Goal: Information Seeking & Learning: Check status

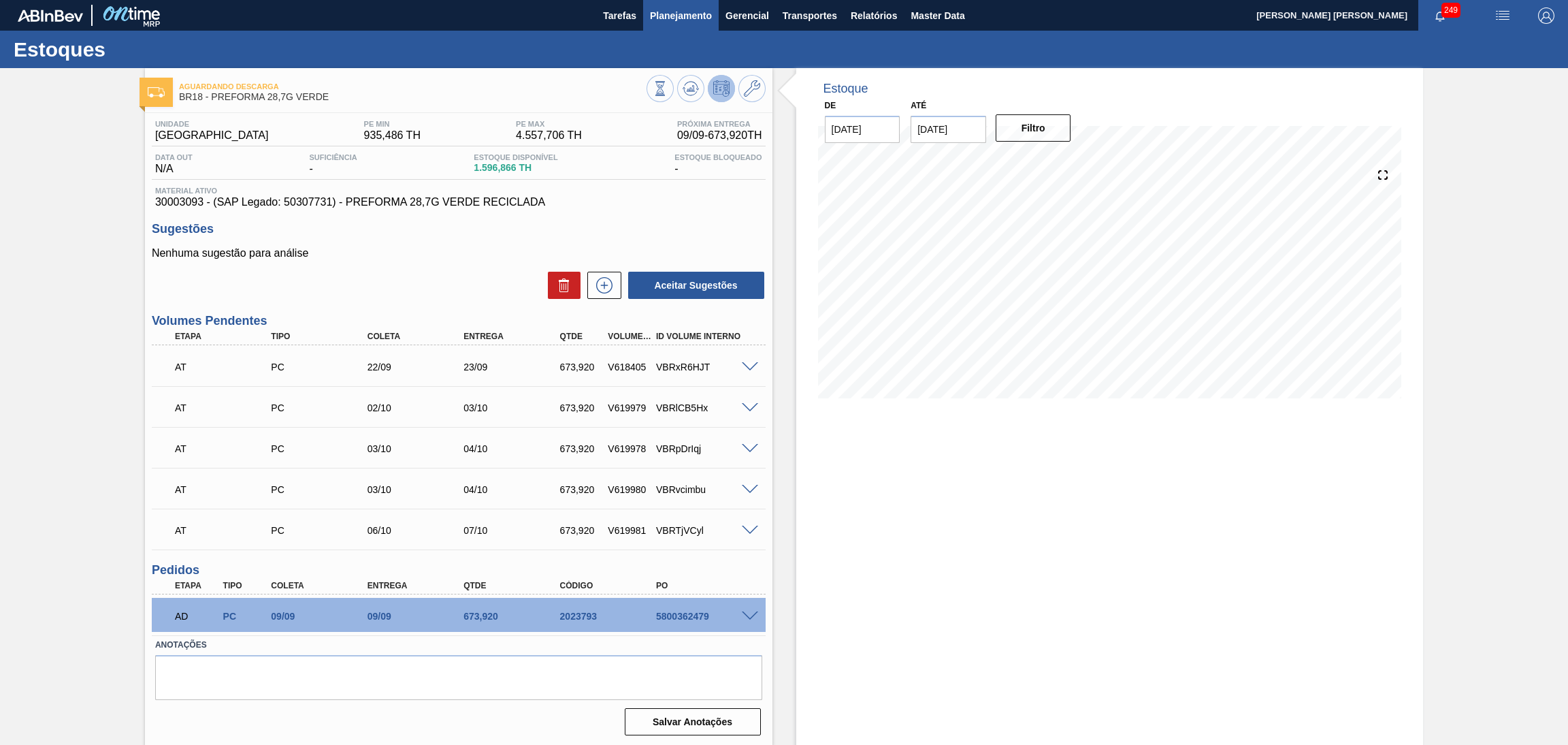
click at [702, 18] on span "Planejamento" at bounding box center [680, 16] width 62 height 17
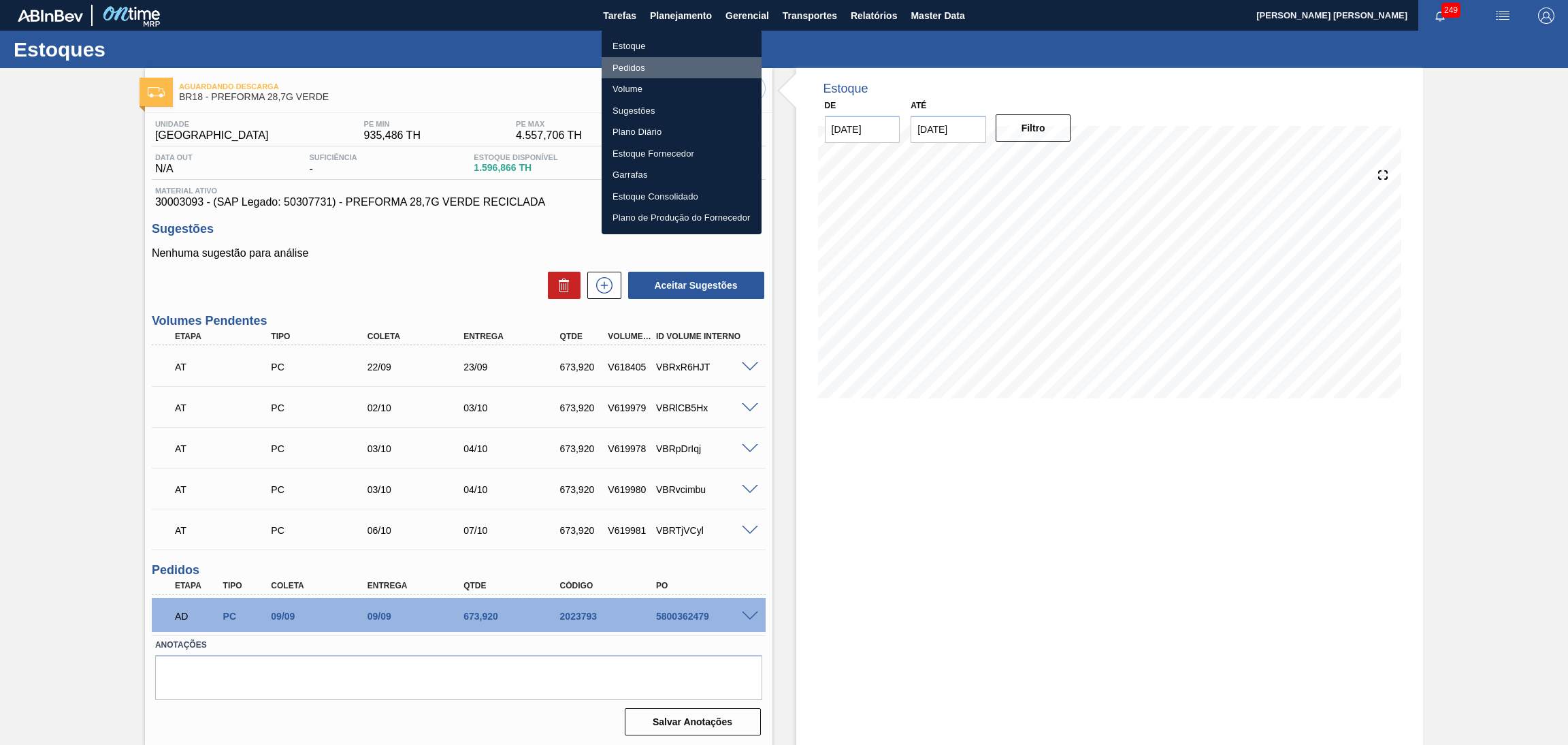
click at [632, 64] on li "Pedidos" at bounding box center [681, 68] width 160 height 21
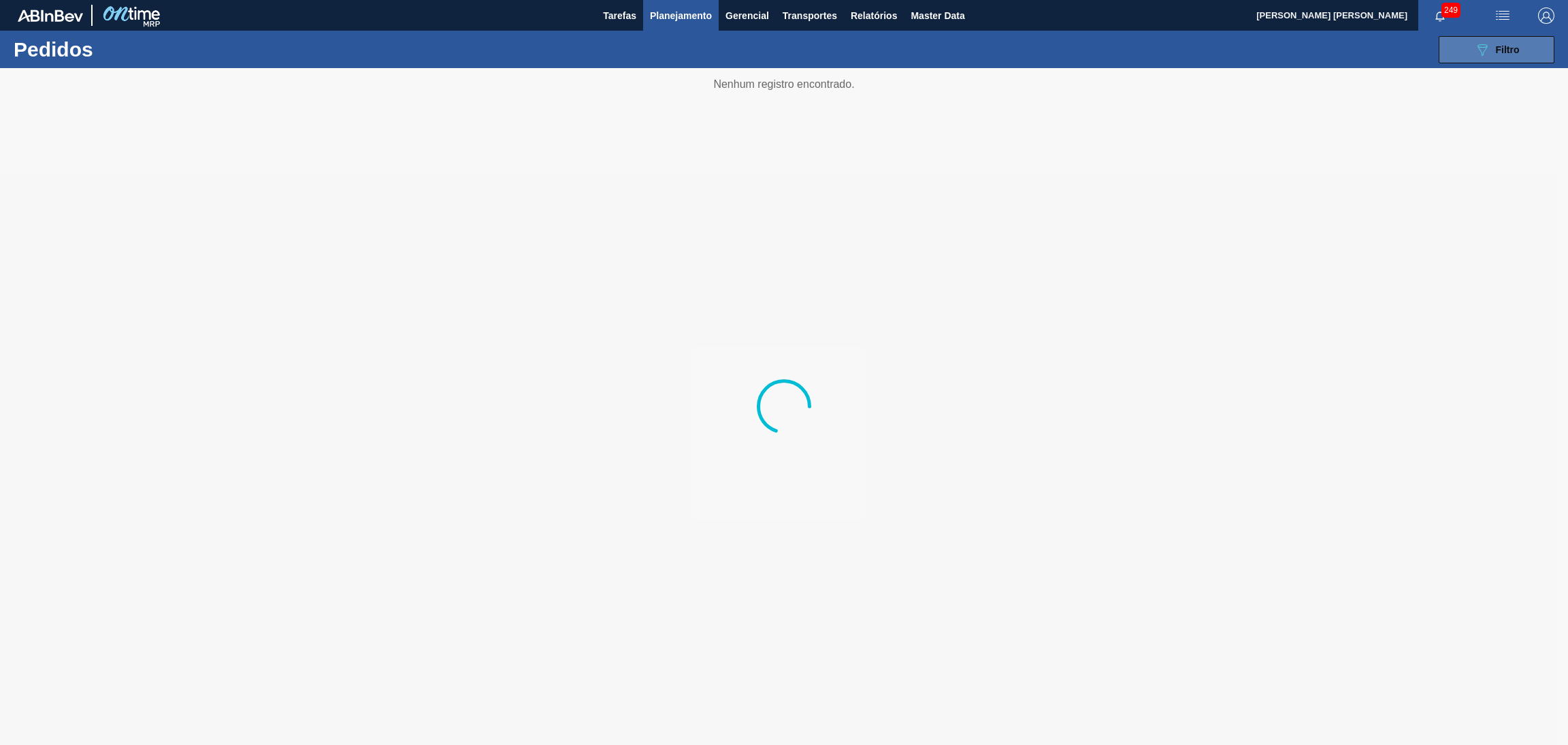
click at [1532, 56] on button "089F7B8B-B2A5-4AFE-B5C0-19BA573D28AC Filtro" at bounding box center [1496, 50] width 116 height 27
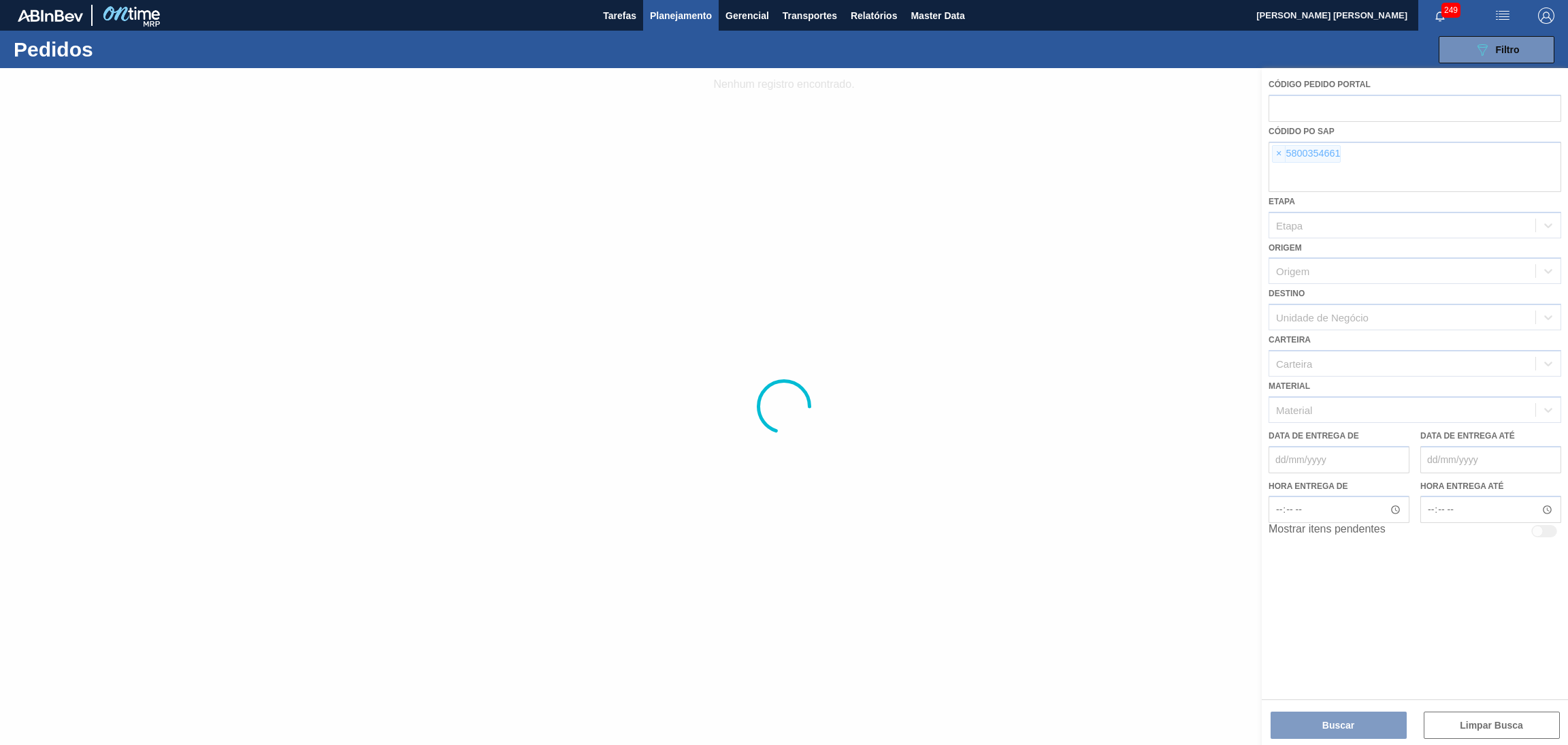
click at [1278, 156] on div at bounding box center [784, 406] width 1568 height 676
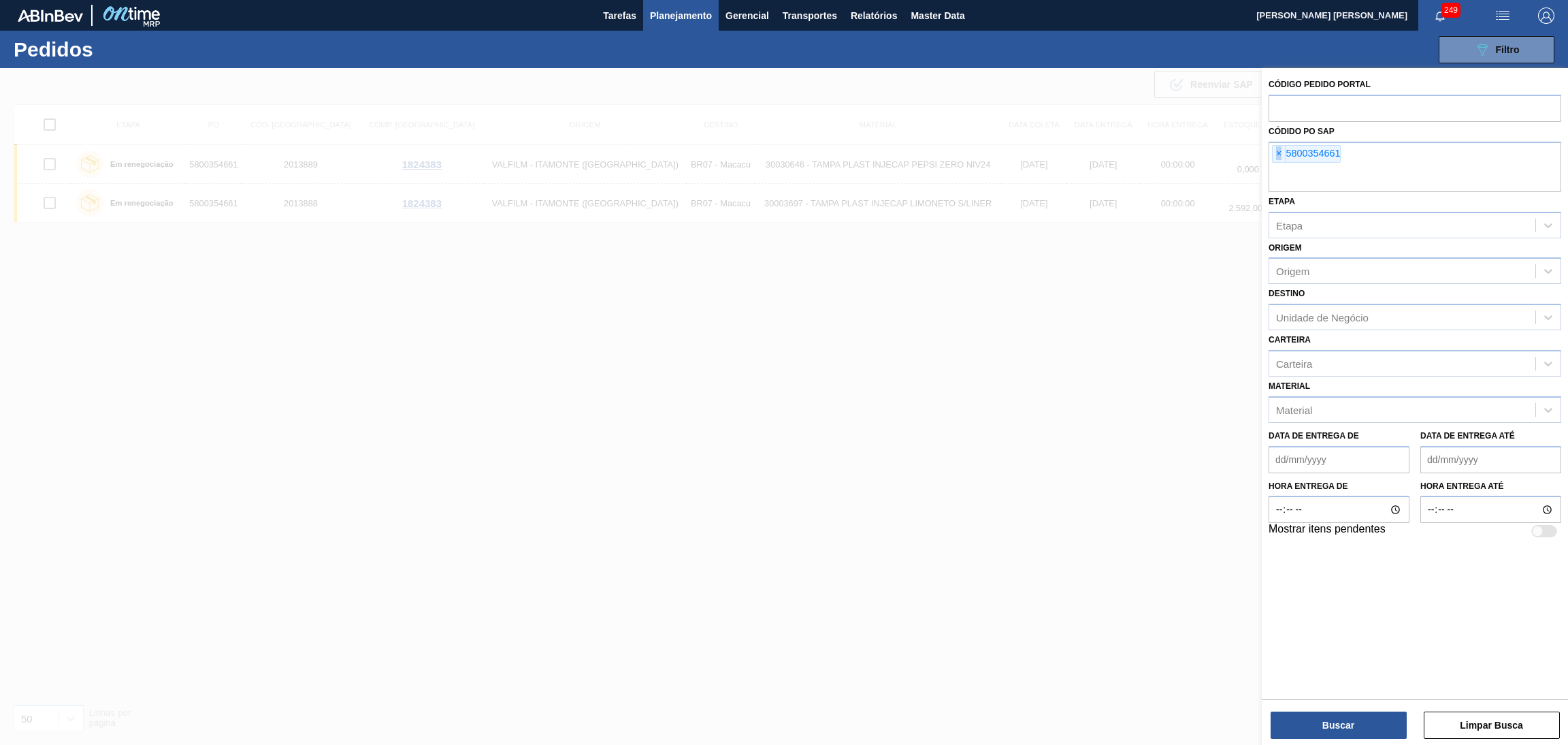
click at [1278, 156] on span "×" at bounding box center [1279, 154] width 13 height 17
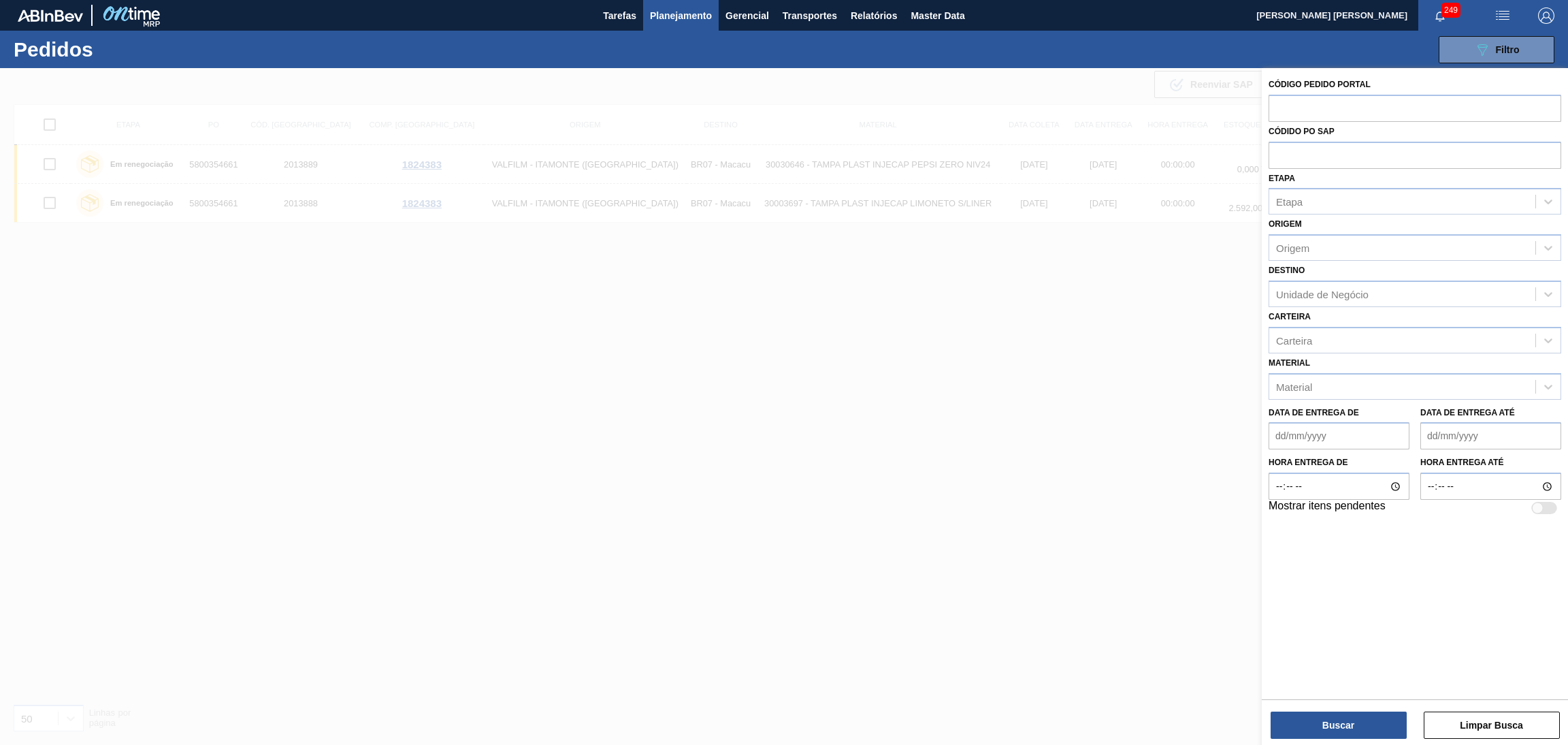
paste input "5800353970"
type input "5800353970"
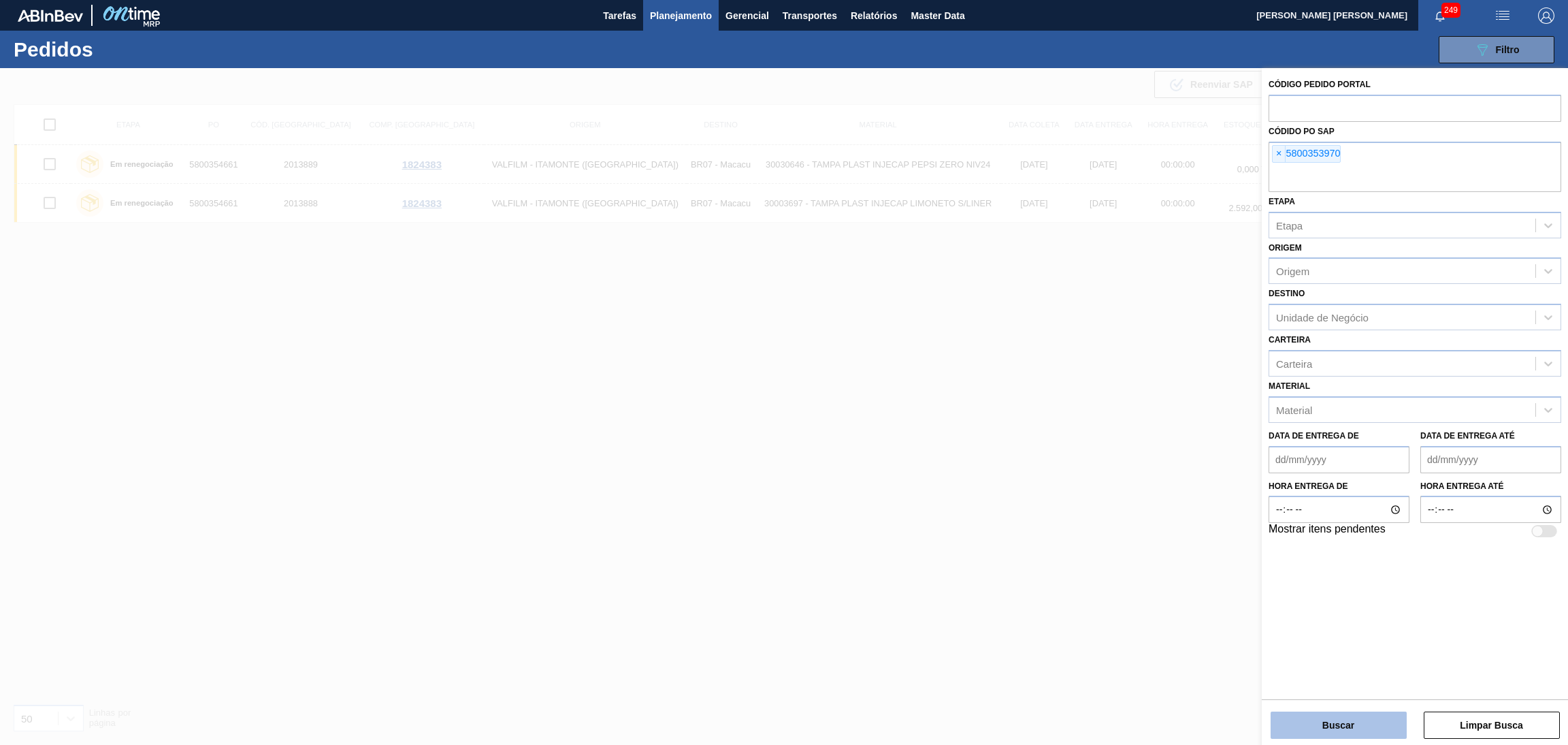
click at [1280, 721] on button "Buscar" at bounding box center [1338, 724] width 136 height 27
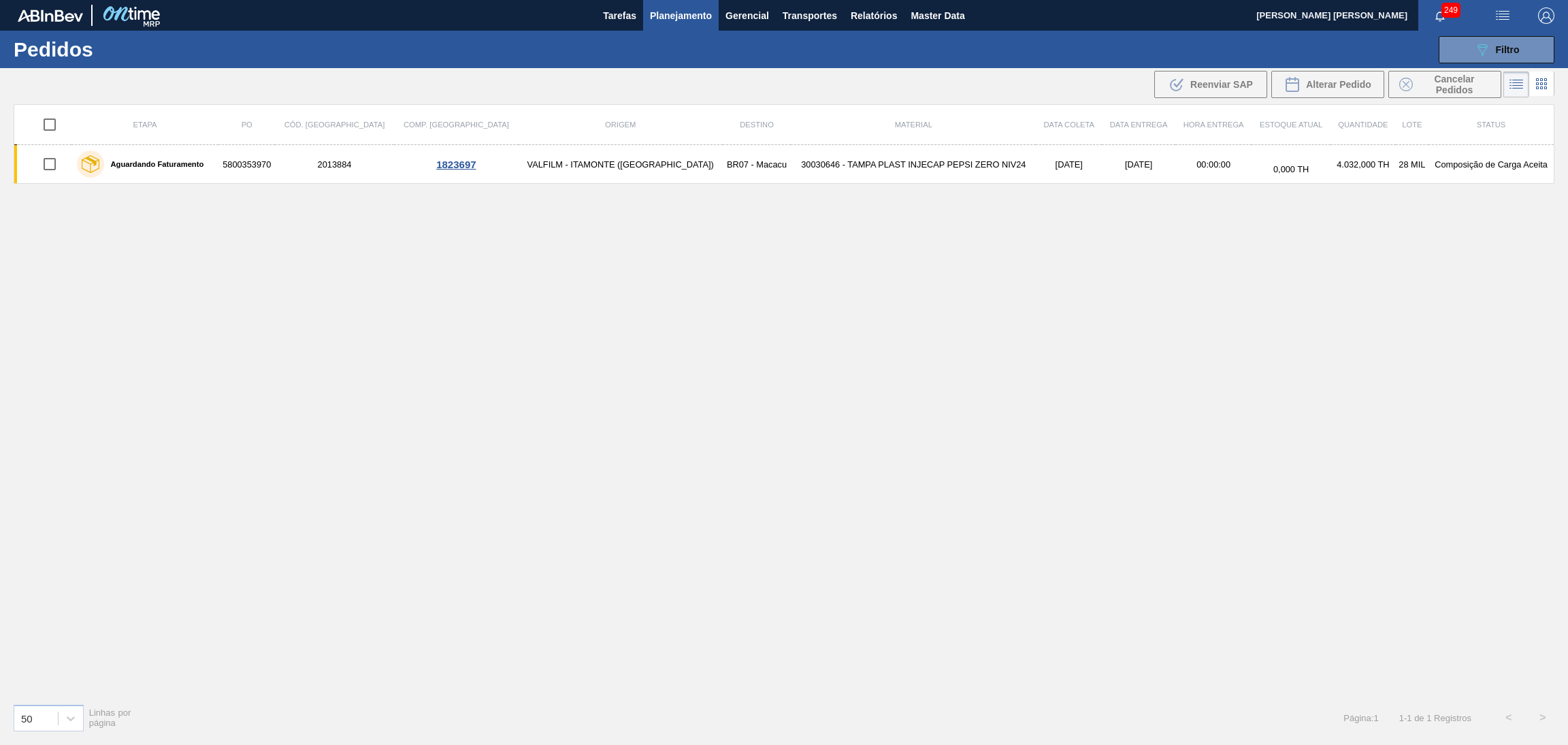
click at [580, 420] on div "Etapa PO Cód. Pedido Comp. Carga Origem Destino Material Data [PERSON_NAME] Dat…" at bounding box center [784, 398] width 1541 height 588
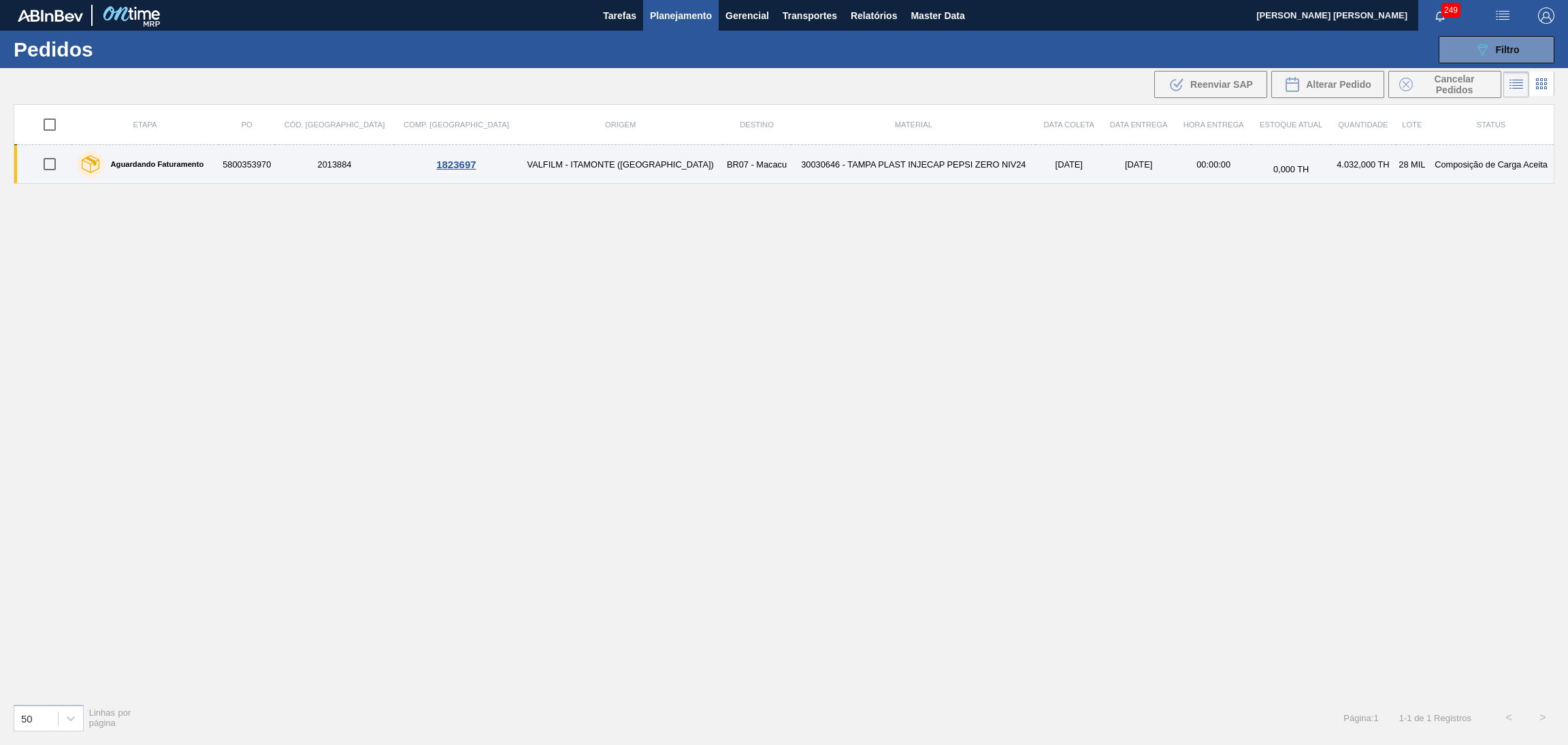
click at [860, 168] on td "30030646 - TAMPA PLAST INJECAP PEPSI ZERO NIV24" at bounding box center [913, 164] width 245 height 39
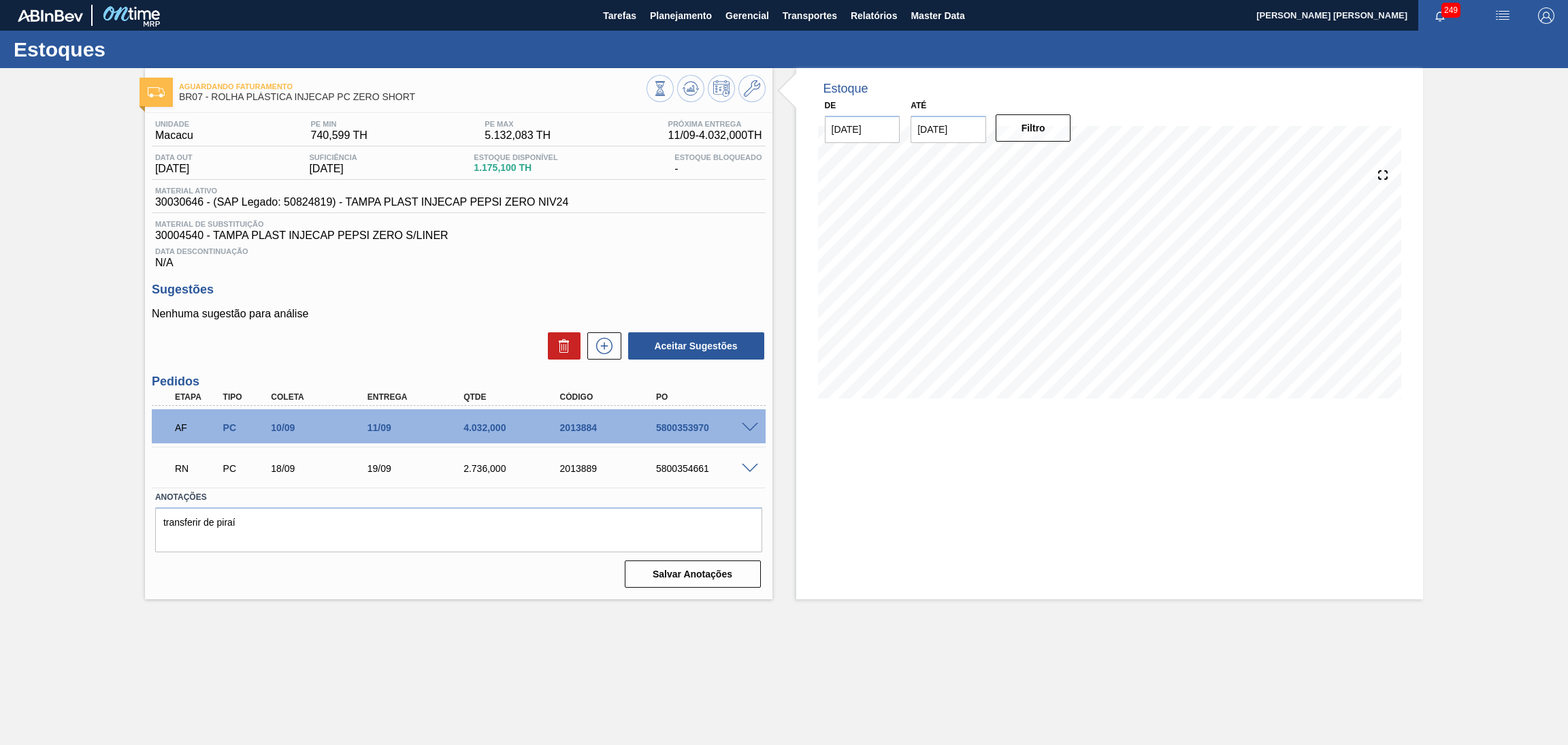
click at [419, 335] on div "Aceitar Sugestões" at bounding box center [458, 345] width 613 height 30
click at [386, 327] on div "Nenhuma sugestão para análise Aceitar Sugestões" at bounding box center [458, 334] width 613 height 53
click at [713, 16] on button "Planejamento" at bounding box center [680, 15] width 75 height 31
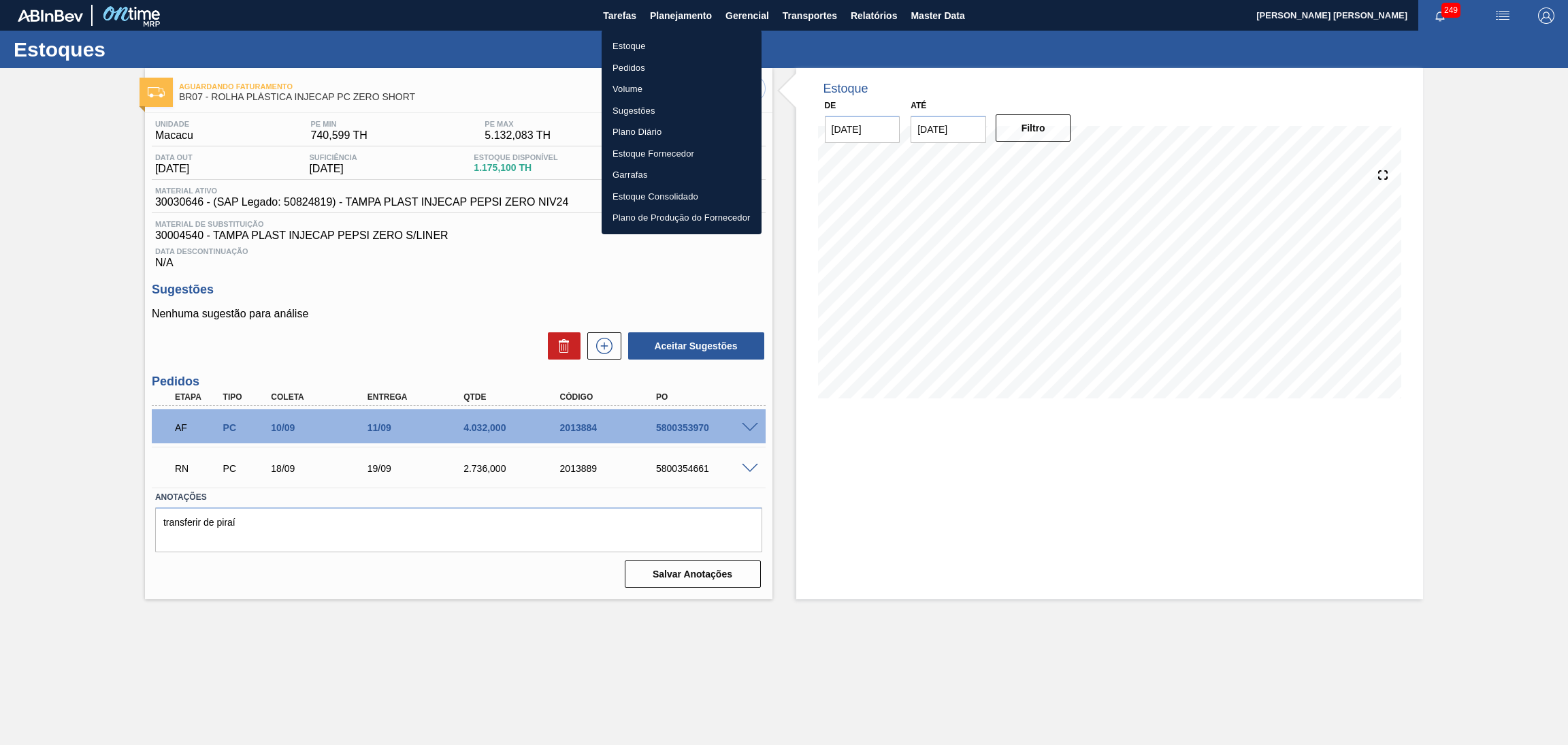
click at [651, 65] on li "Pedidos" at bounding box center [681, 68] width 160 height 21
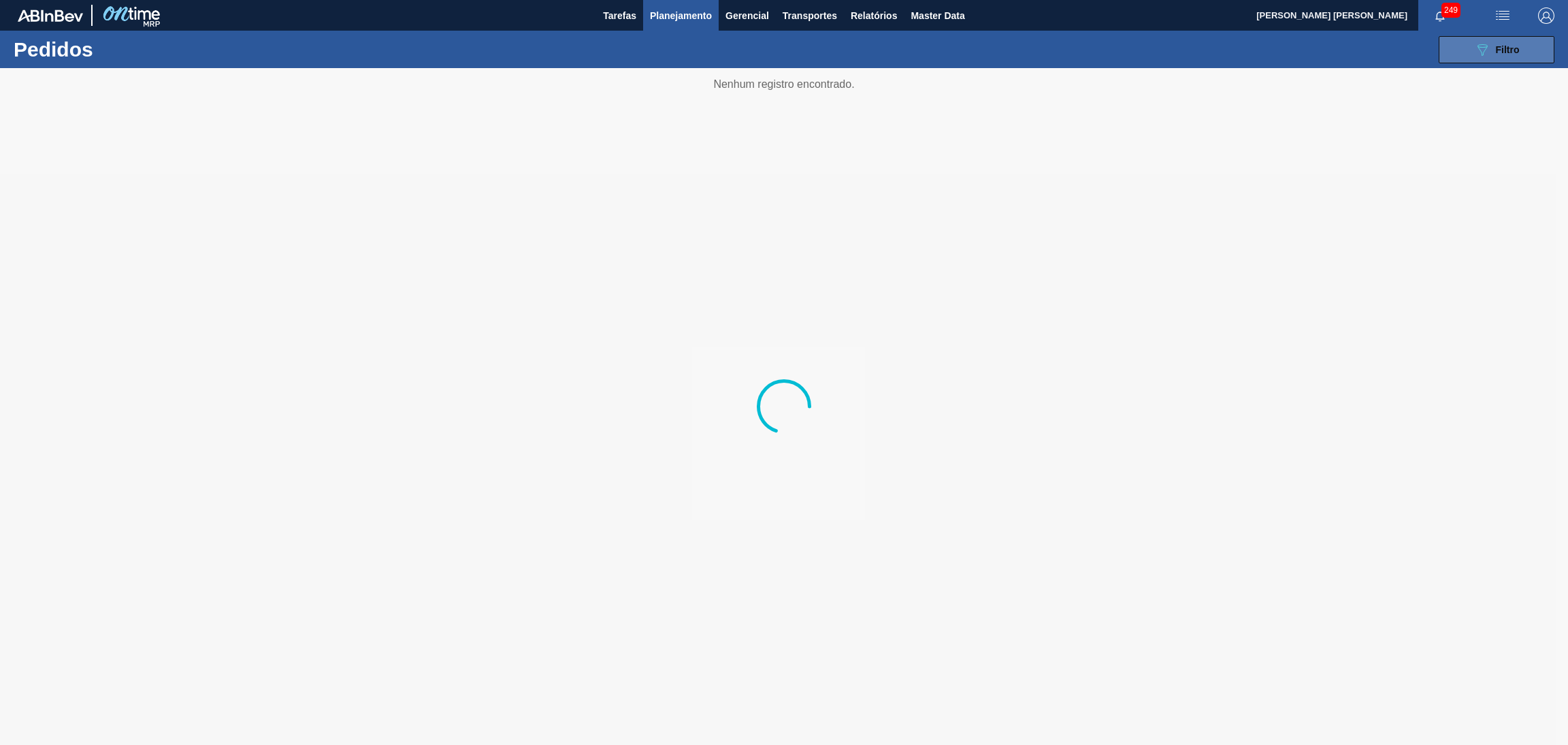
click at [1516, 50] on span "Filtro" at bounding box center [1507, 50] width 24 height 11
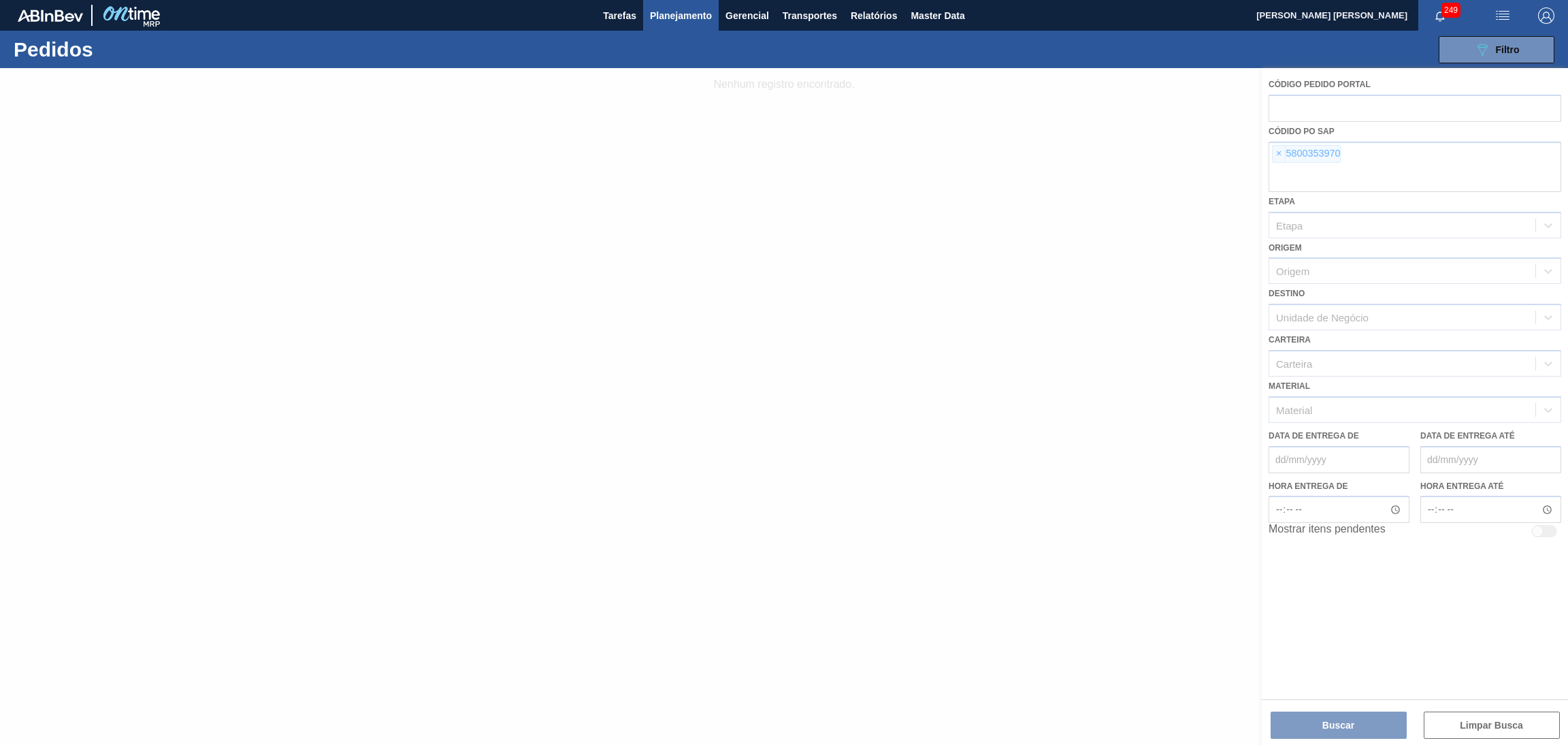
click at [1275, 154] on div at bounding box center [784, 406] width 1568 height 676
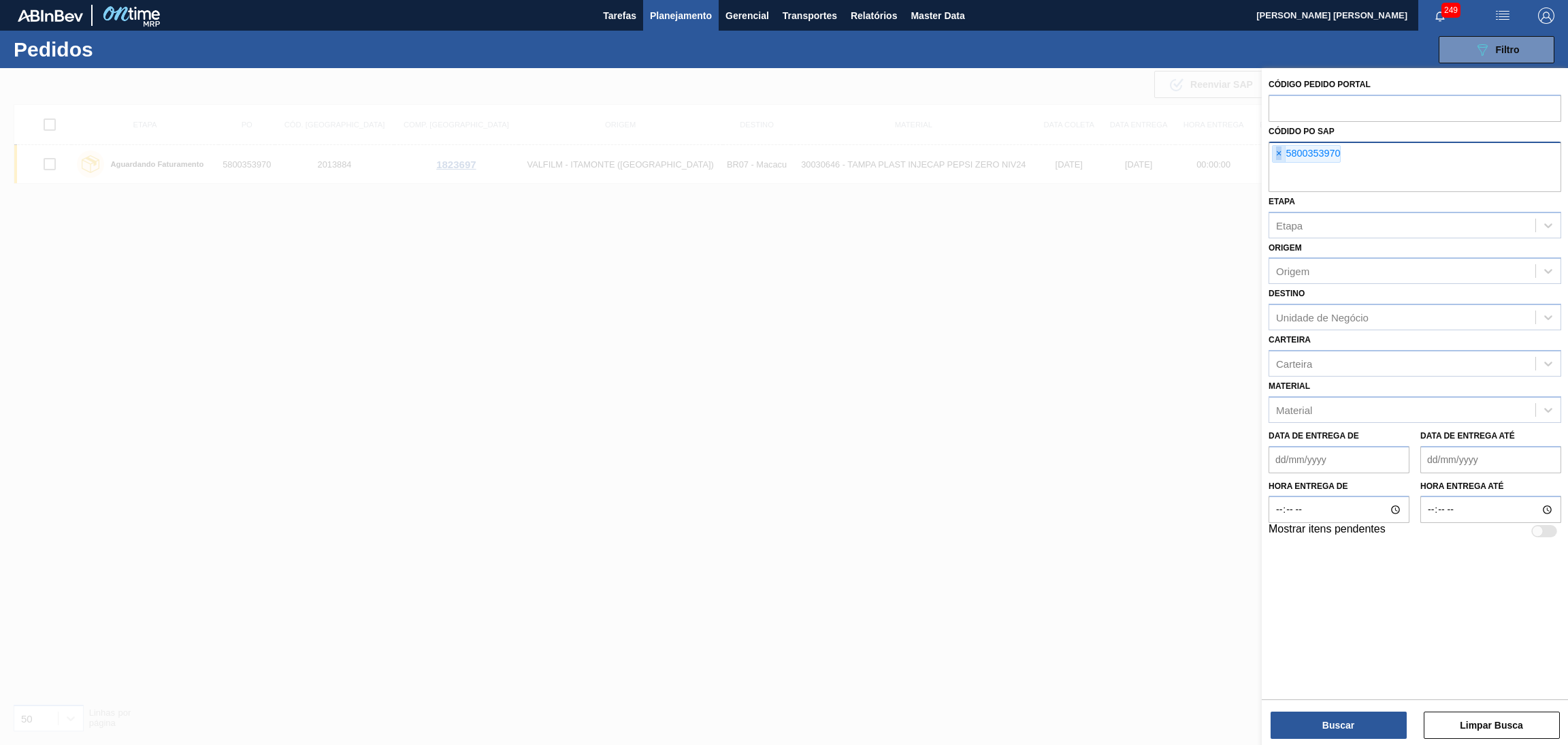
click at [1276, 154] on span "×" at bounding box center [1279, 154] width 13 height 17
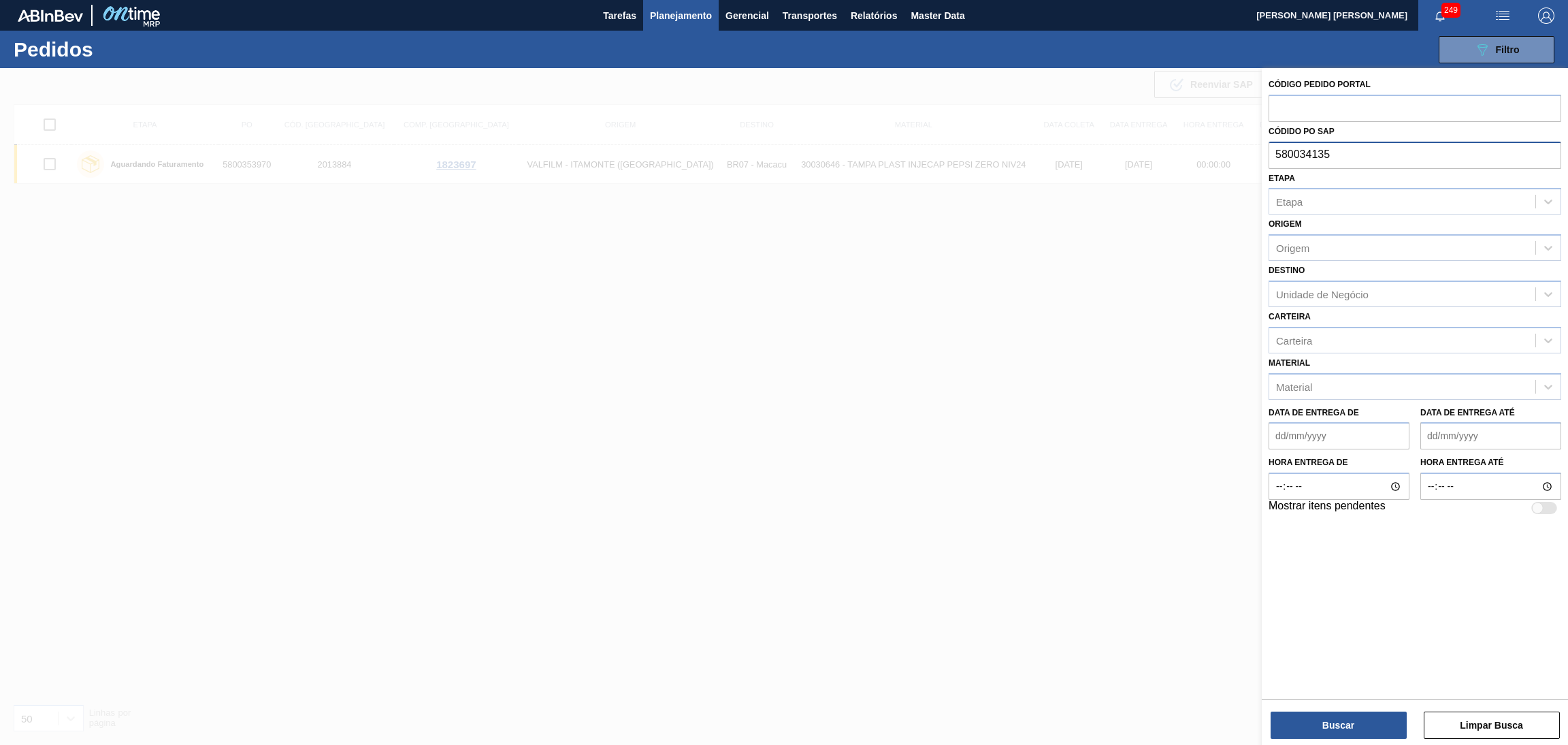
type input "5800341357"
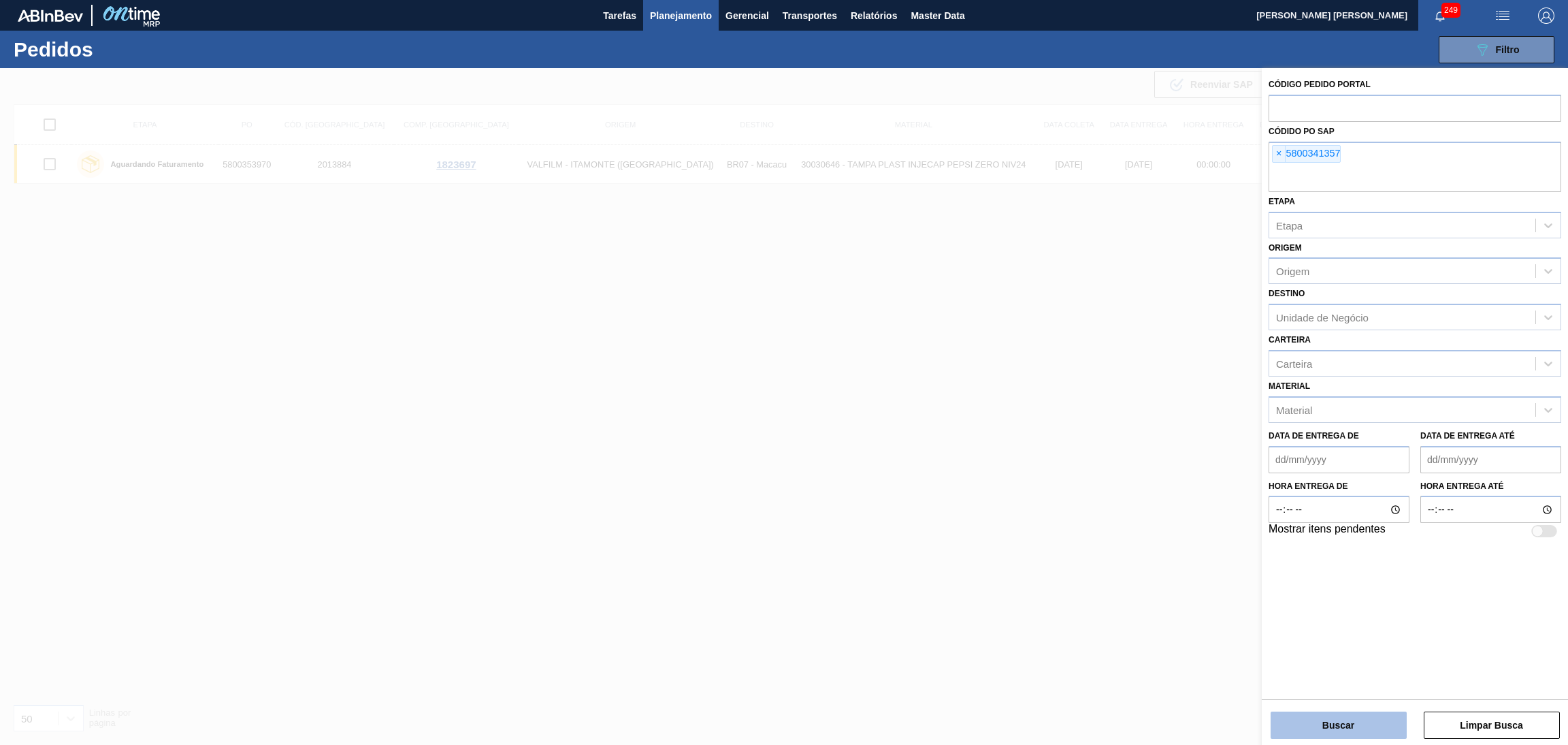
click at [1351, 726] on button "Buscar" at bounding box center [1338, 724] width 136 height 27
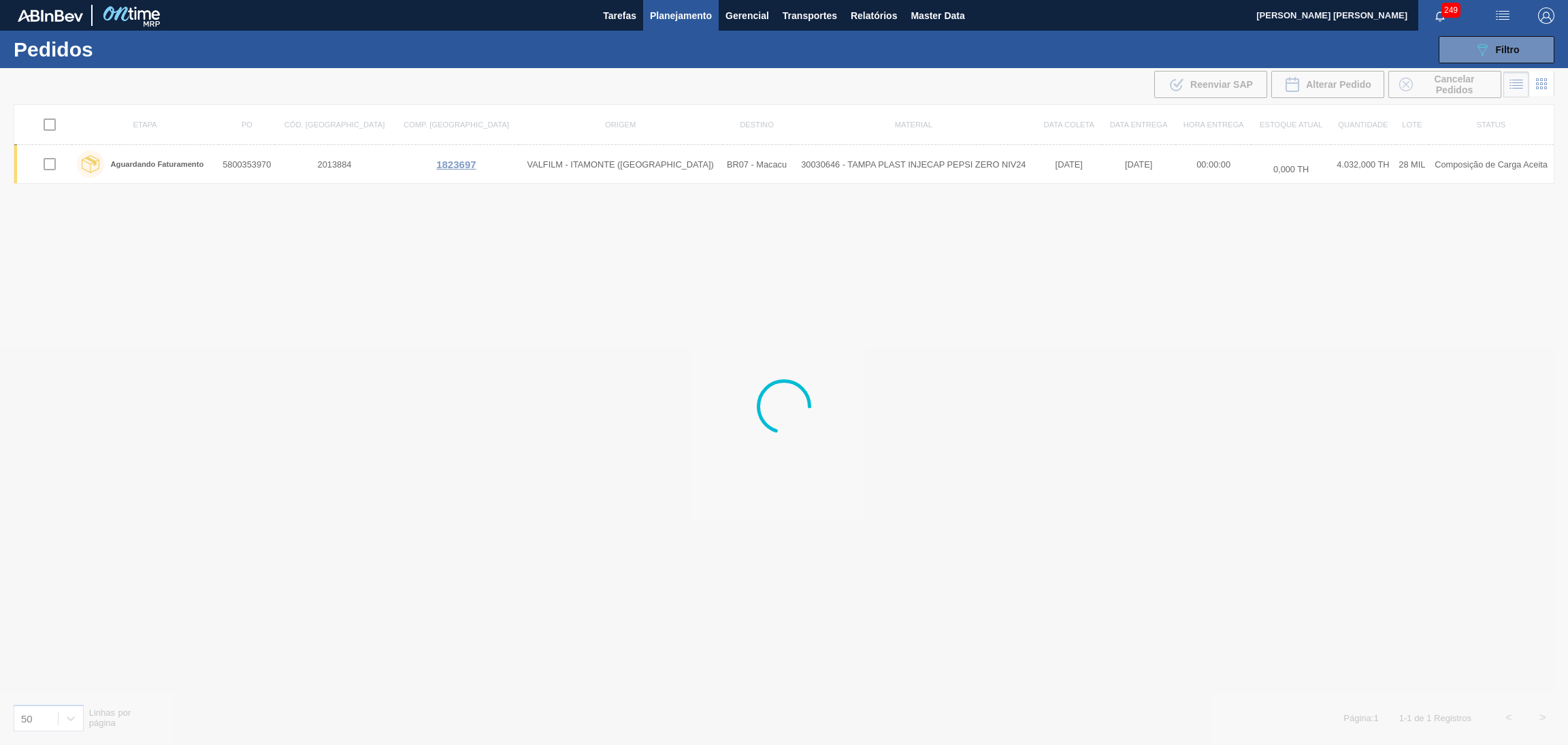
click at [482, 316] on div at bounding box center [784, 406] width 1568 height 676
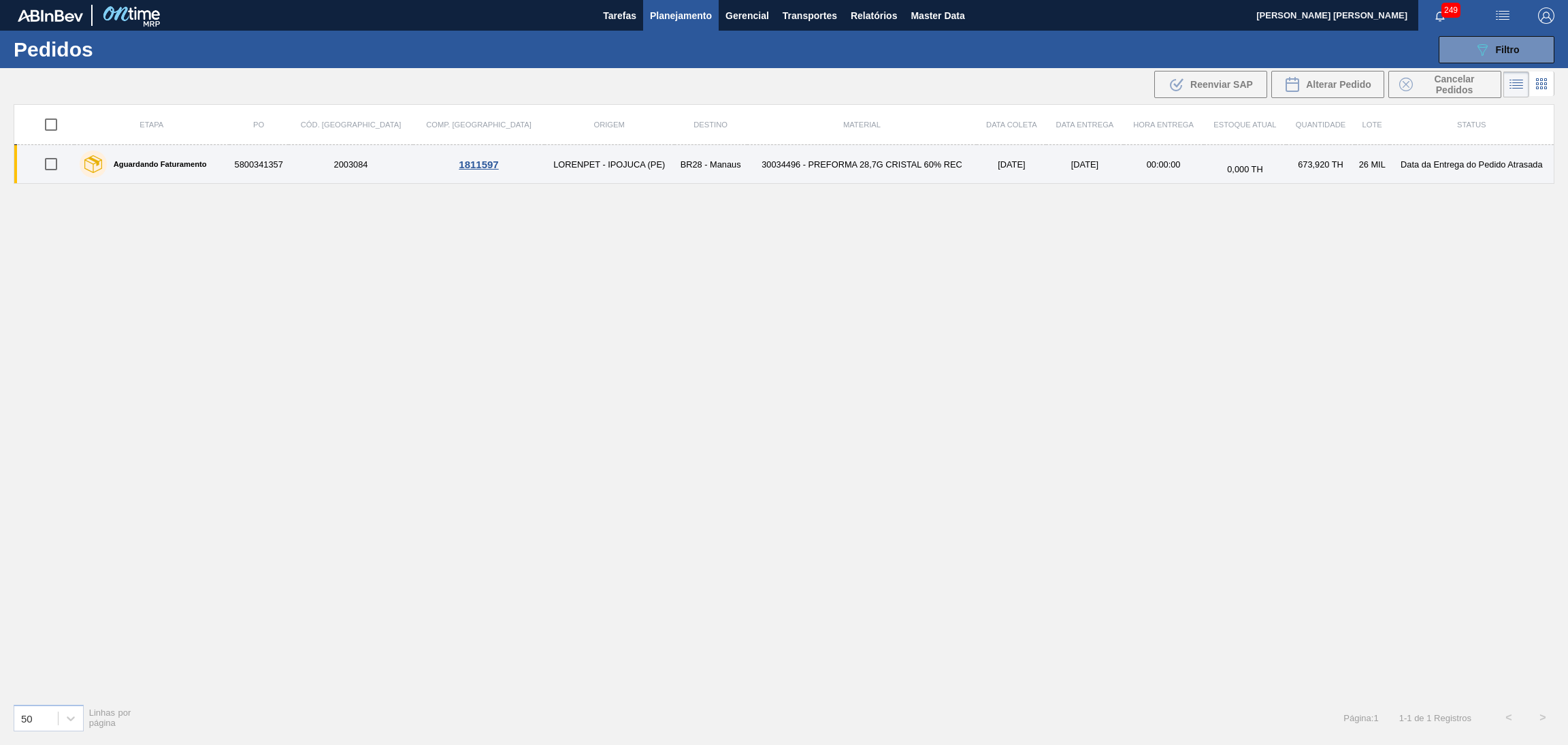
click at [822, 172] on td "30034496 - PREFORMA 28,7G CRISTAL 60% REC" at bounding box center [862, 164] width 230 height 39
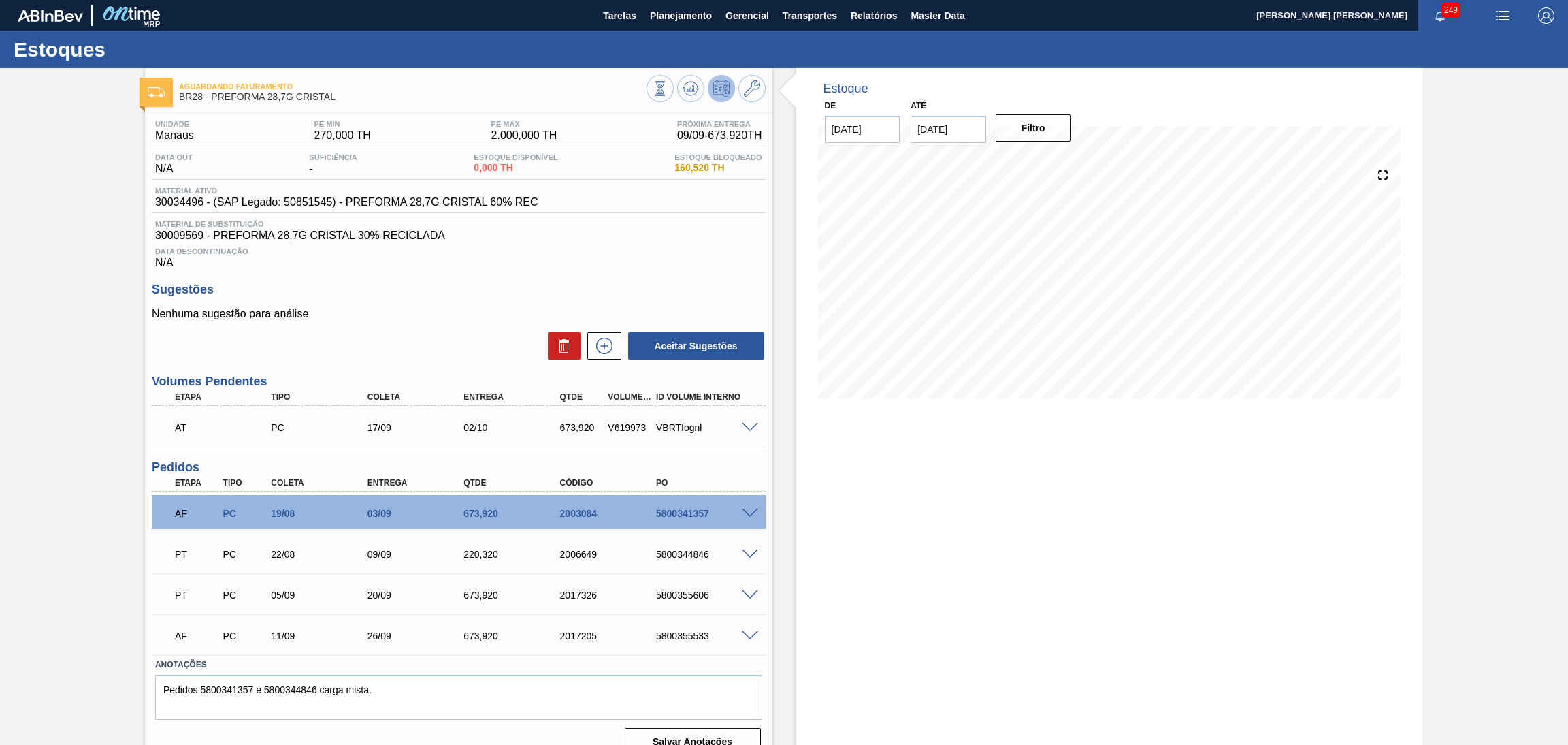
click at [671, 510] on div "5800341357" at bounding box center [707, 513] width 110 height 11
click at [671, 509] on div "5800341357" at bounding box center [707, 513] width 110 height 11
copy div "5800341357"
click at [691, 555] on div "5800344846" at bounding box center [707, 553] width 110 height 11
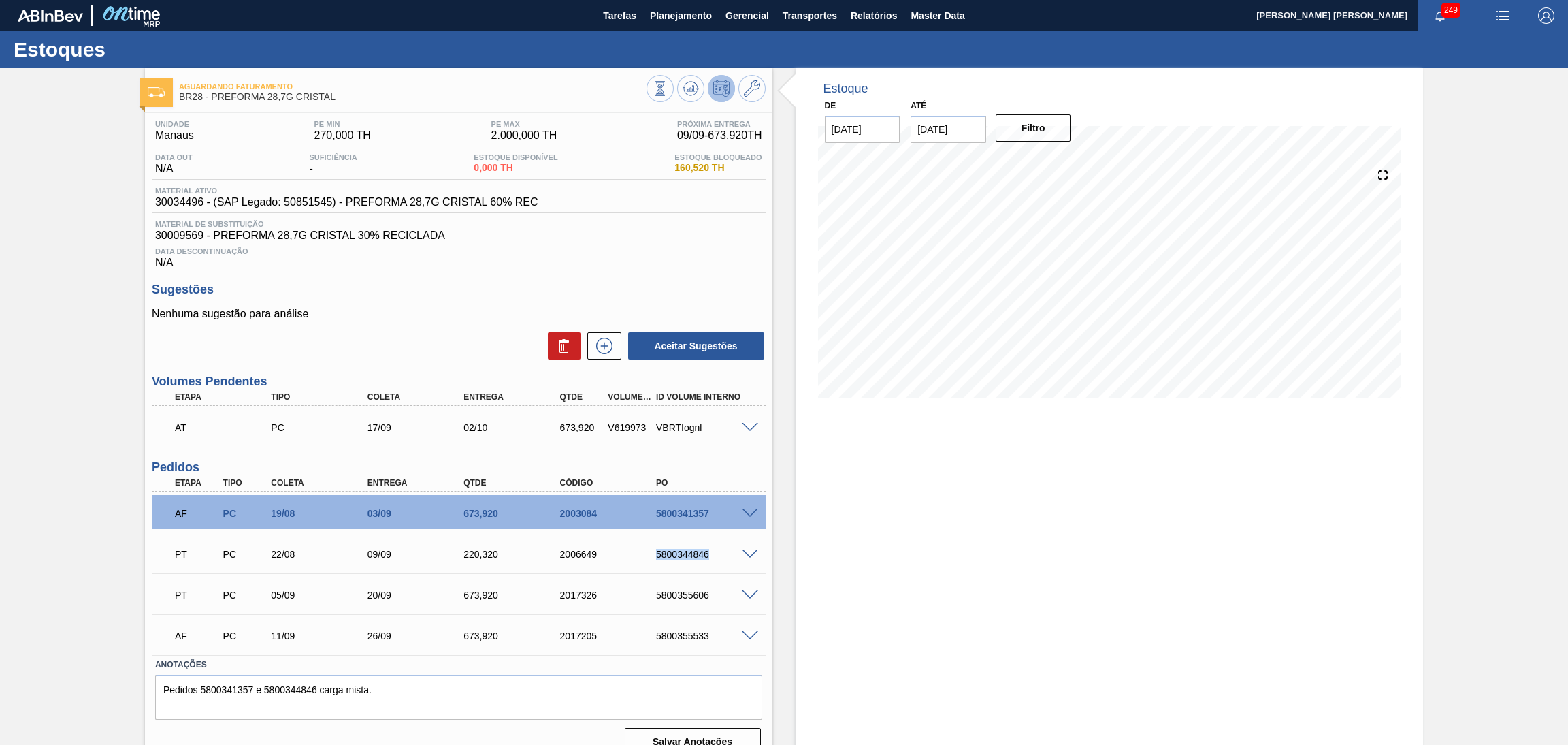
copy div "5800344846"
click at [701, 13] on span "Planejamento" at bounding box center [680, 16] width 62 height 17
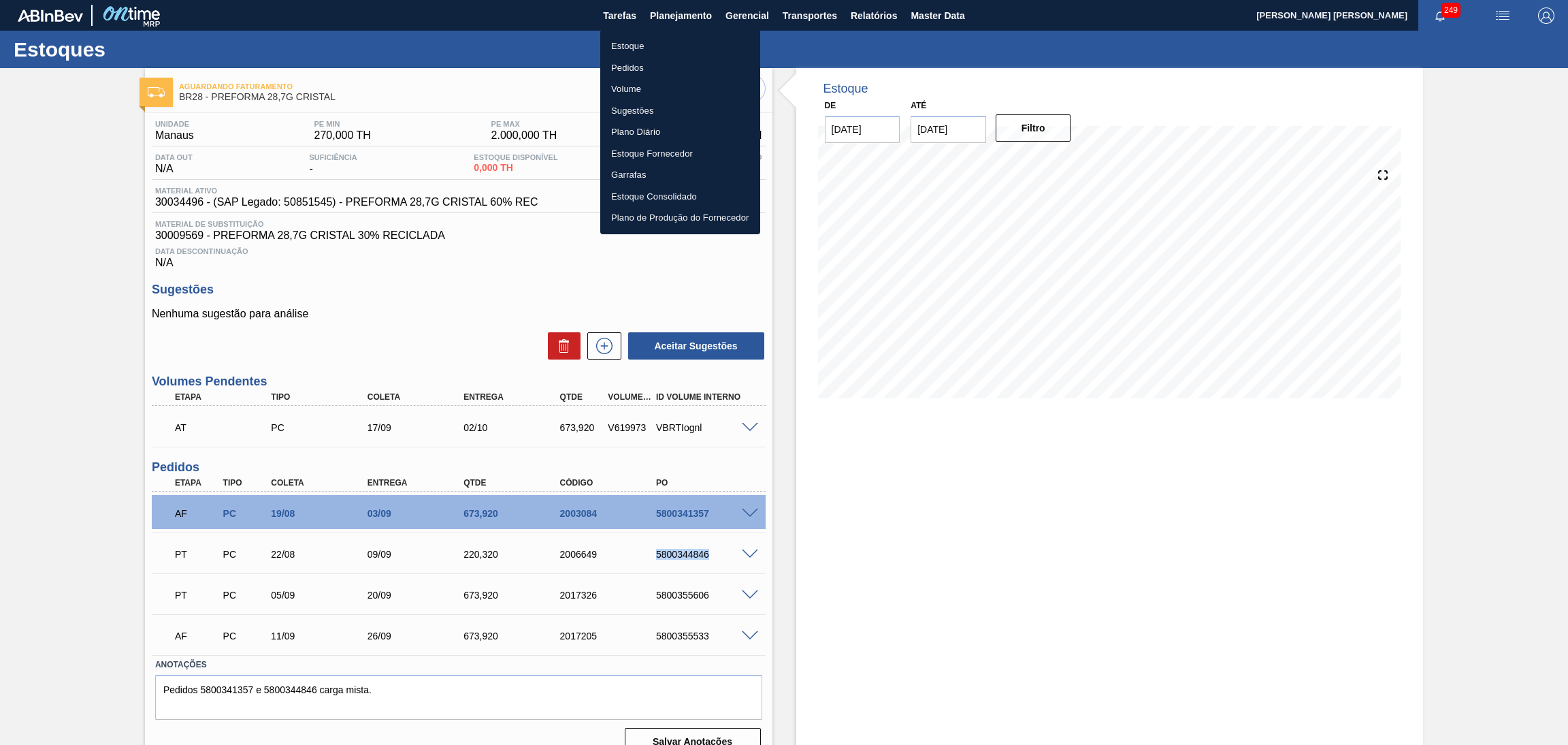
click at [627, 70] on li "Pedidos" at bounding box center [680, 68] width 160 height 21
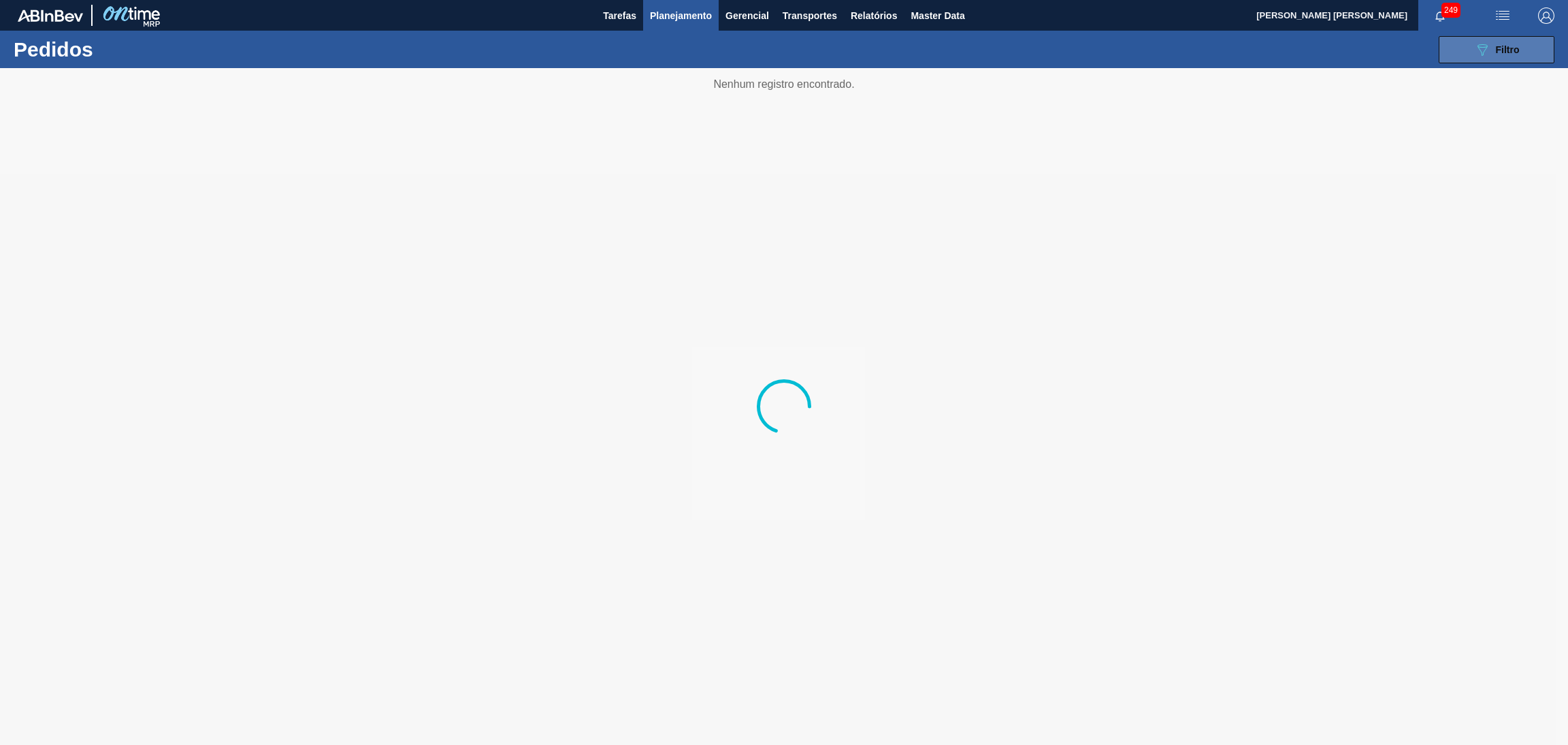
click at [1485, 49] on icon "089F7B8B-B2A5-4AFE-B5C0-19BA573D28AC" at bounding box center [1482, 50] width 17 height 17
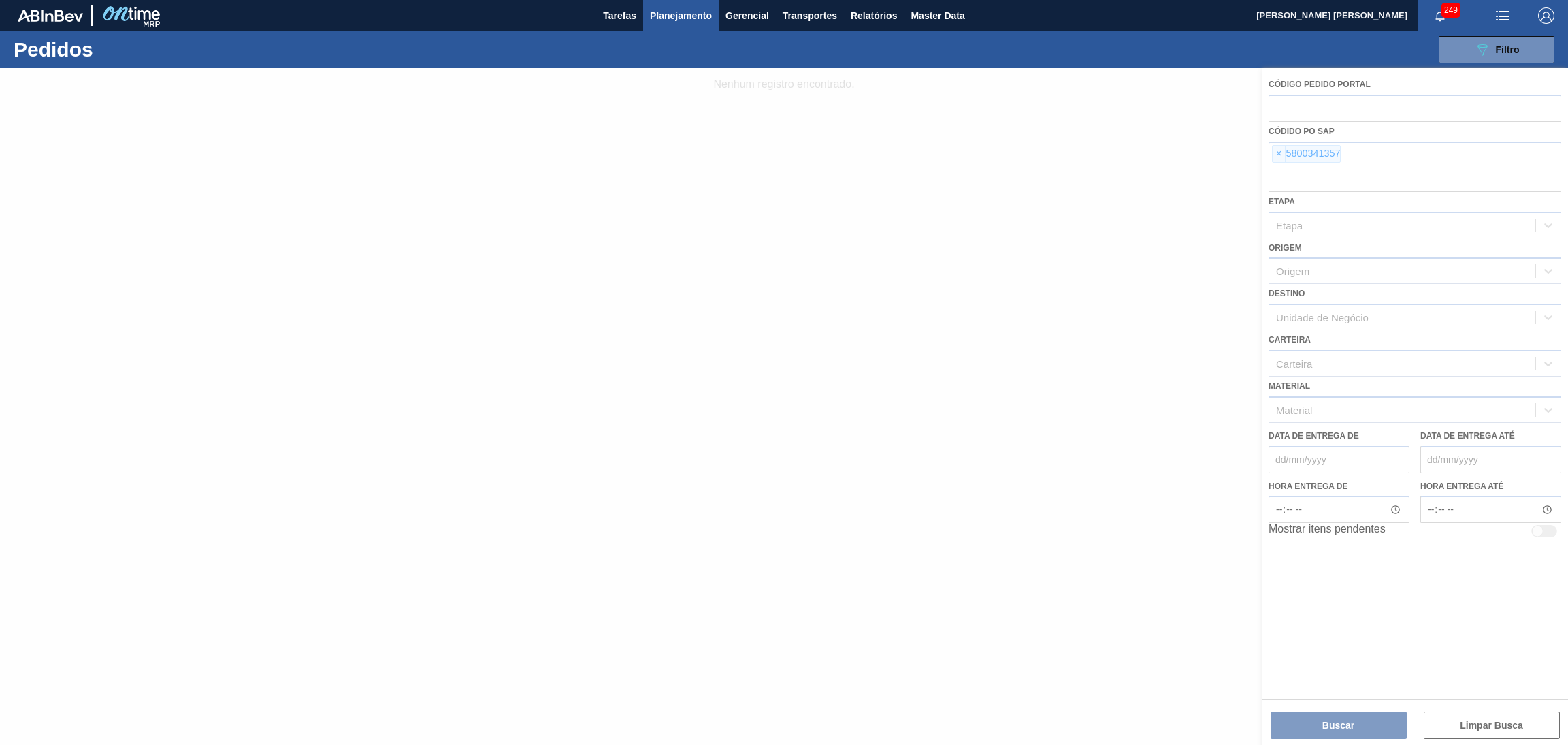
click at [1276, 151] on div at bounding box center [784, 406] width 1568 height 676
click at [1279, 152] on div at bounding box center [784, 406] width 1568 height 676
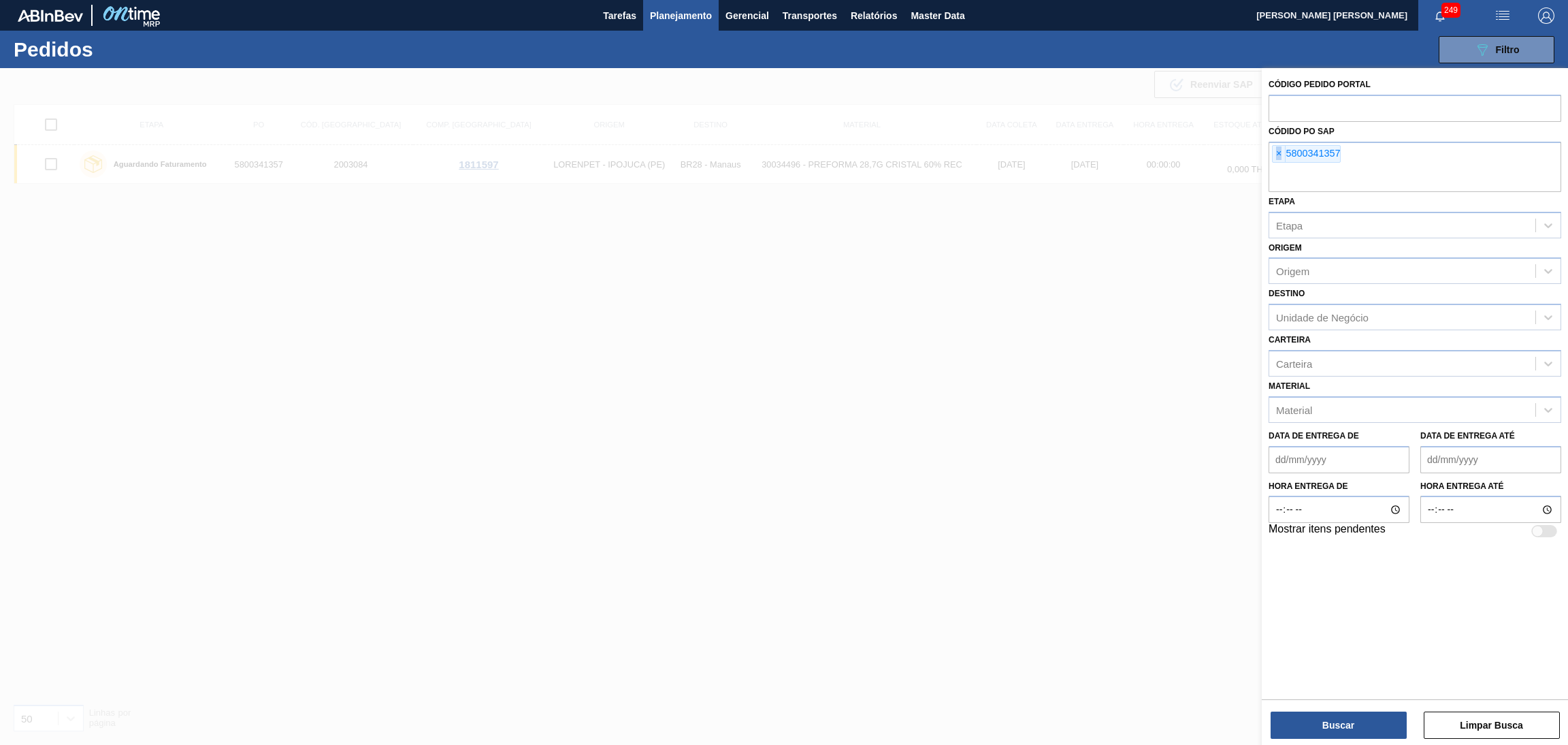
click at [1279, 152] on span "×" at bounding box center [1279, 154] width 13 height 17
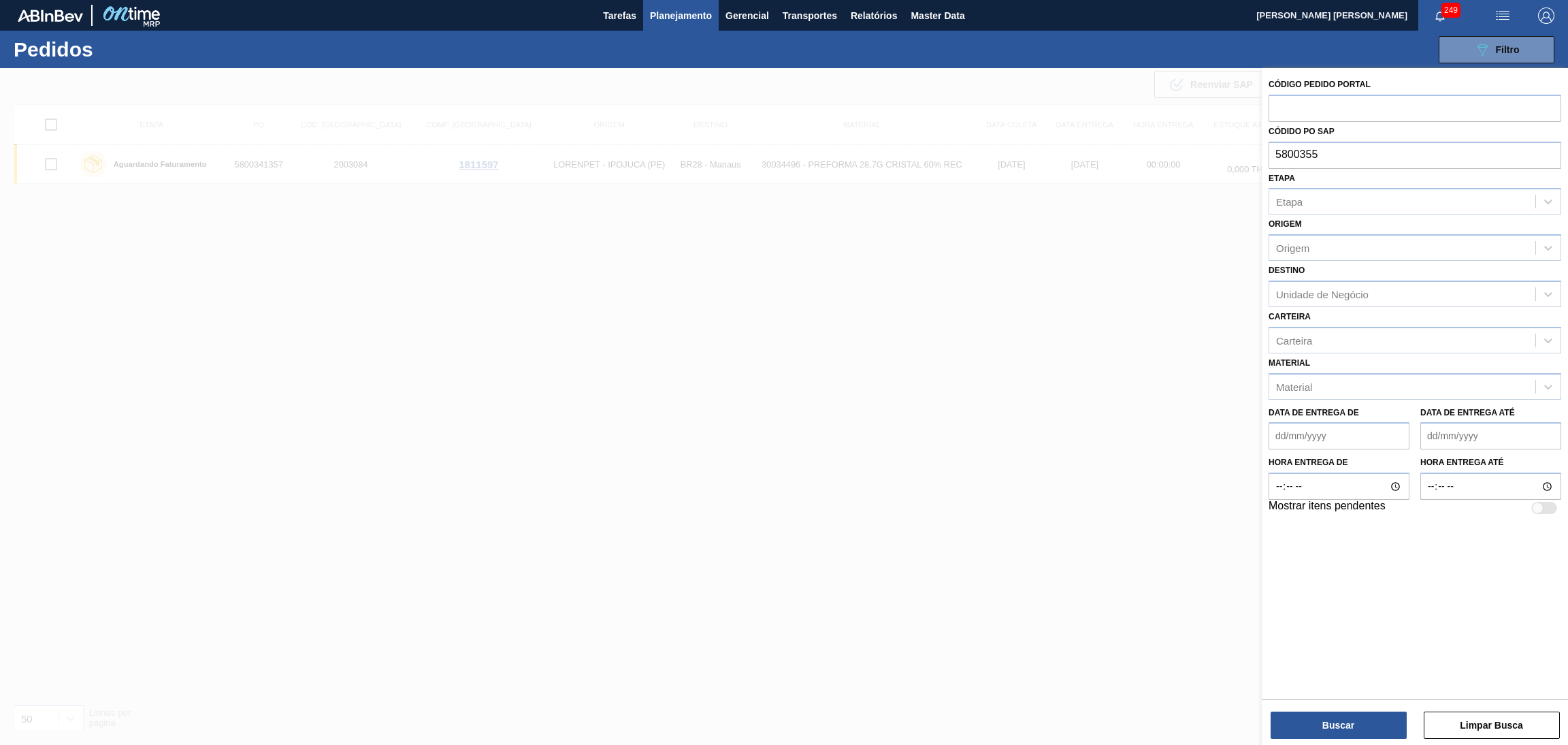
type input "5800355"
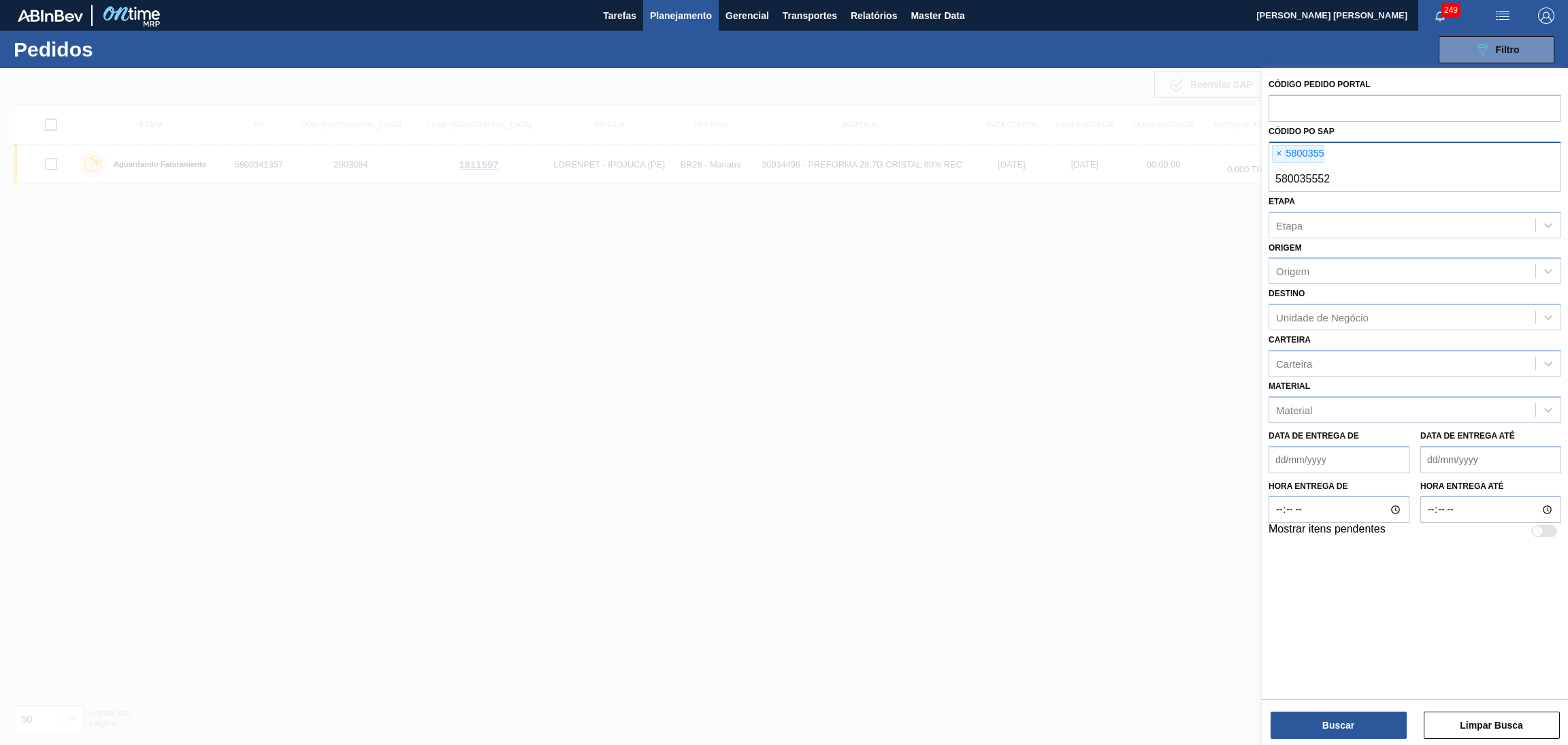
type input "5800355527"
click at [1281, 151] on span "×" at bounding box center [1279, 154] width 13 height 17
click at [1349, 715] on button "Buscar" at bounding box center [1338, 724] width 136 height 27
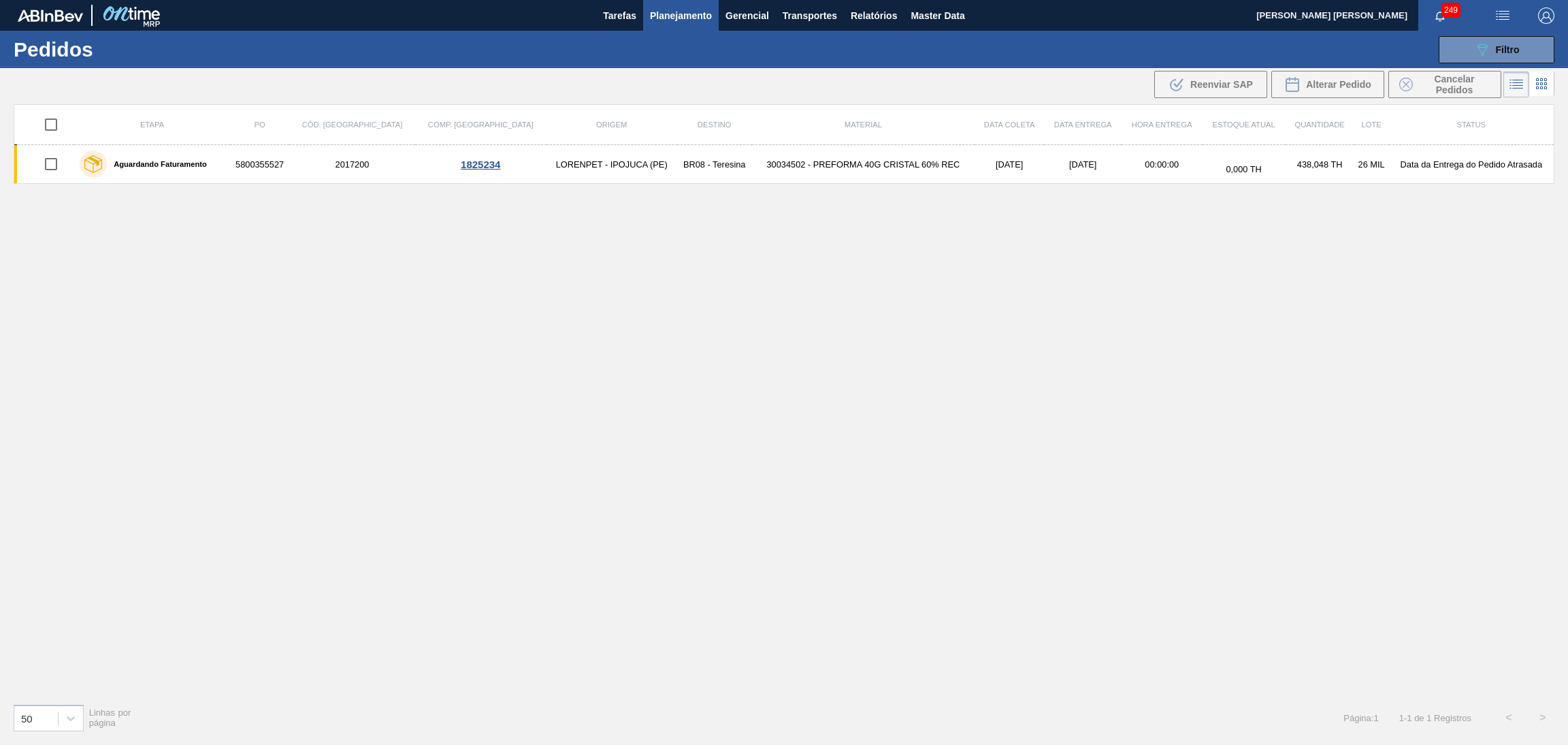
click at [1432, 732] on div "Página : 1 1 - 1 de 1 Registros < >" at bounding box center [1452, 717] width 216 height 34
click at [288, 406] on div "Etapa PO Cód. Pedido Comp. Carga Origem Destino Material Data [PERSON_NAME] Dat…" at bounding box center [784, 398] width 1541 height 588
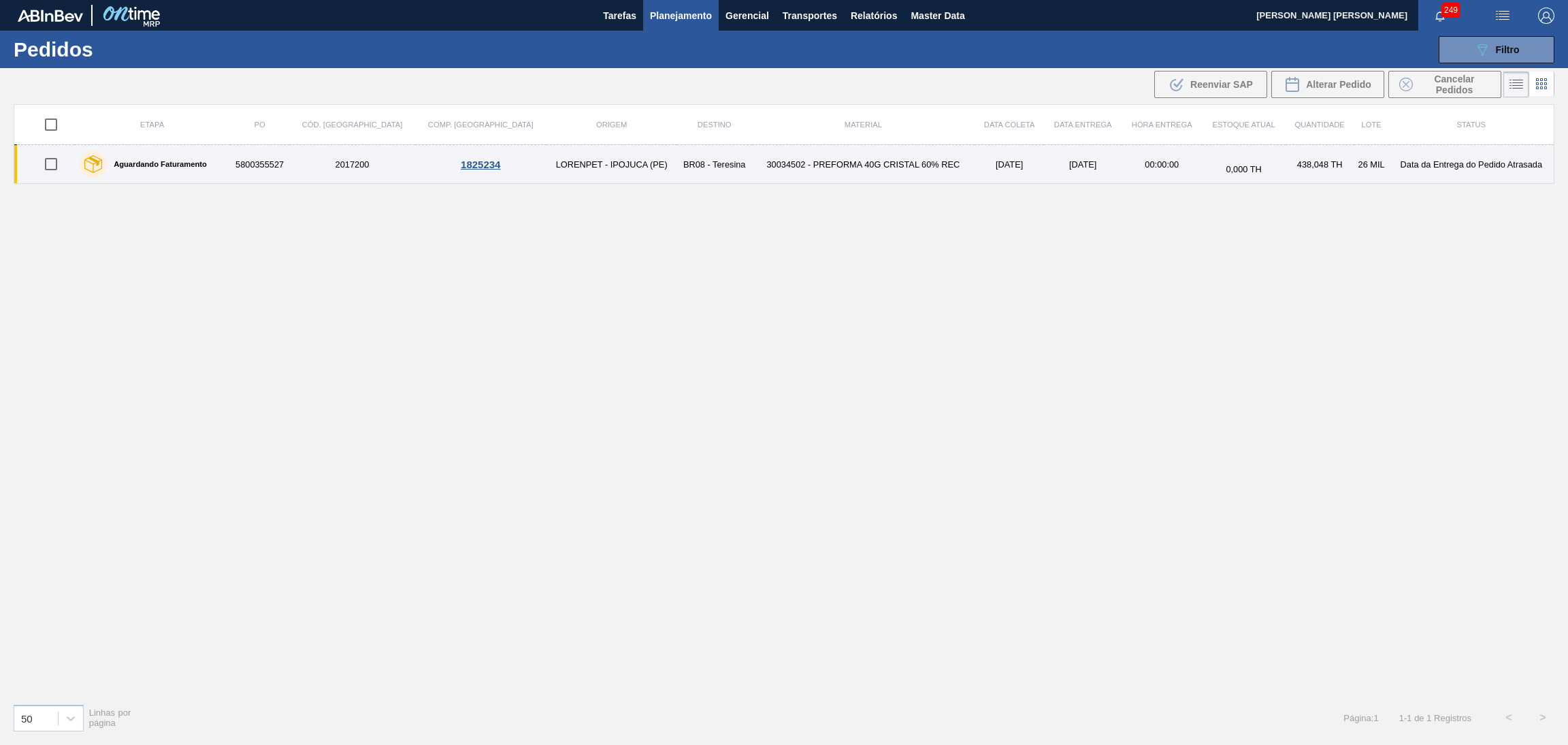
click at [974, 167] on td "[DATE]" at bounding box center [1009, 164] width 69 height 39
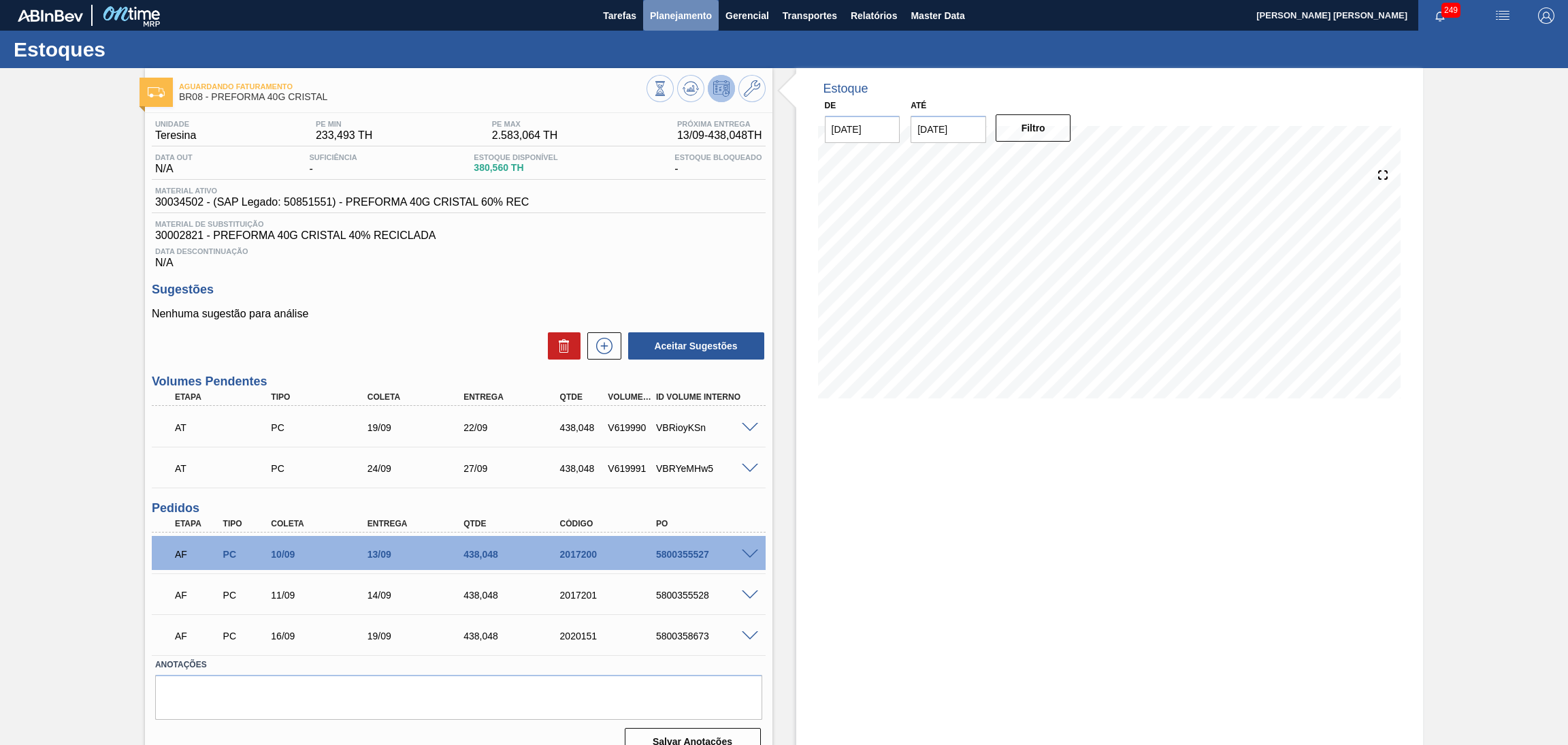
click at [647, 14] on button "Planejamento" at bounding box center [680, 15] width 75 height 31
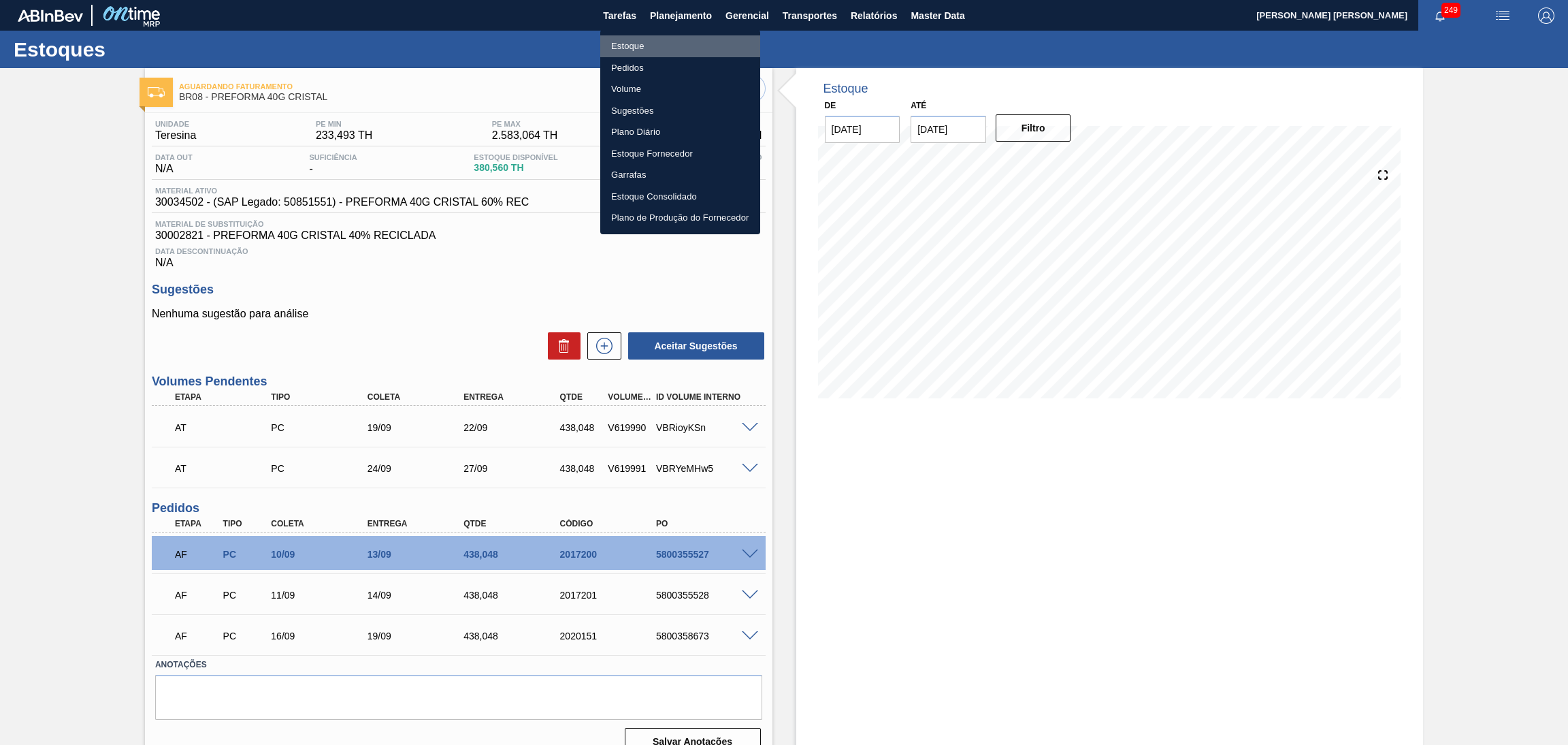
click at [637, 47] on li "Estoque" at bounding box center [680, 46] width 160 height 21
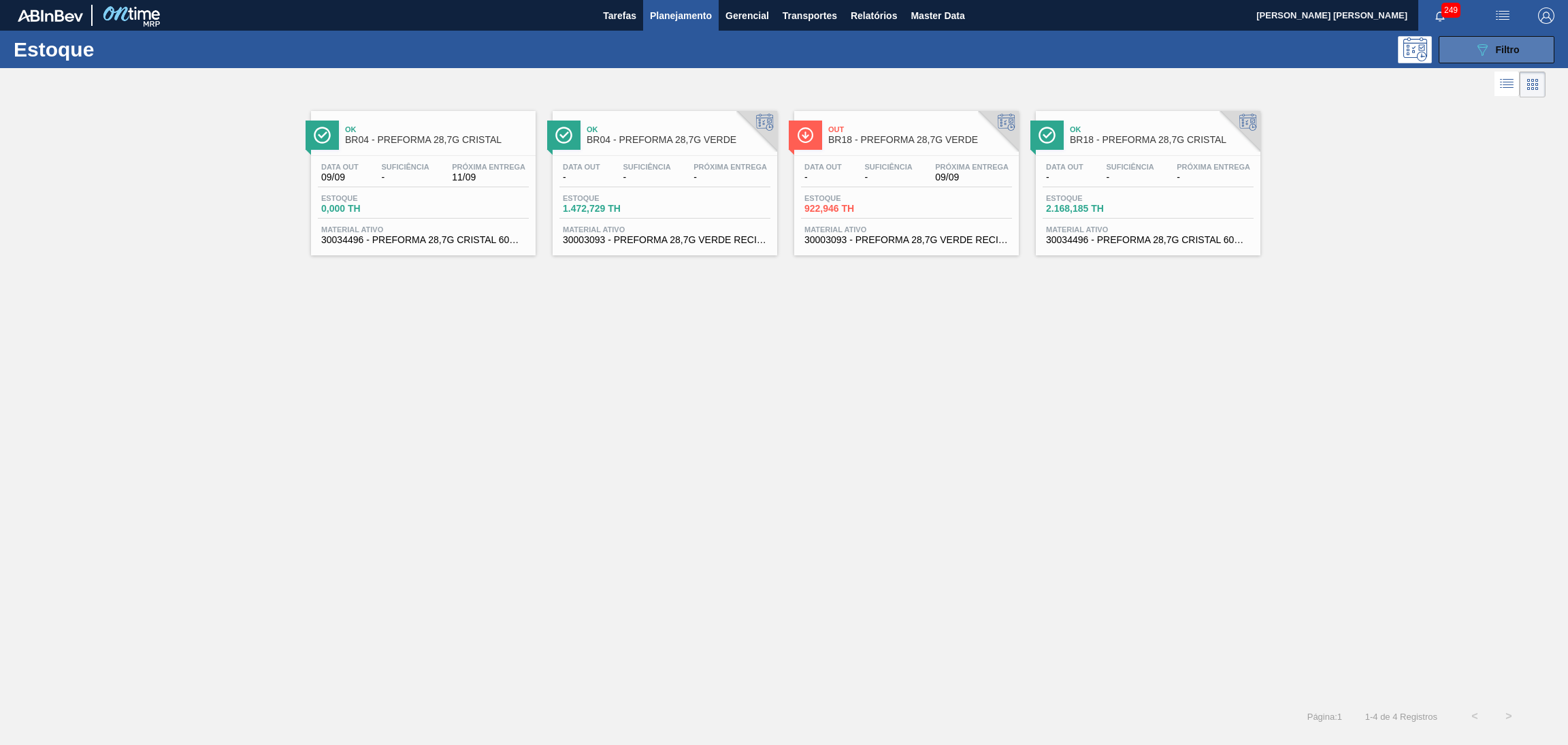
click at [1483, 55] on icon "089F7B8B-B2A5-4AFE-B5C0-19BA573D28AC" at bounding box center [1482, 50] width 17 height 17
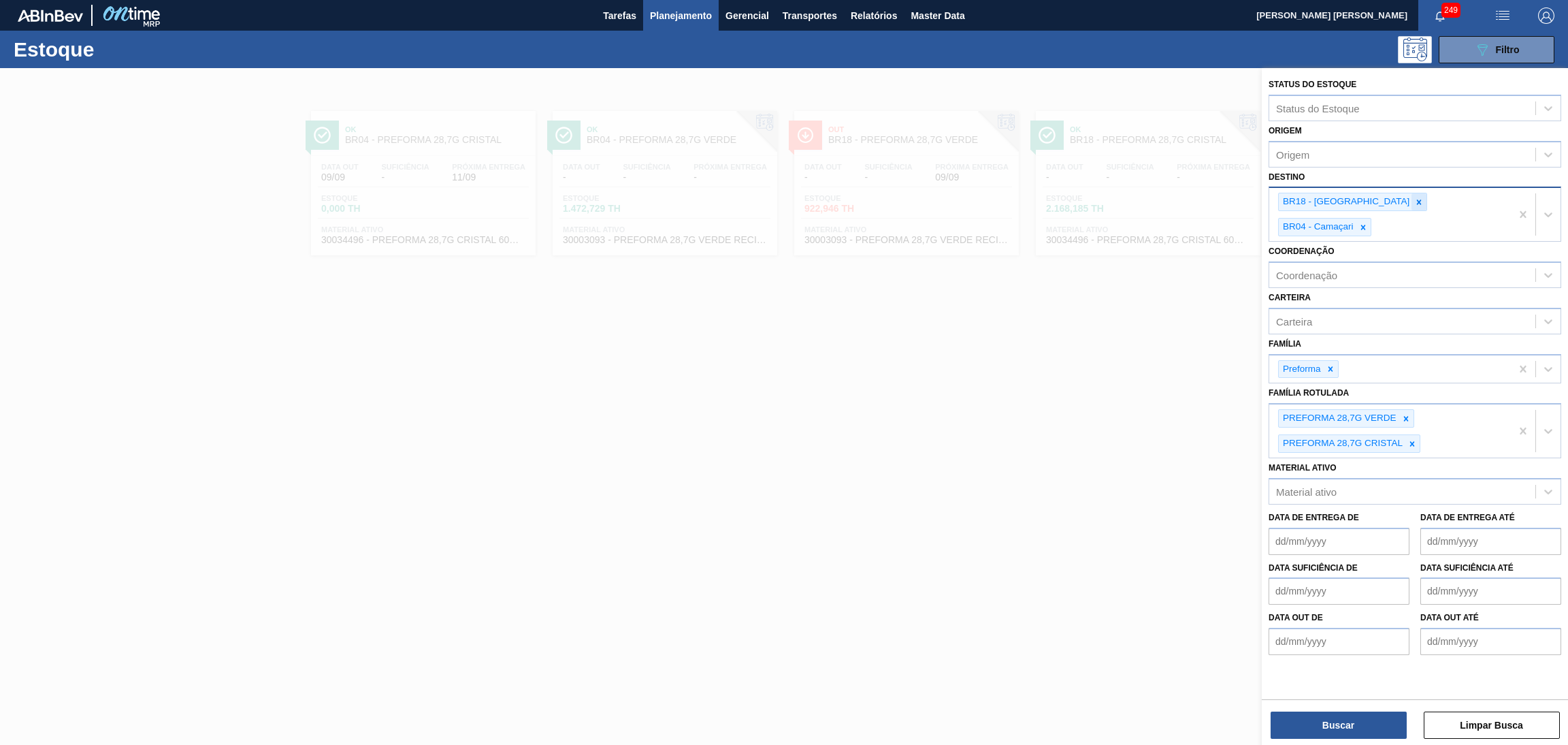
click at [1414, 204] on icon at bounding box center [1419, 202] width 10 height 10
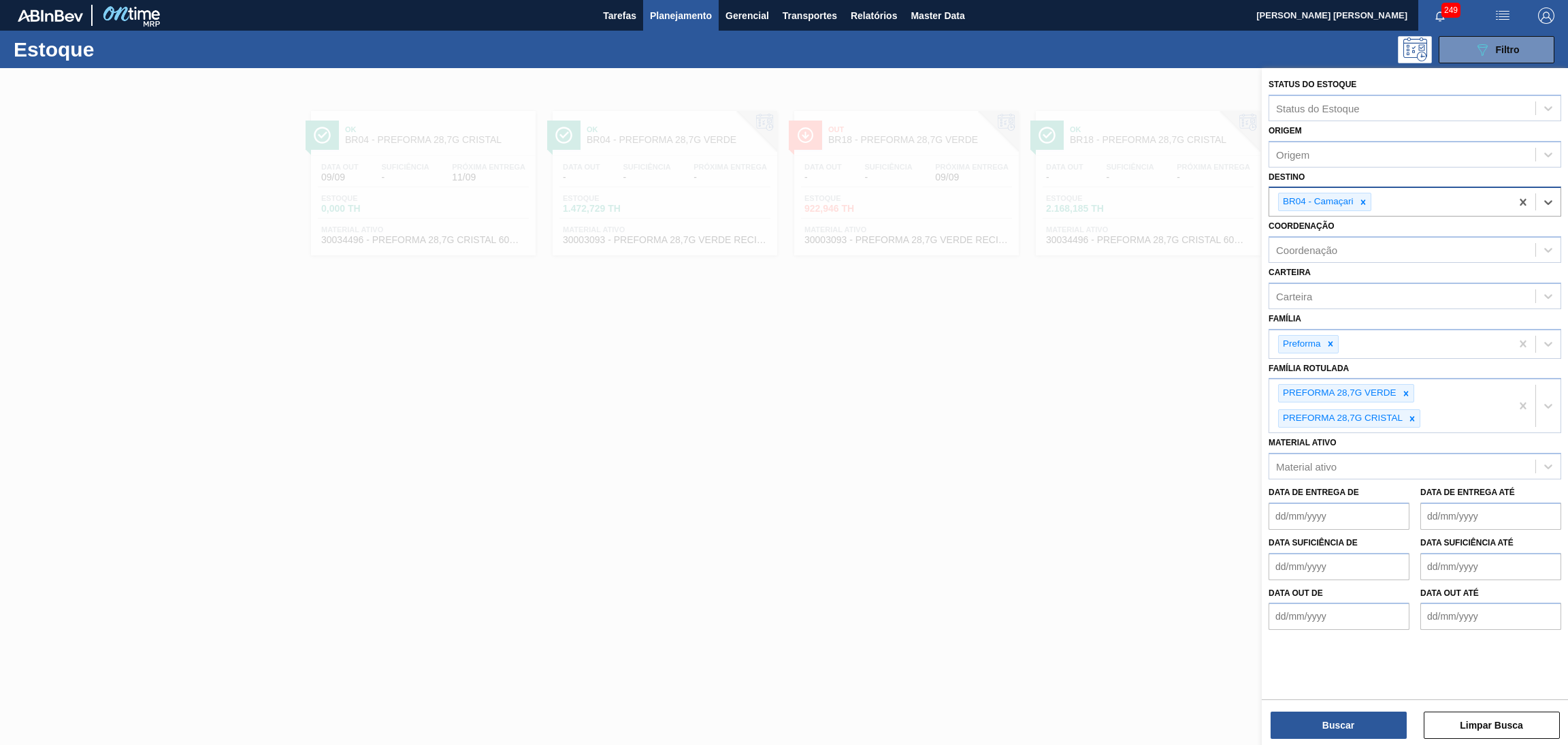
click at [1363, 197] on icon at bounding box center [1363, 202] width 10 height 10
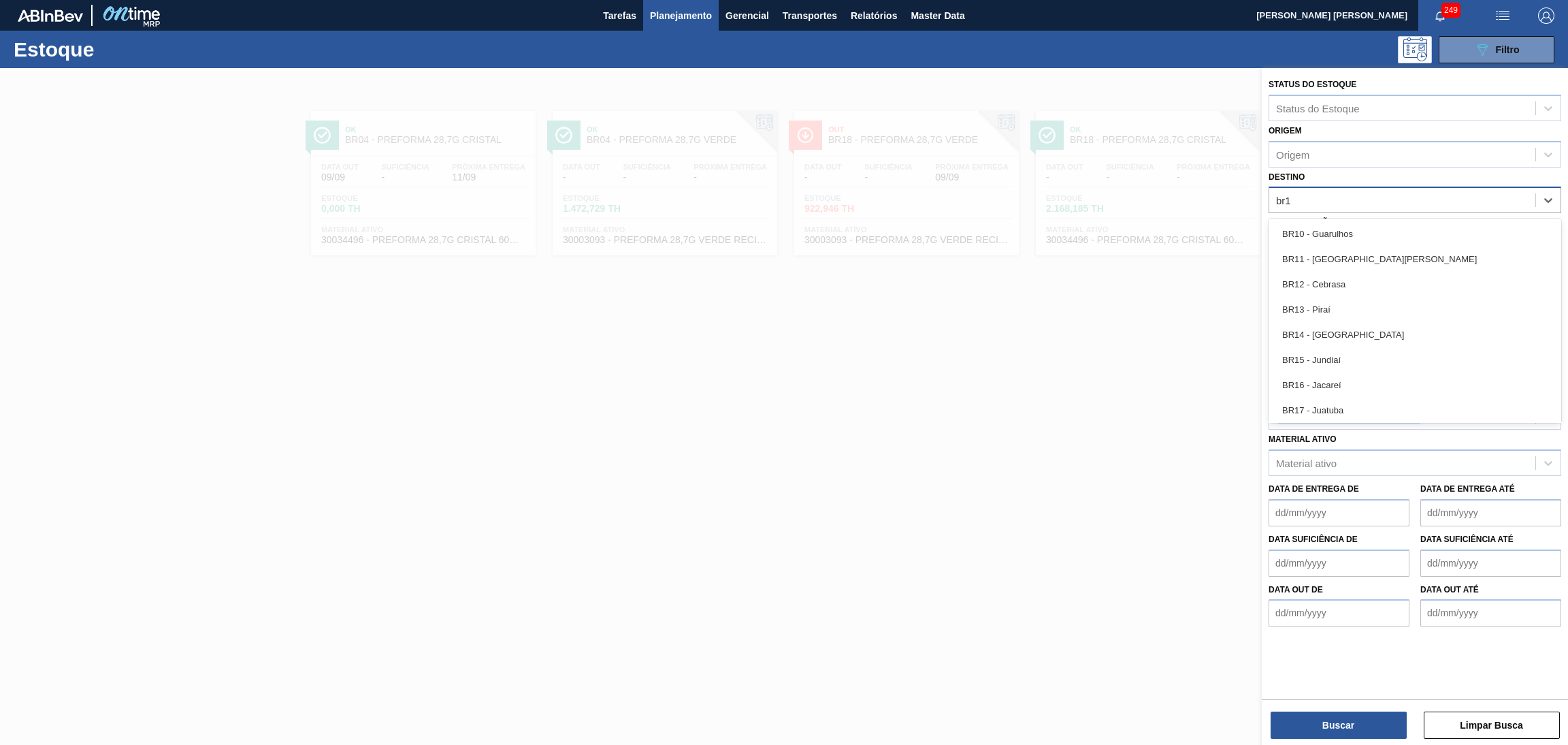
type input "br15"
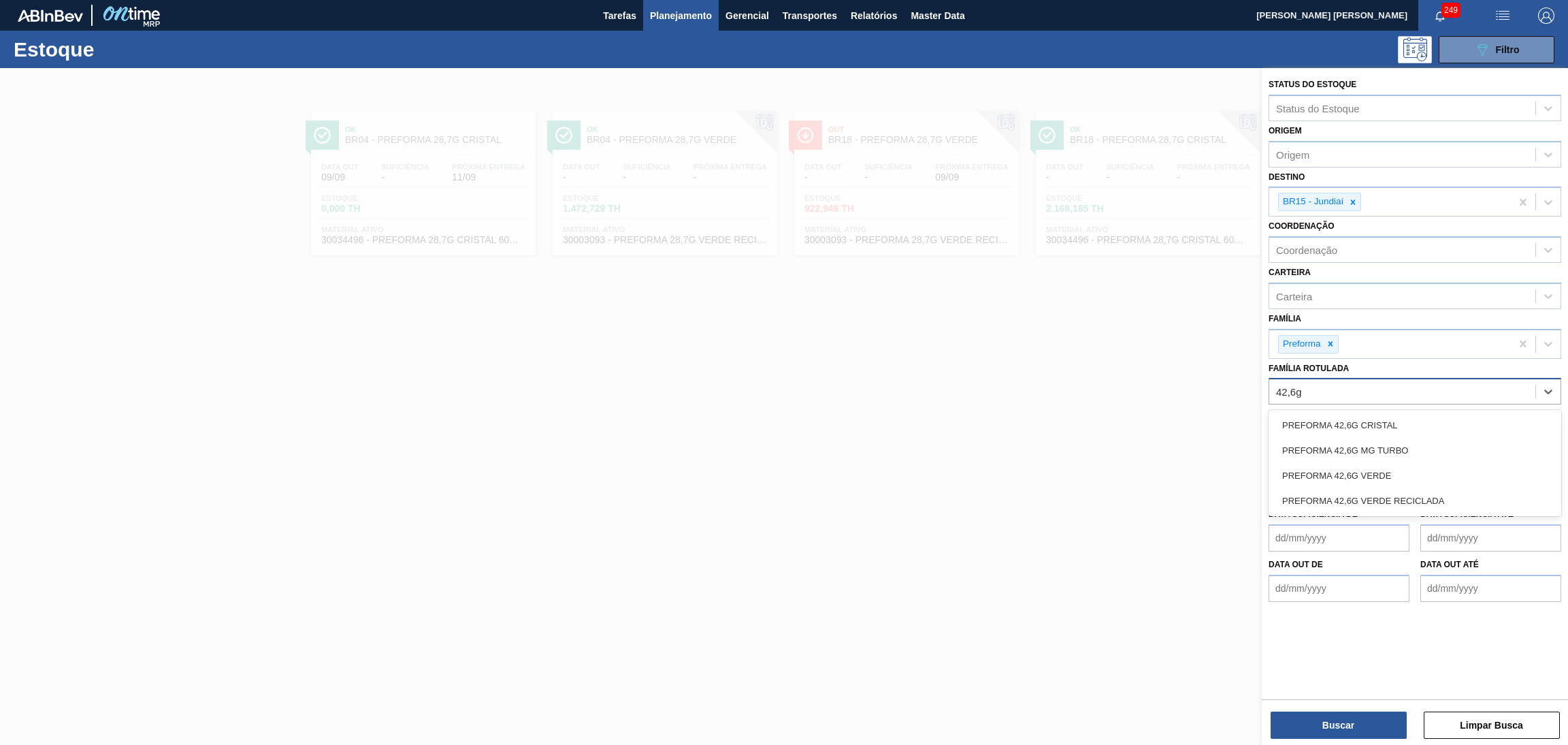
type Rotulada "42,6g c"
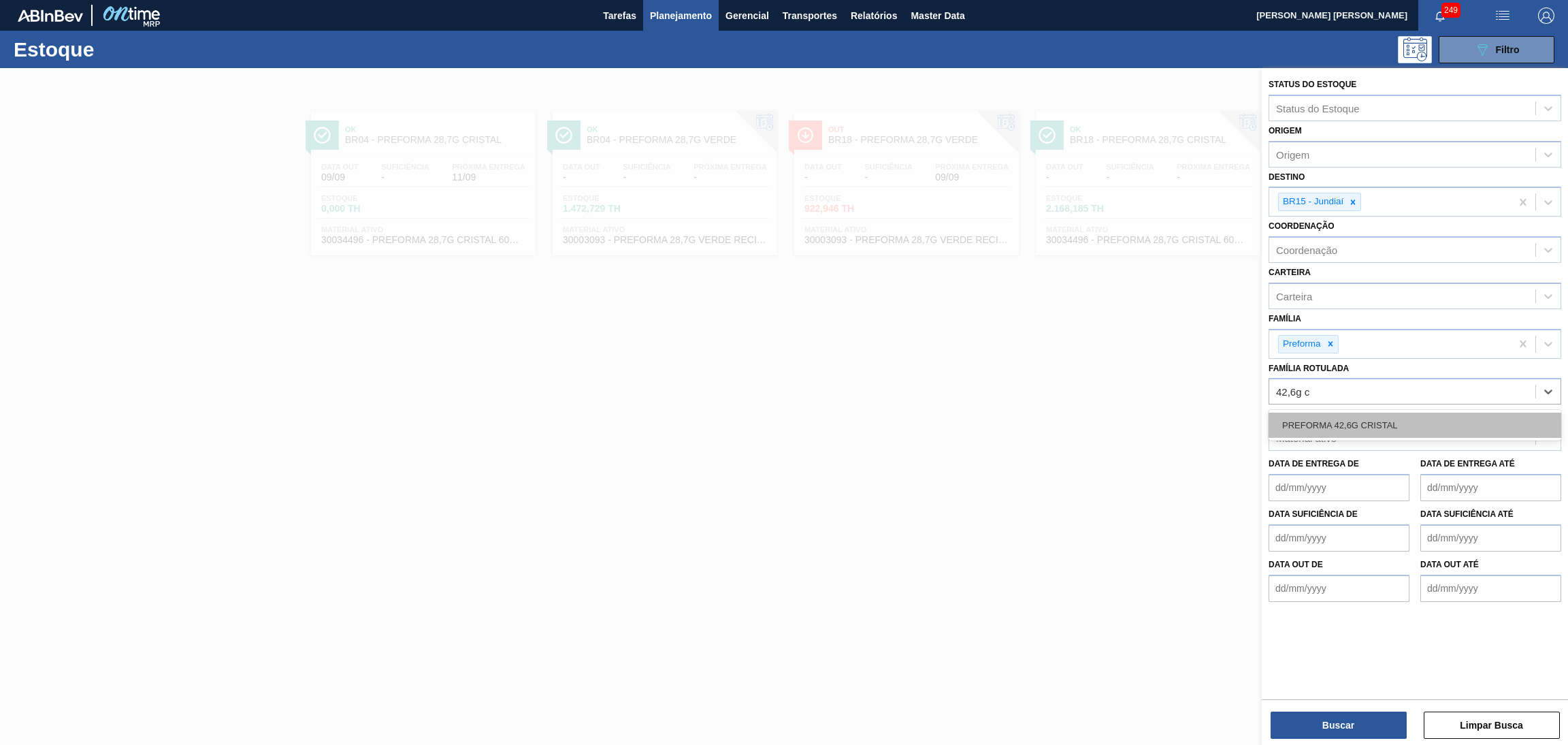
click at [1375, 430] on div "PREFORMA 42,6G CRISTAL" at bounding box center [1414, 425] width 292 height 25
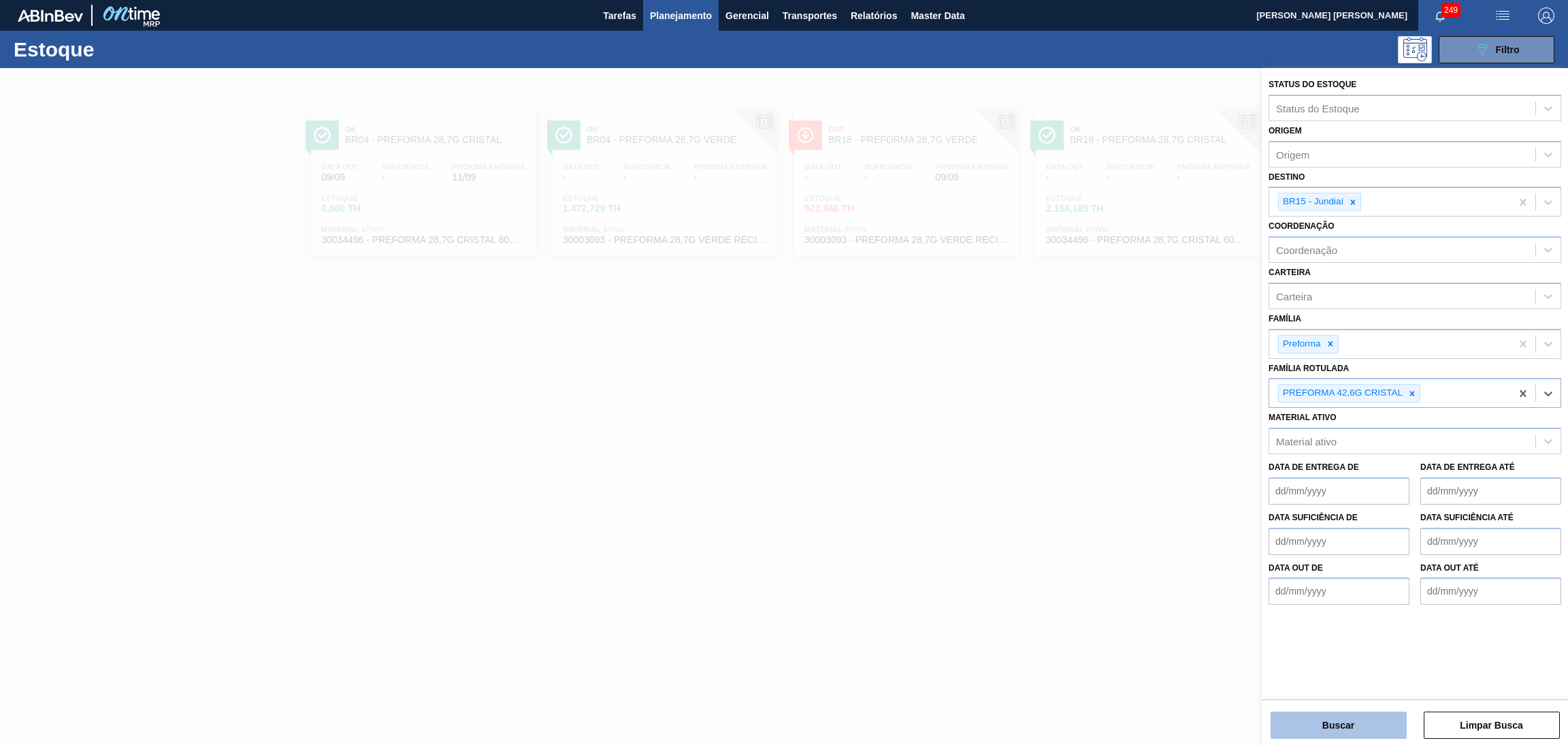
click at [1313, 726] on button "Buscar" at bounding box center [1338, 724] width 136 height 27
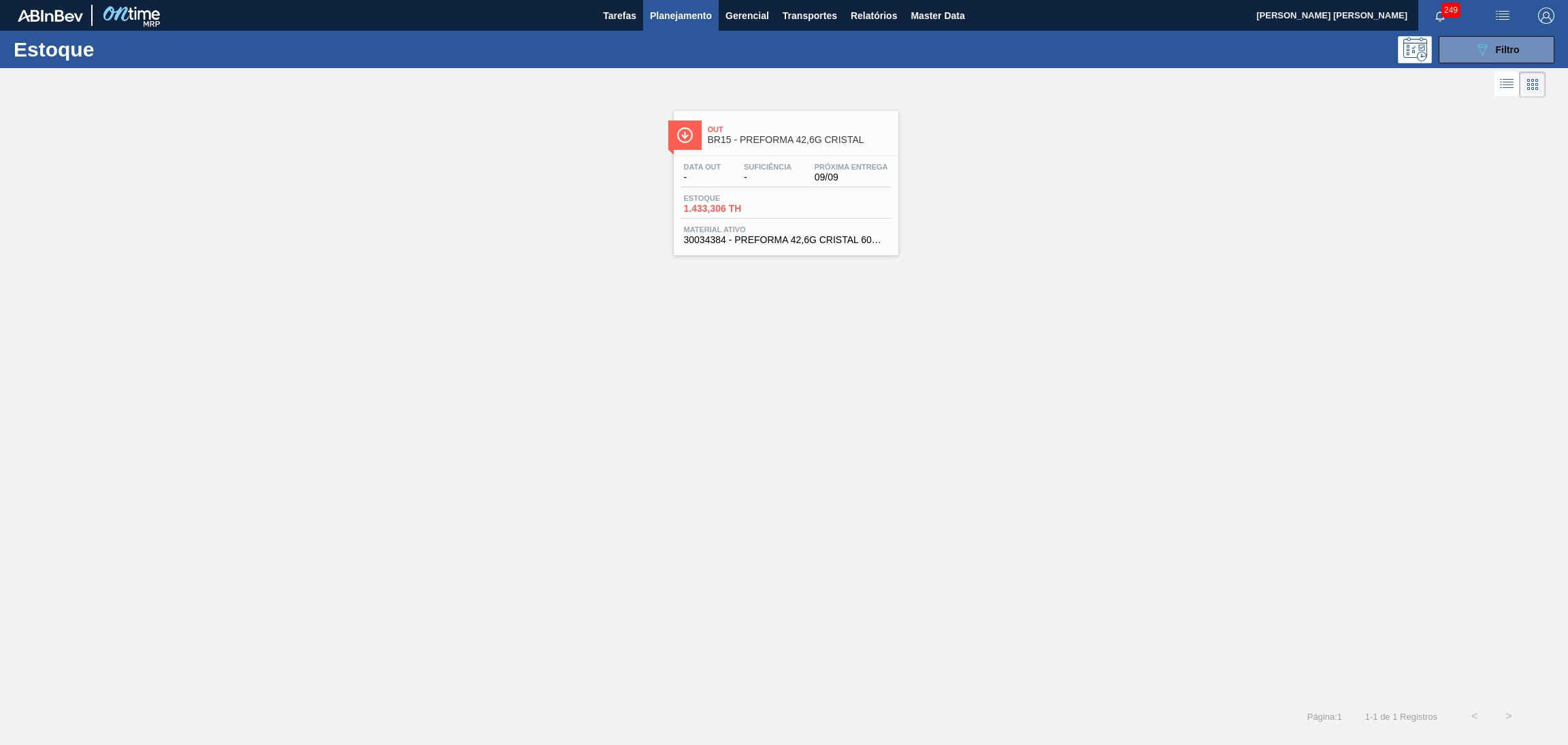
click at [752, 167] on span "Suficiência" at bounding box center [768, 167] width 48 height 8
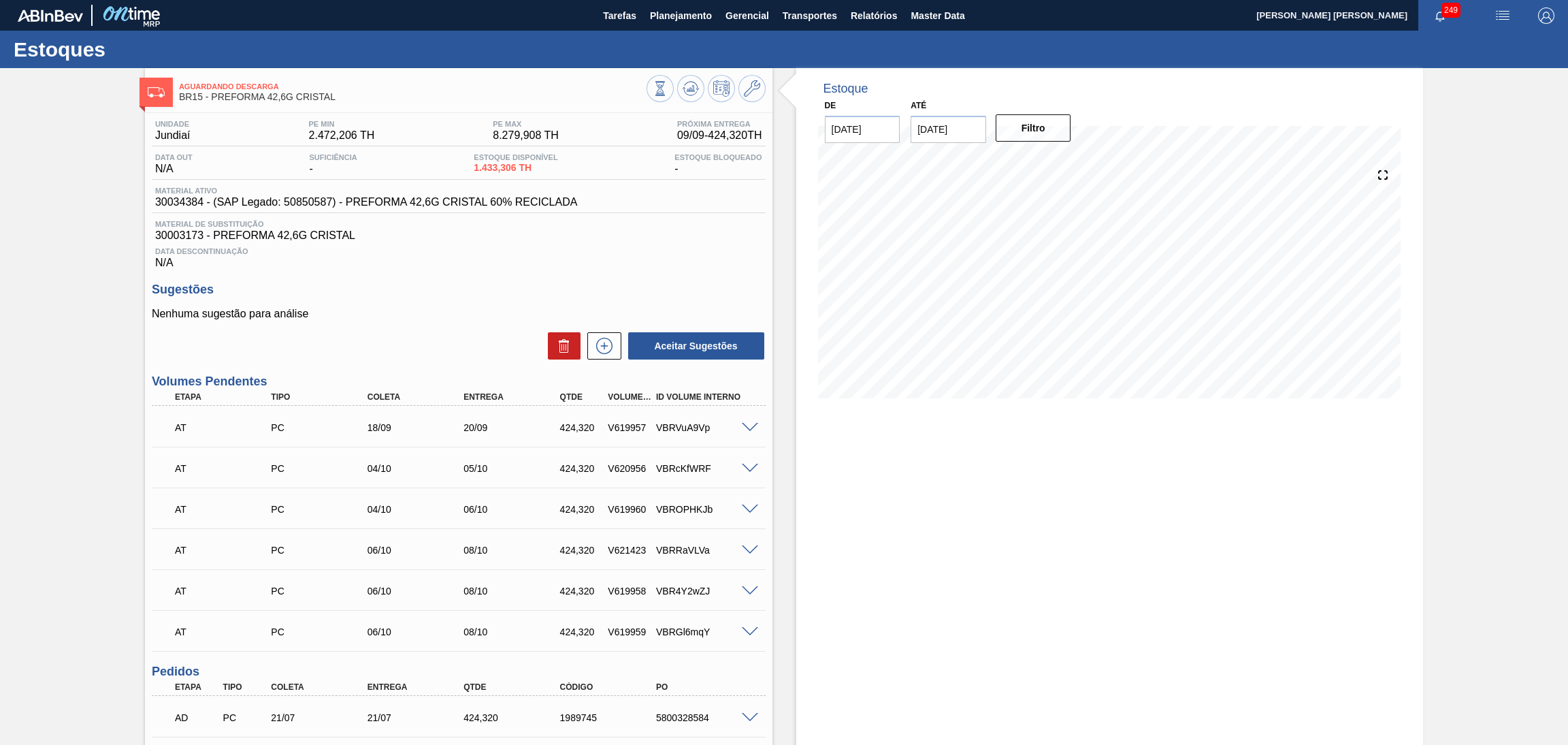
click at [480, 291] on h3 "Sugestões" at bounding box center [458, 289] width 613 height 14
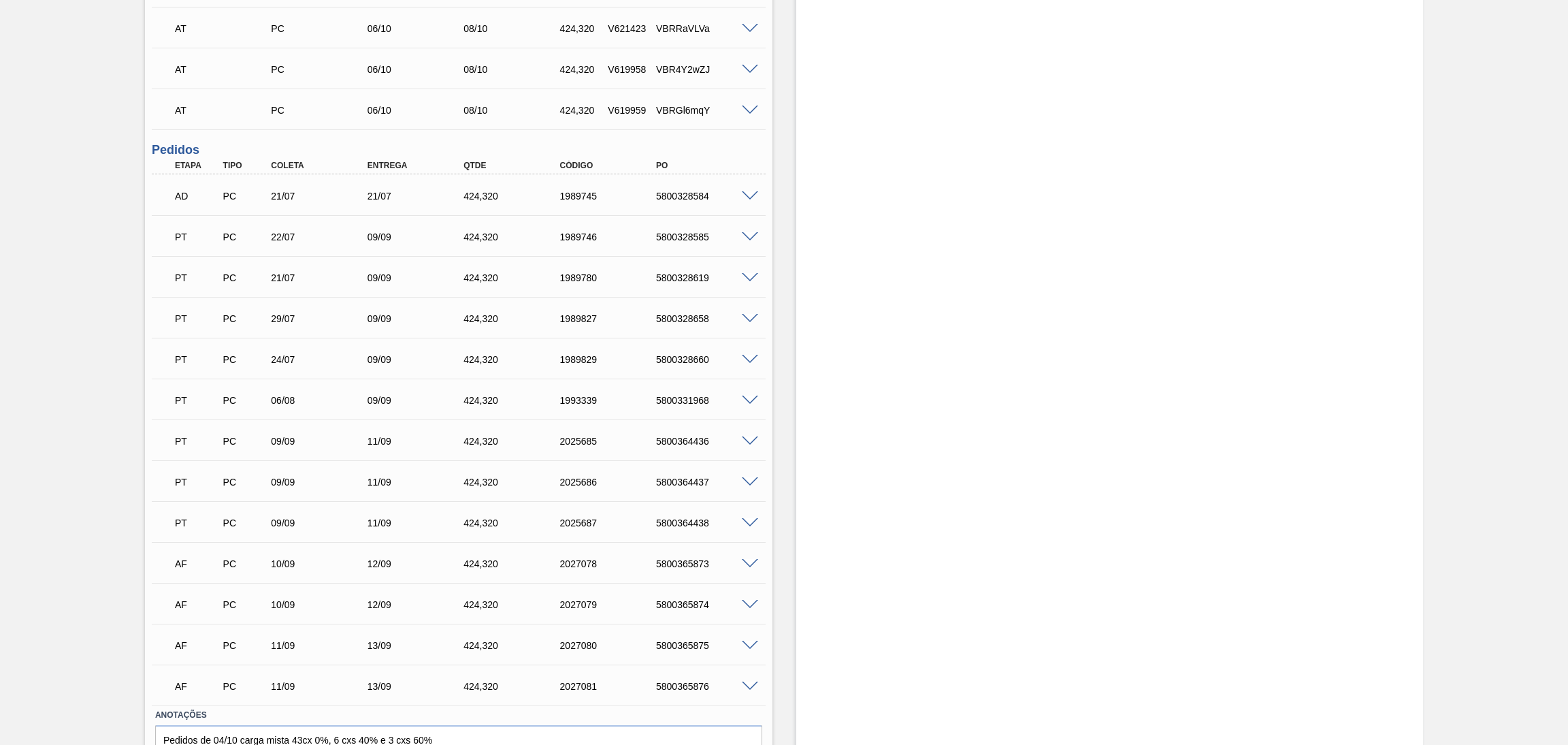
scroll to position [590, 0]
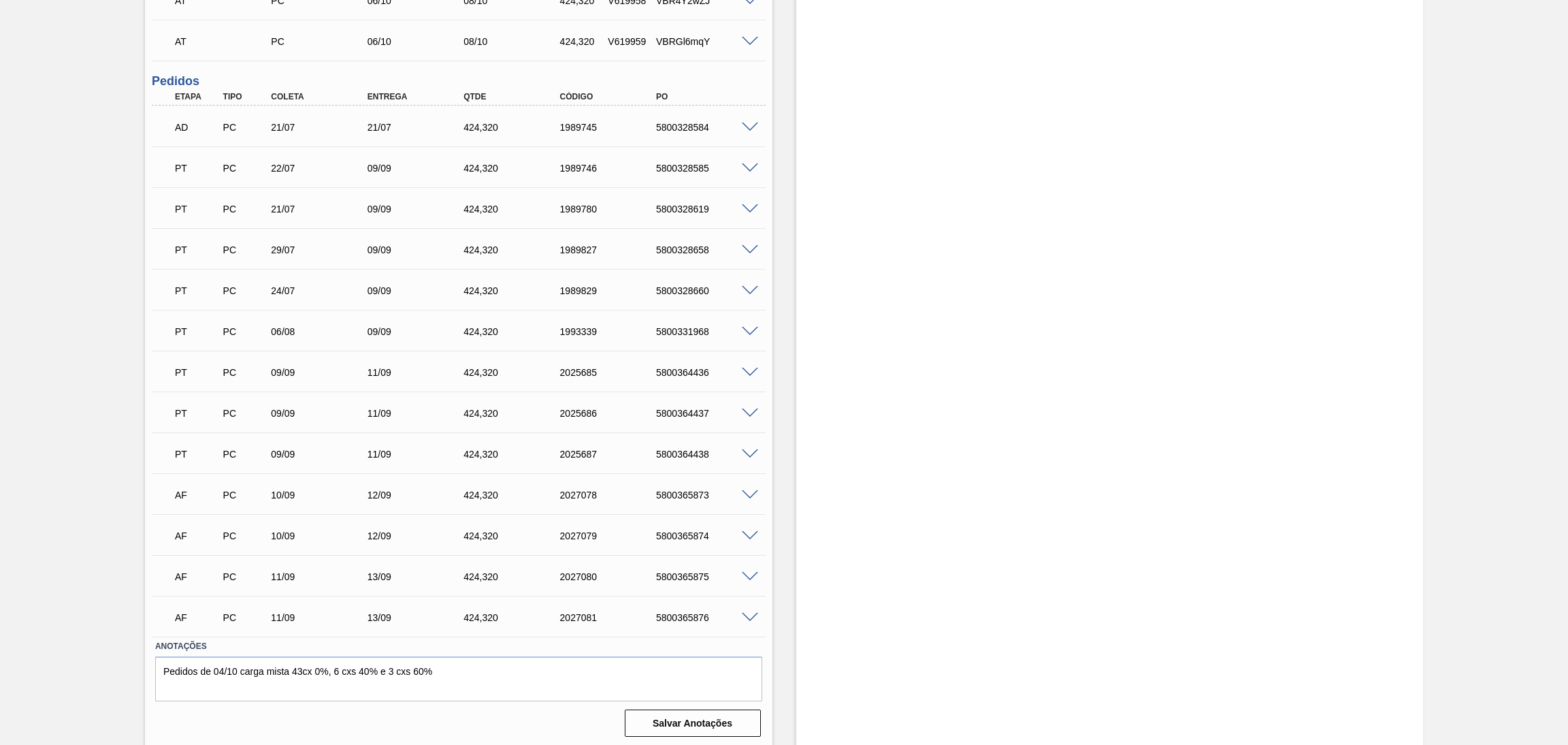
click at [677, 495] on div "5800365873" at bounding box center [707, 495] width 110 height 11
copy div "5800365873"
click at [680, 530] on div "5800365874" at bounding box center [707, 535] width 110 height 11
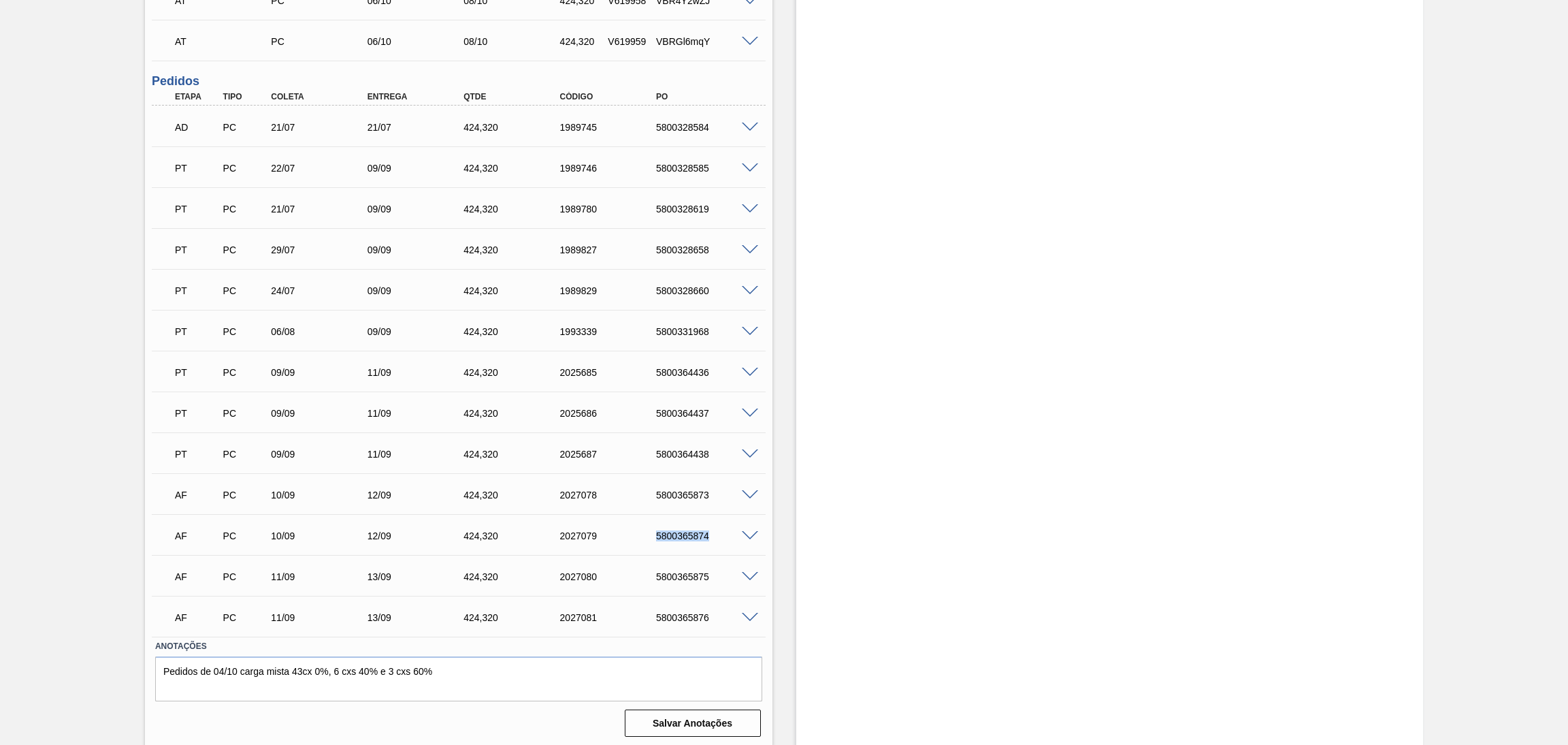
copy div "5800365874"
click at [676, 571] on div "5800365875" at bounding box center [707, 576] width 110 height 11
copy div "5800365875"
click at [683, 616] on div "5800365876" at bounding box center [707, 617] width 110 height 11
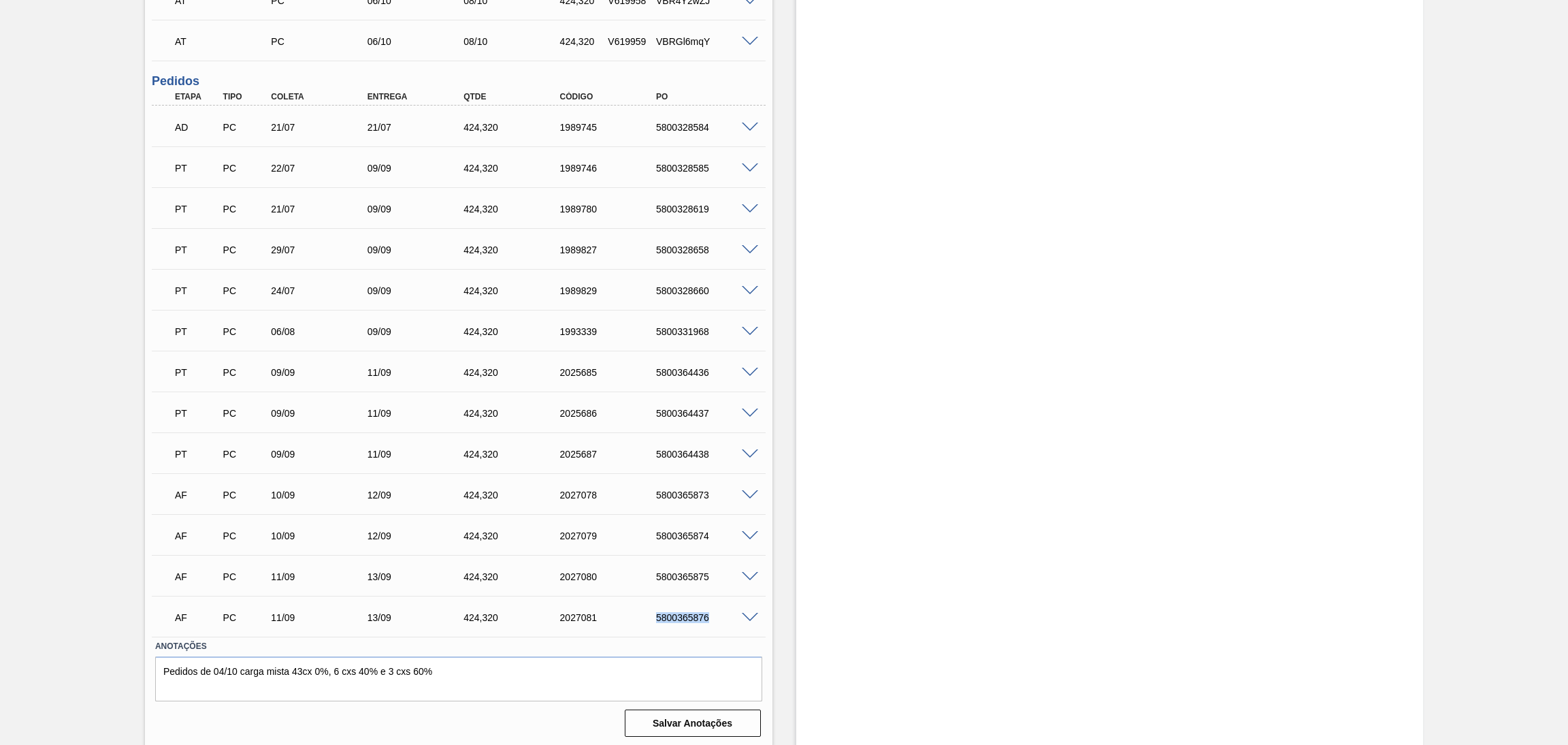
click at [683, 616] on div "5800365876" at bounding box center [707, 617] width 110 height 11
copy div "5800365876"
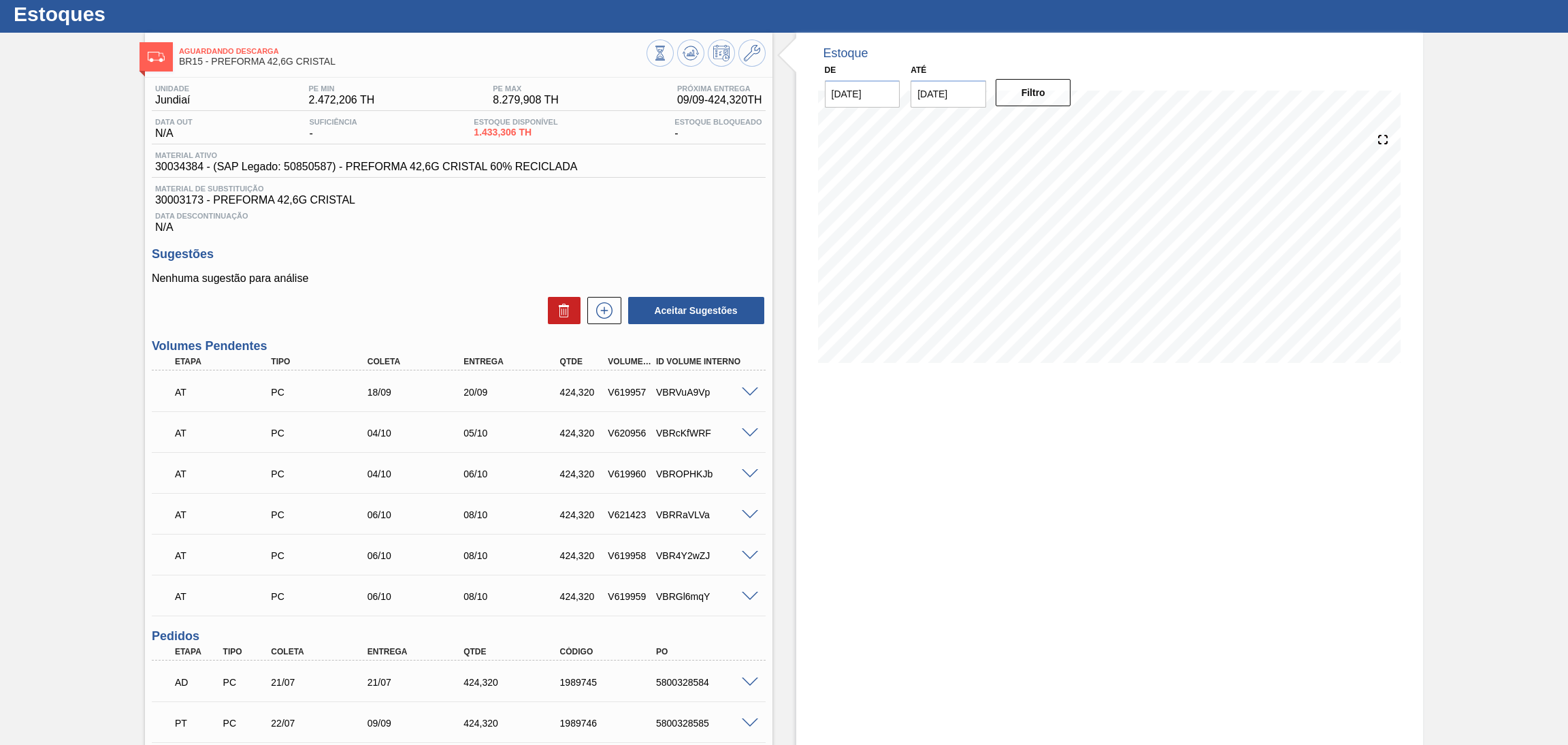
scroll to position [0, 0]
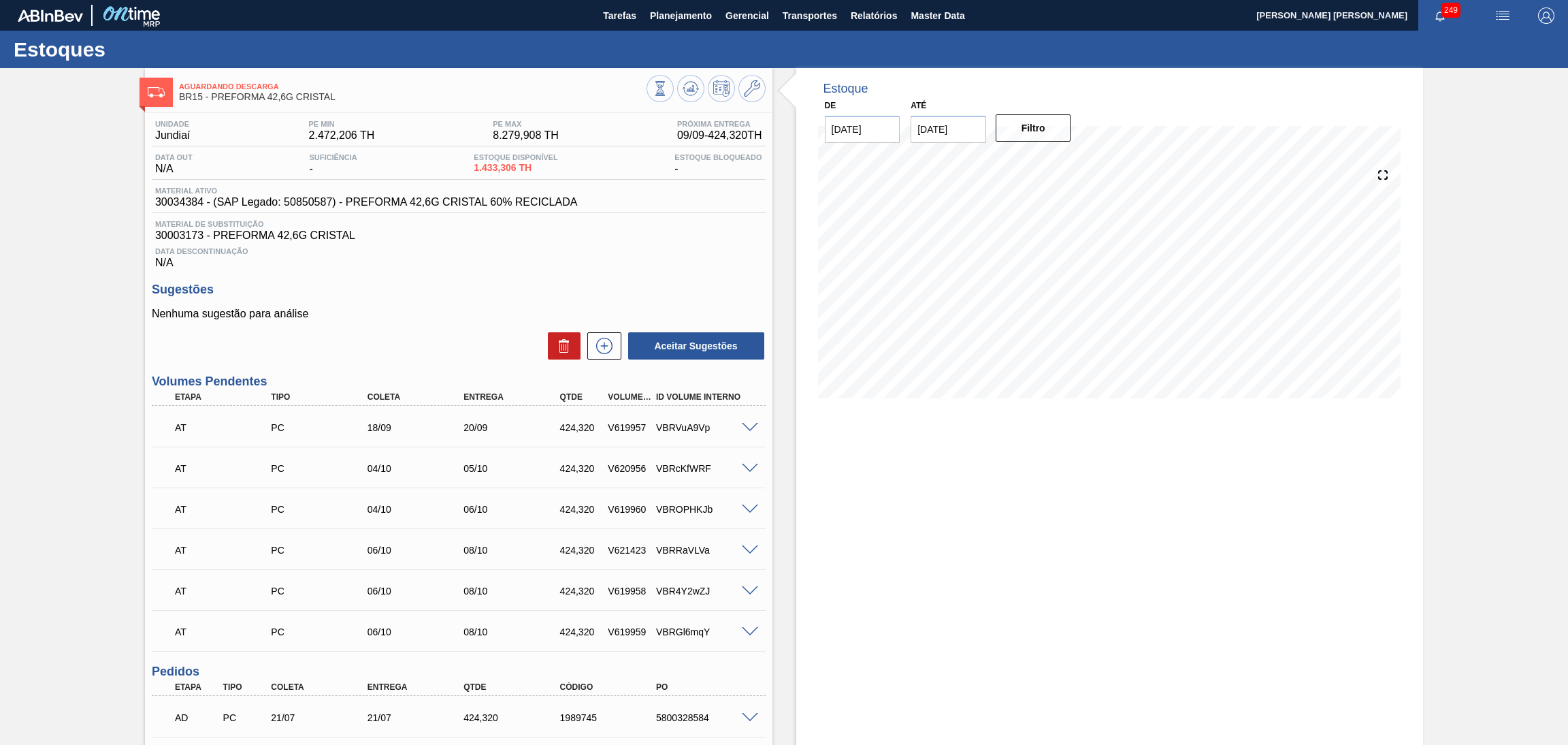
click at [481, 335] on div "Aceitar Sugestões" at bounding box center [458, 345] width 613 height 30
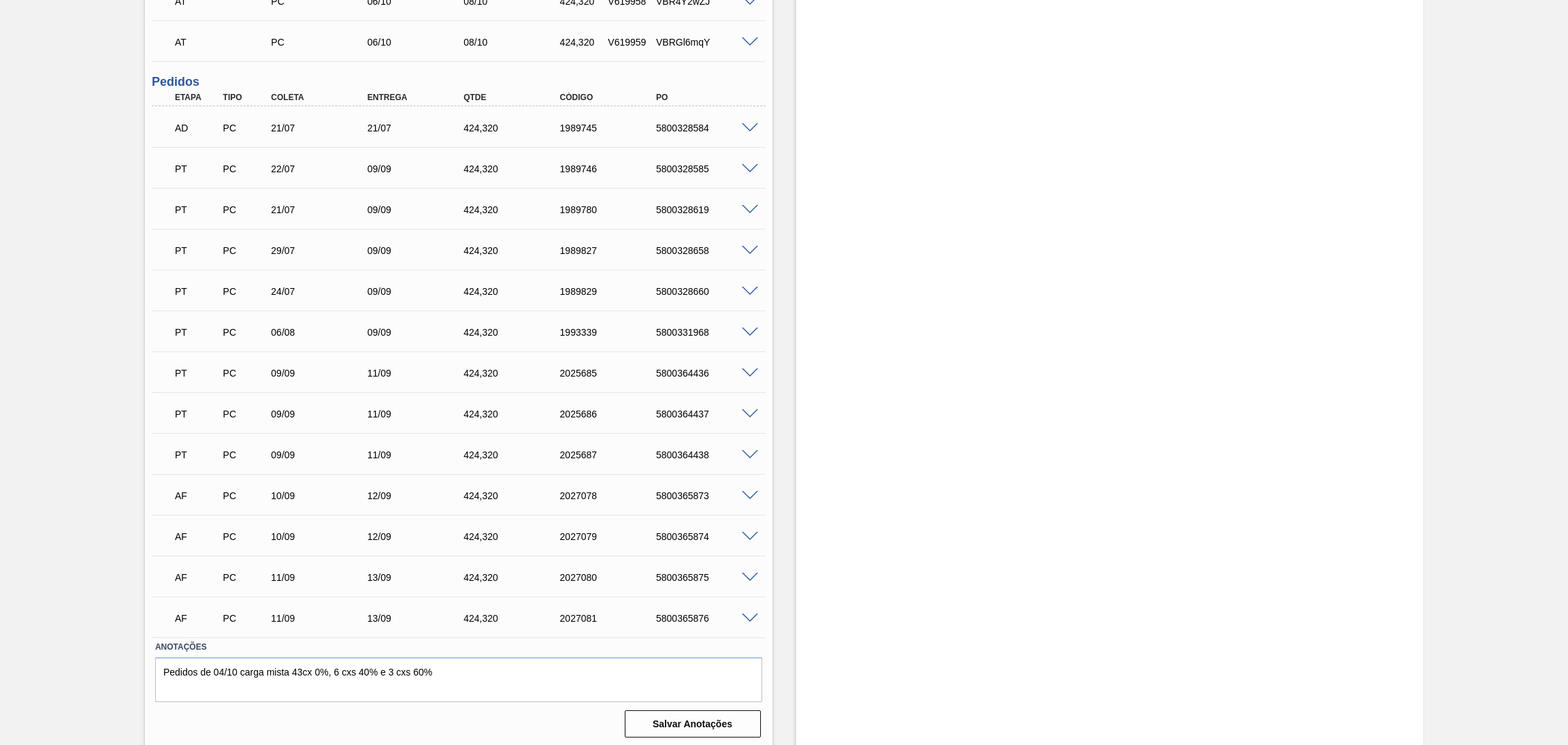
scroll to position [590, 0]
click at [790, 438] on div "Estoque De [DATE] Até [DATE] Filtro 09/09 Projeção de Estoque 3,703.274 [DOMAIN…" at bounding box center [1097, 113] width 651 height 1270
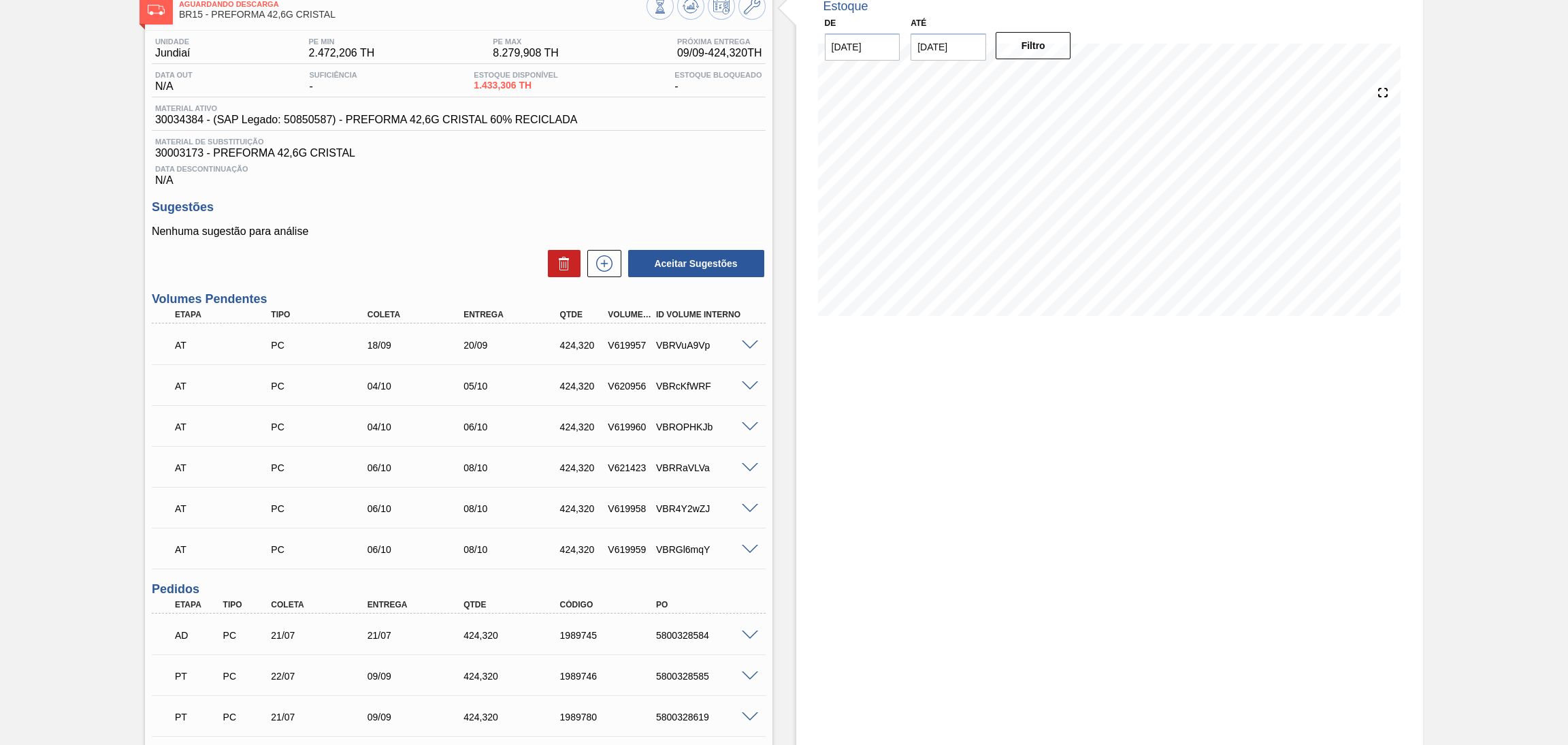
scroll to position [0, 0]
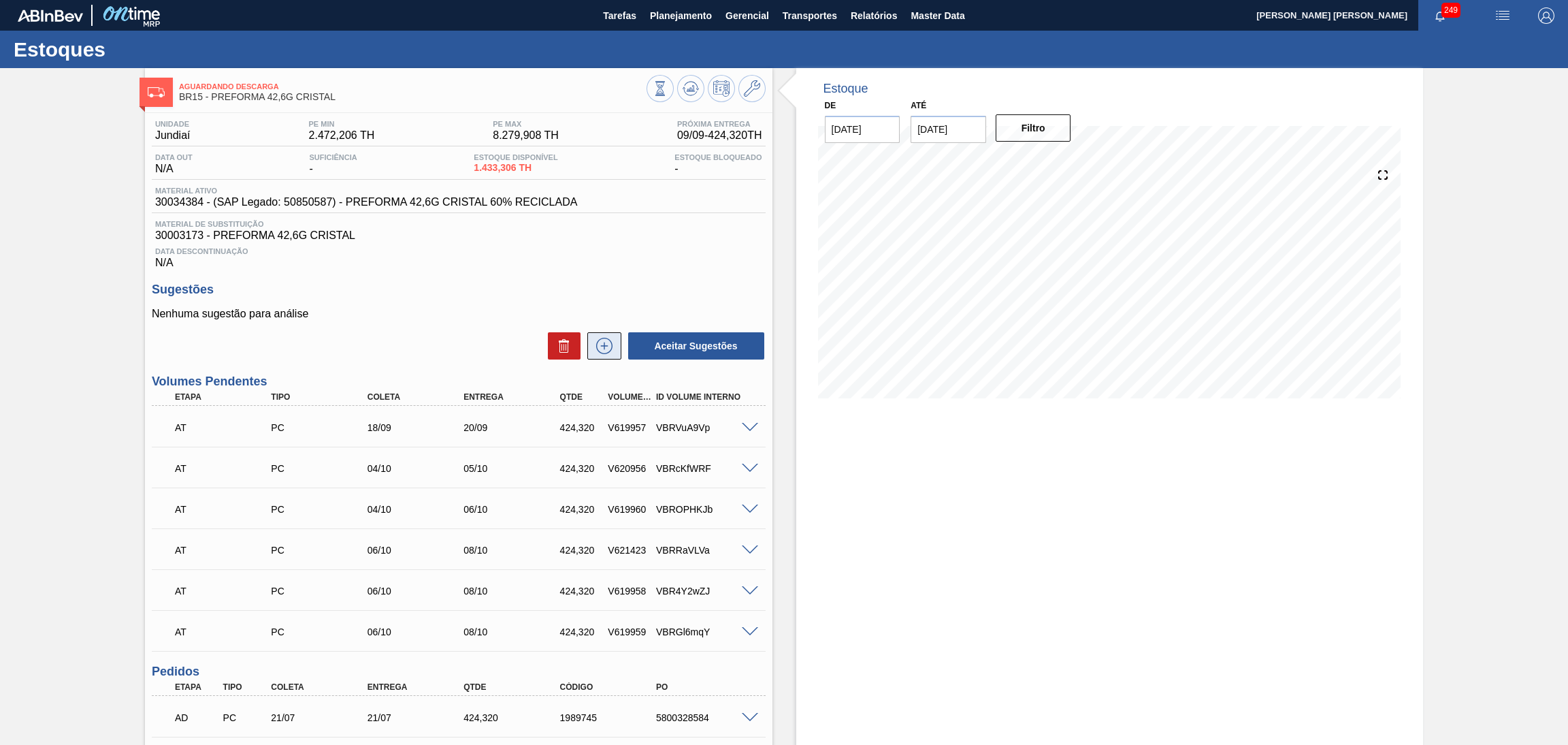
click at [608, 354] on button at bounding box center [604, 345] width 34 height 27
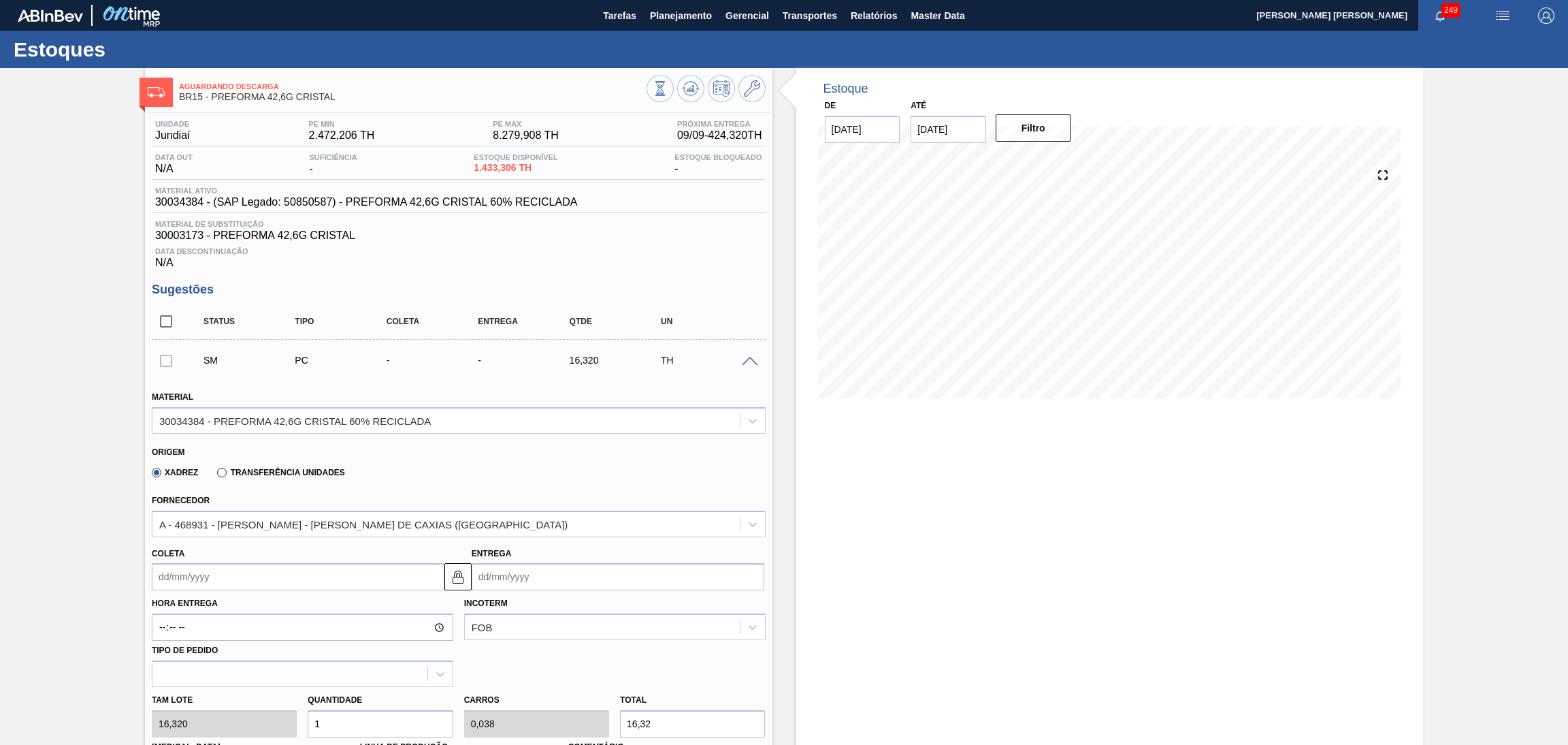
click at [213, 567] on input "Coleta" at bounding box center [298, 577] width 292 height 27
click at [276, 470] on div "12" at bounding box center [278, 471] width 18 height 18
type input "[DATE]"
click at [554, 480] on div "Xadrez Transferência Unidades" at bounding box center [452, 470] width 602 height 26
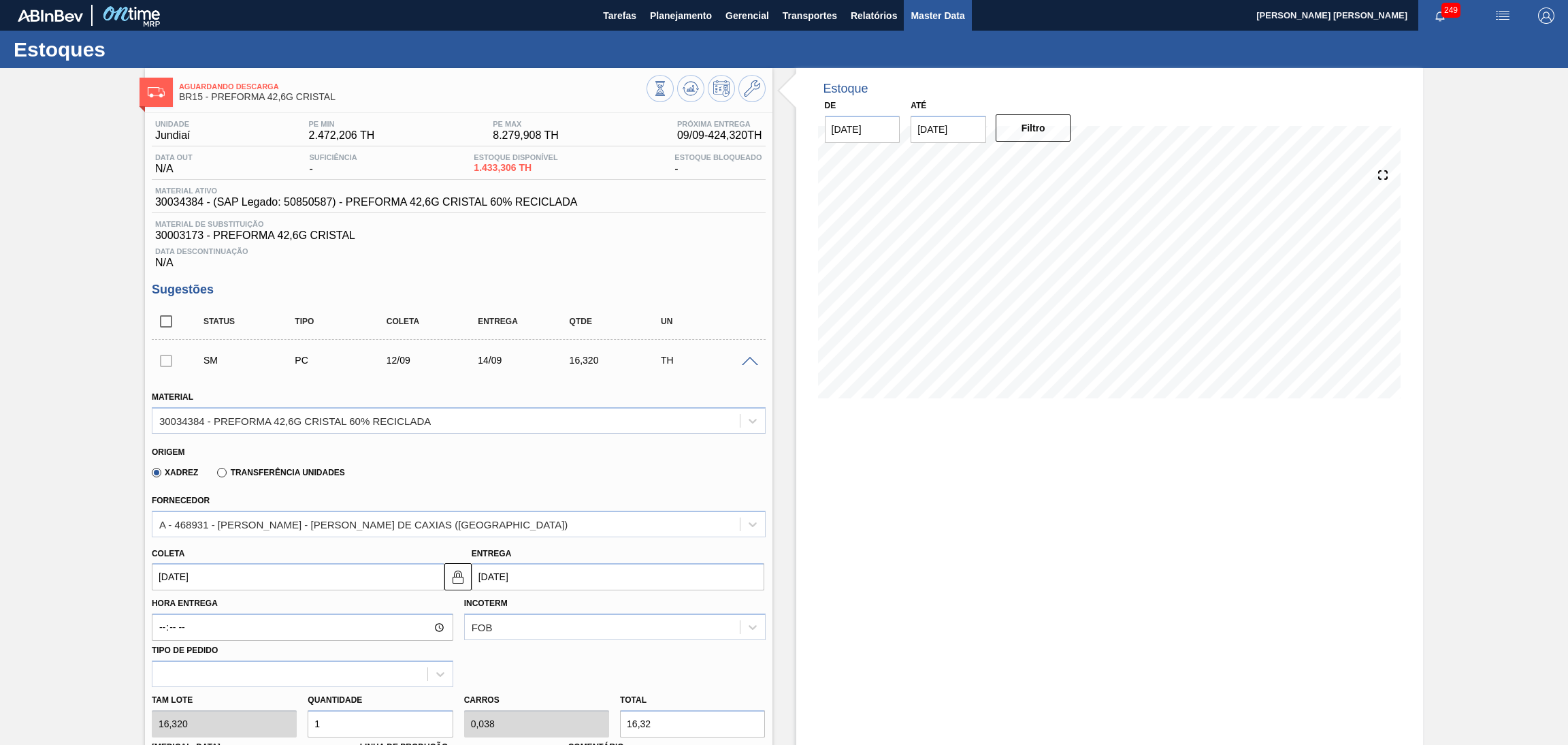
click at [922, 21] on span "Master Data" at bounding box center [937, 16] width 54 height 17
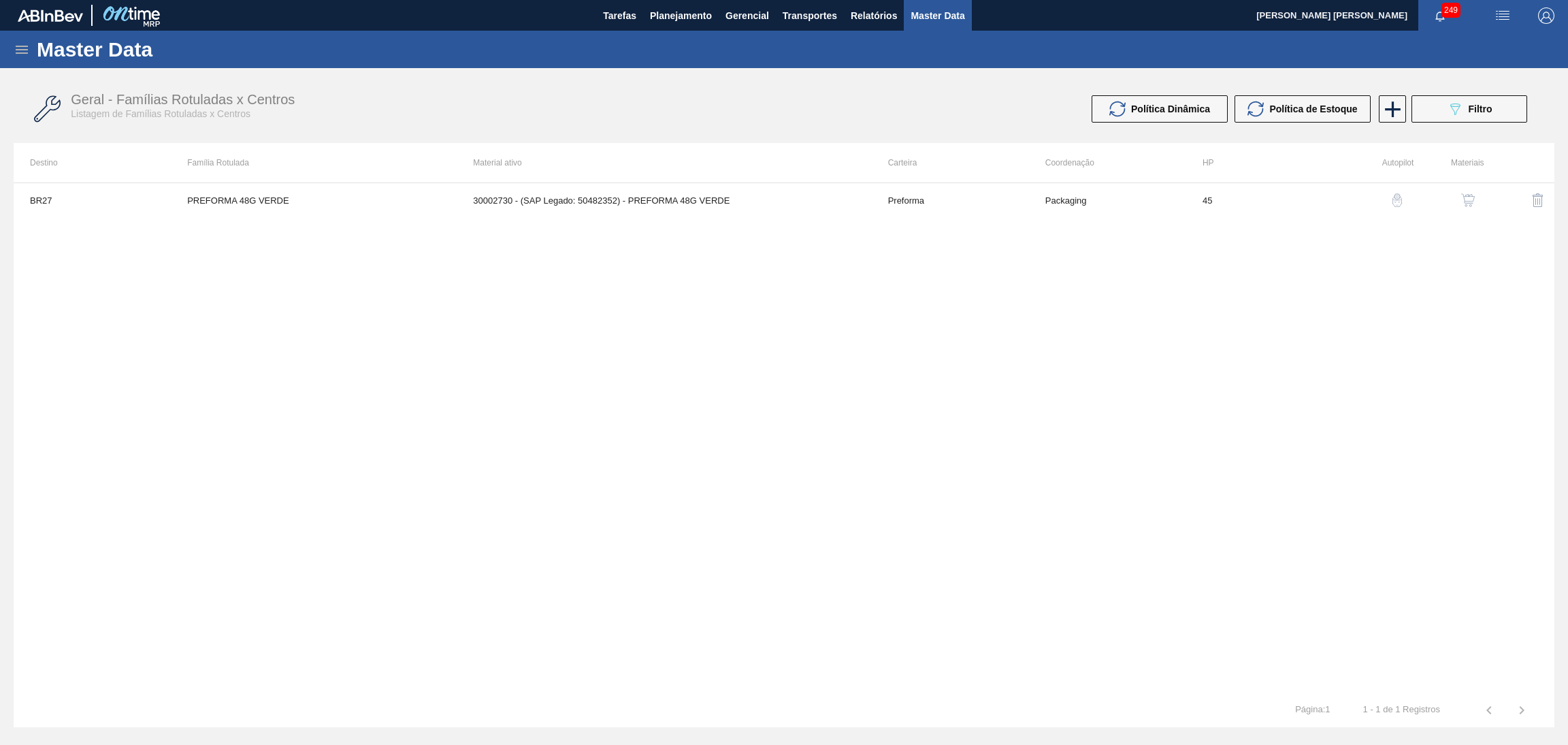
click at [15, 54] on icon at bounding box center [21, 50] width 17 height 17
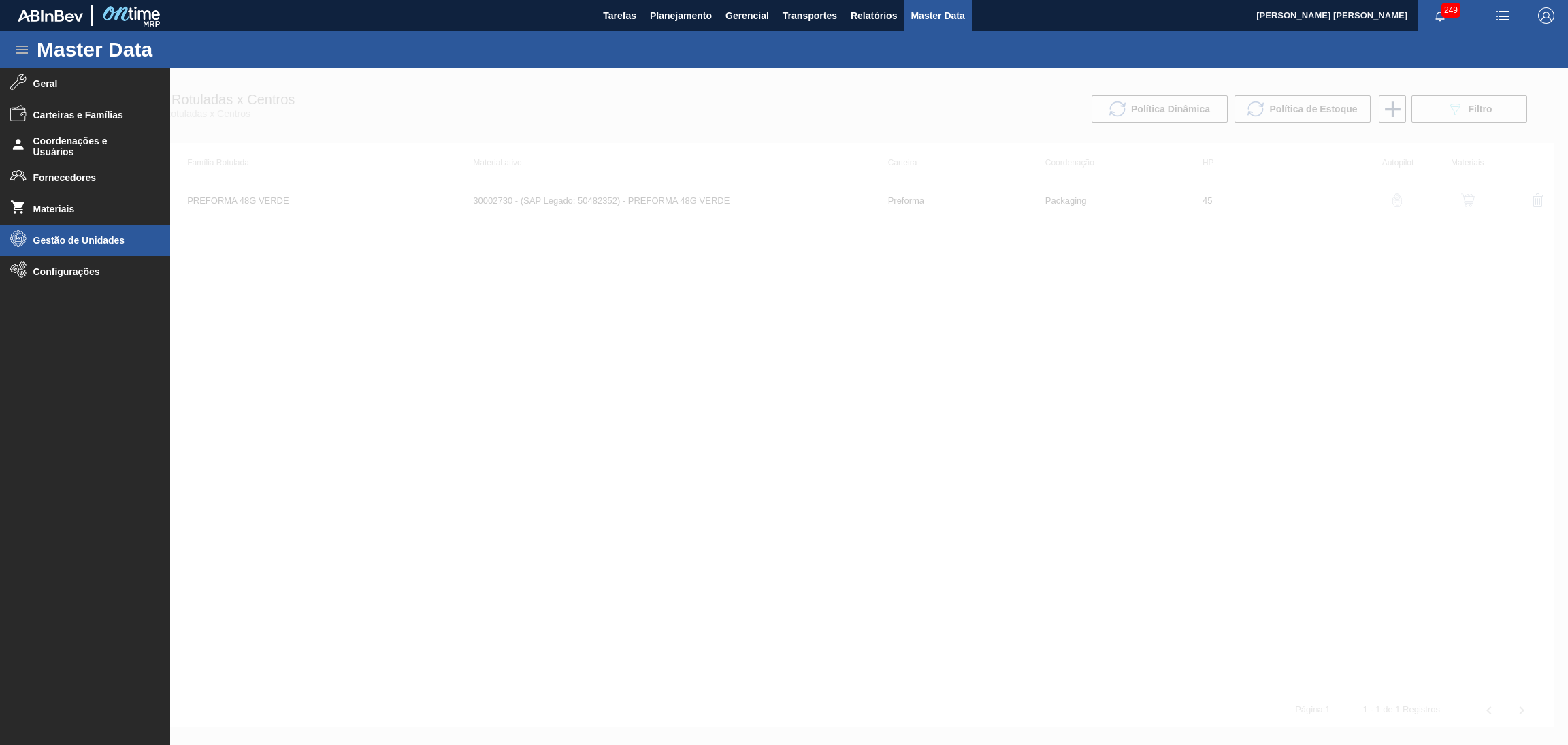
click at [60, 240] on span "Gestão de Unidades" at bounding box center [89, 240] width 112 height 11
click at [64, 290] on li "Grade" at bounding box center [85, 297] width 170 height 27
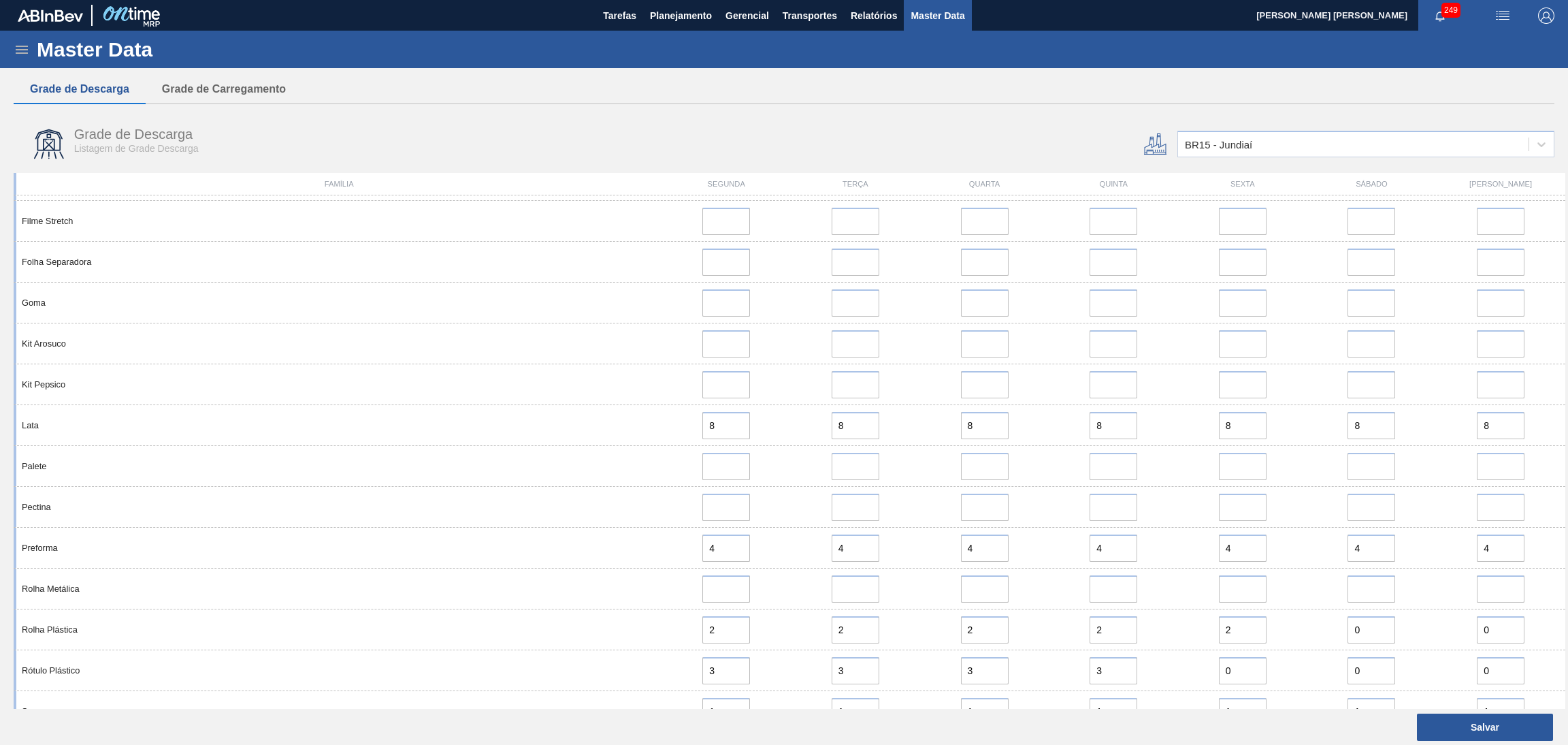
scroll to position [875, 0]
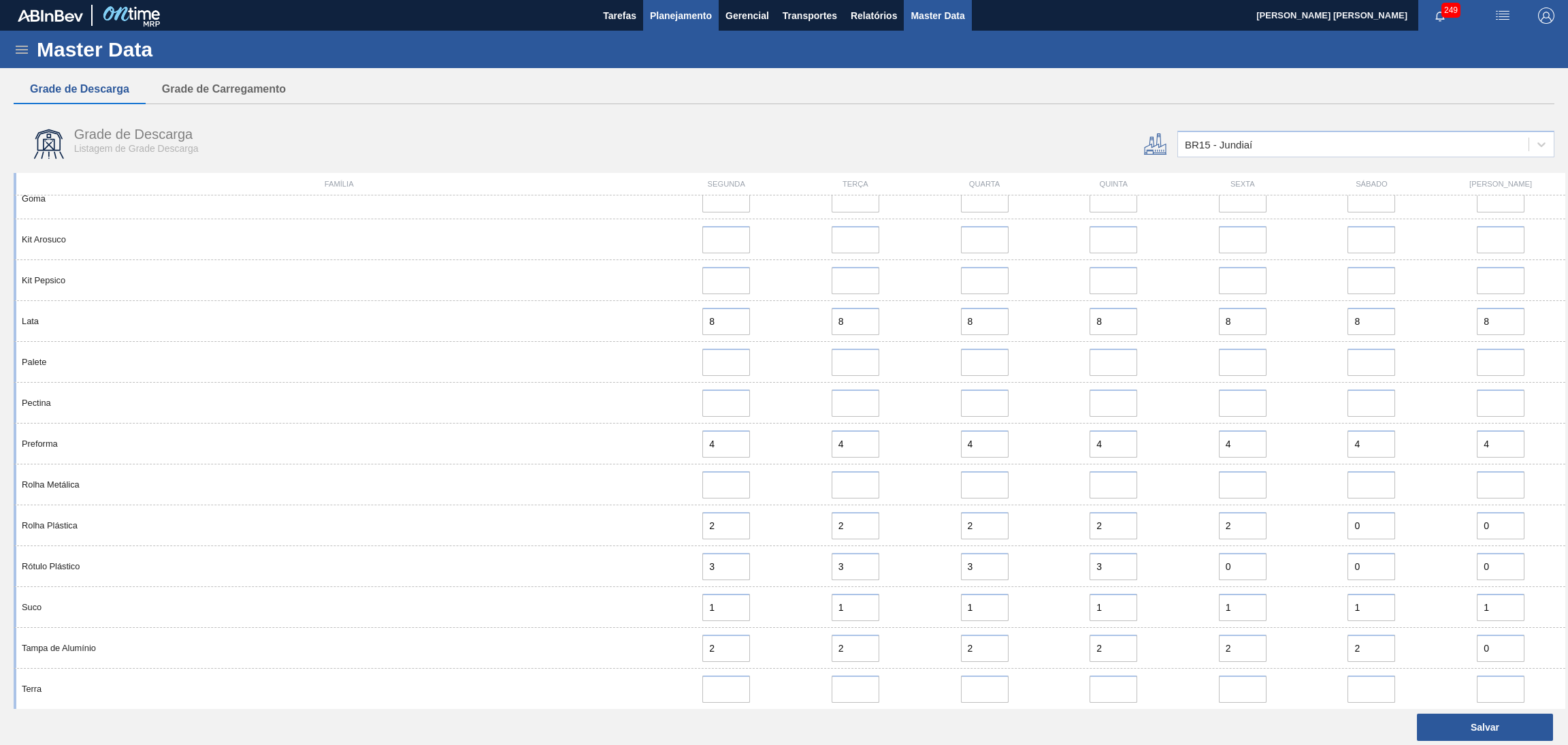
click at [695, 21] on span "Planejamento" at bounding box center [680, 16] width 62 height 17
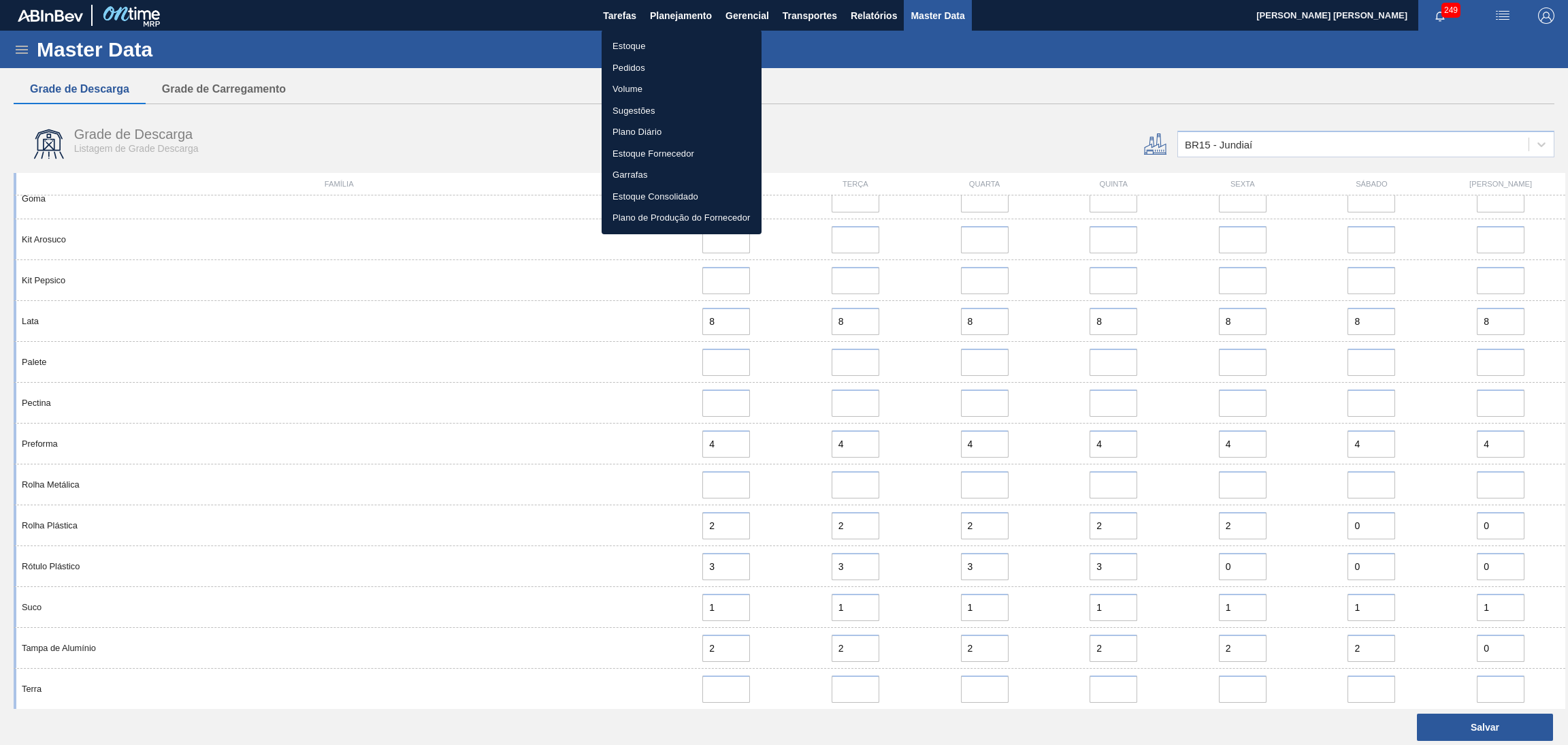
click at [619, 49] on li "Estoque" at bounding box center [681, 46] width 160 height 21
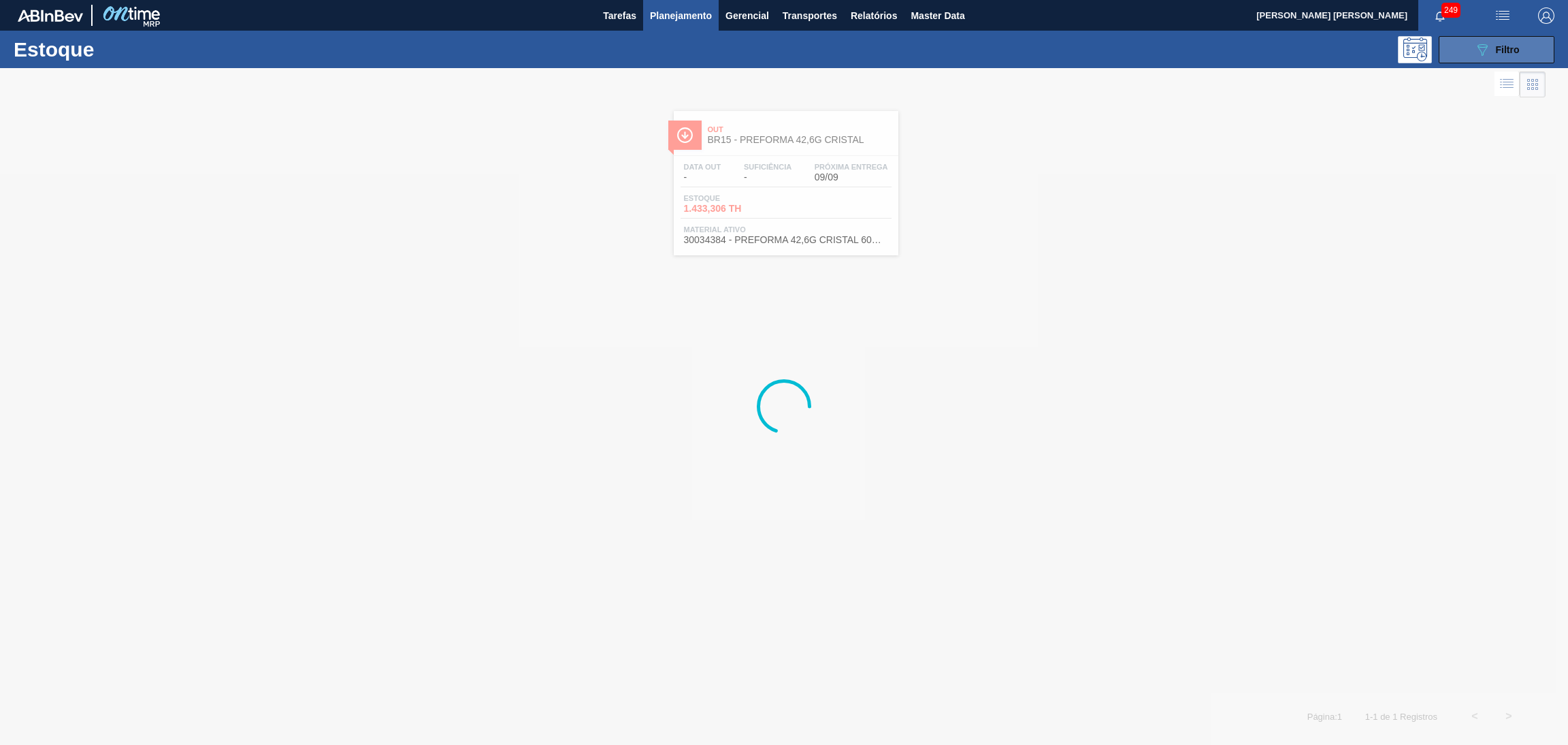
click at [1502, 50] on span "Filtro" at bounding box center [1507, 50] width 24 height 11
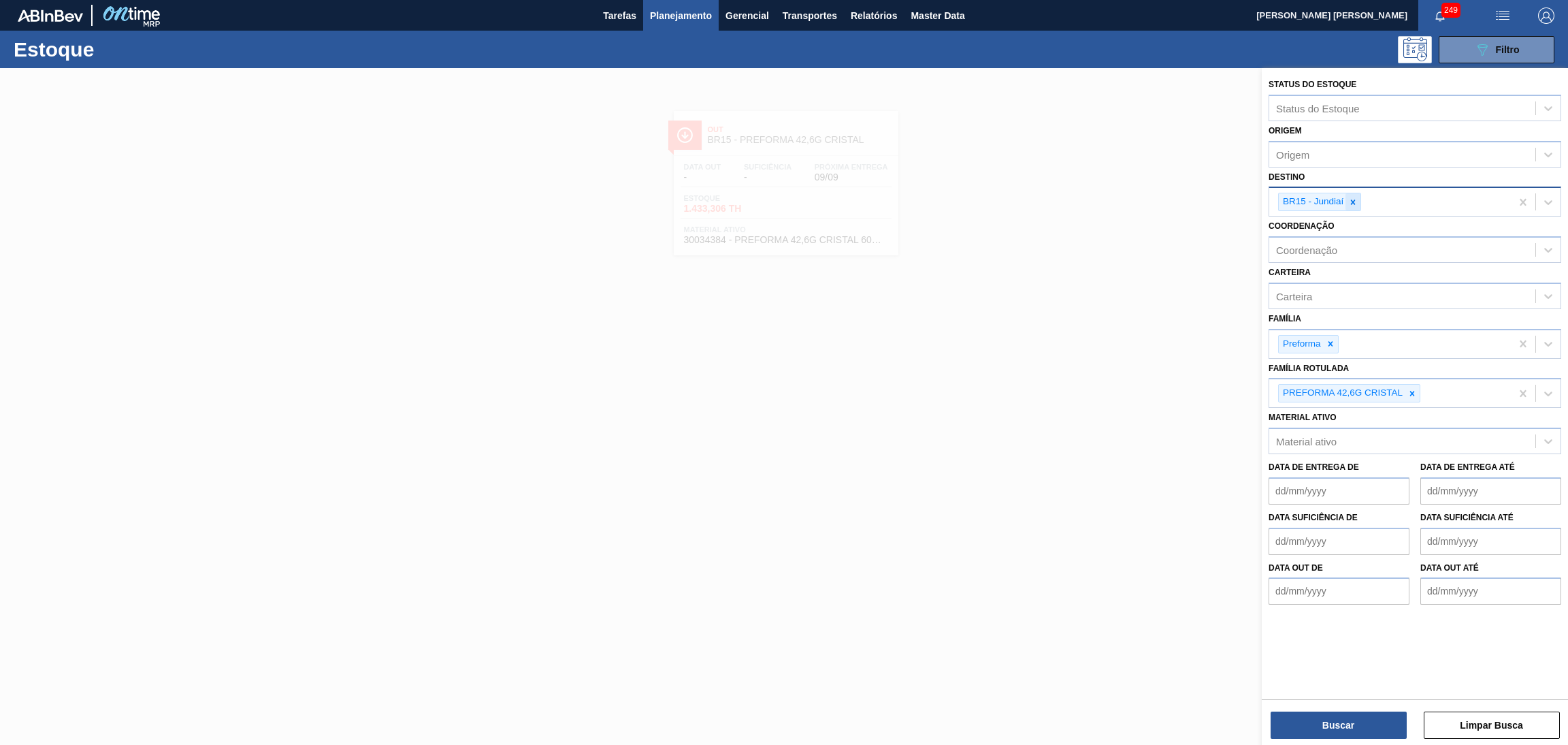
click at [1352, 200] on icon at bounding box center [1353, 202] width 5 height 5
click at [663, 26] on button "Planejamento" at bounding box center [680, 15] width 75 height 31
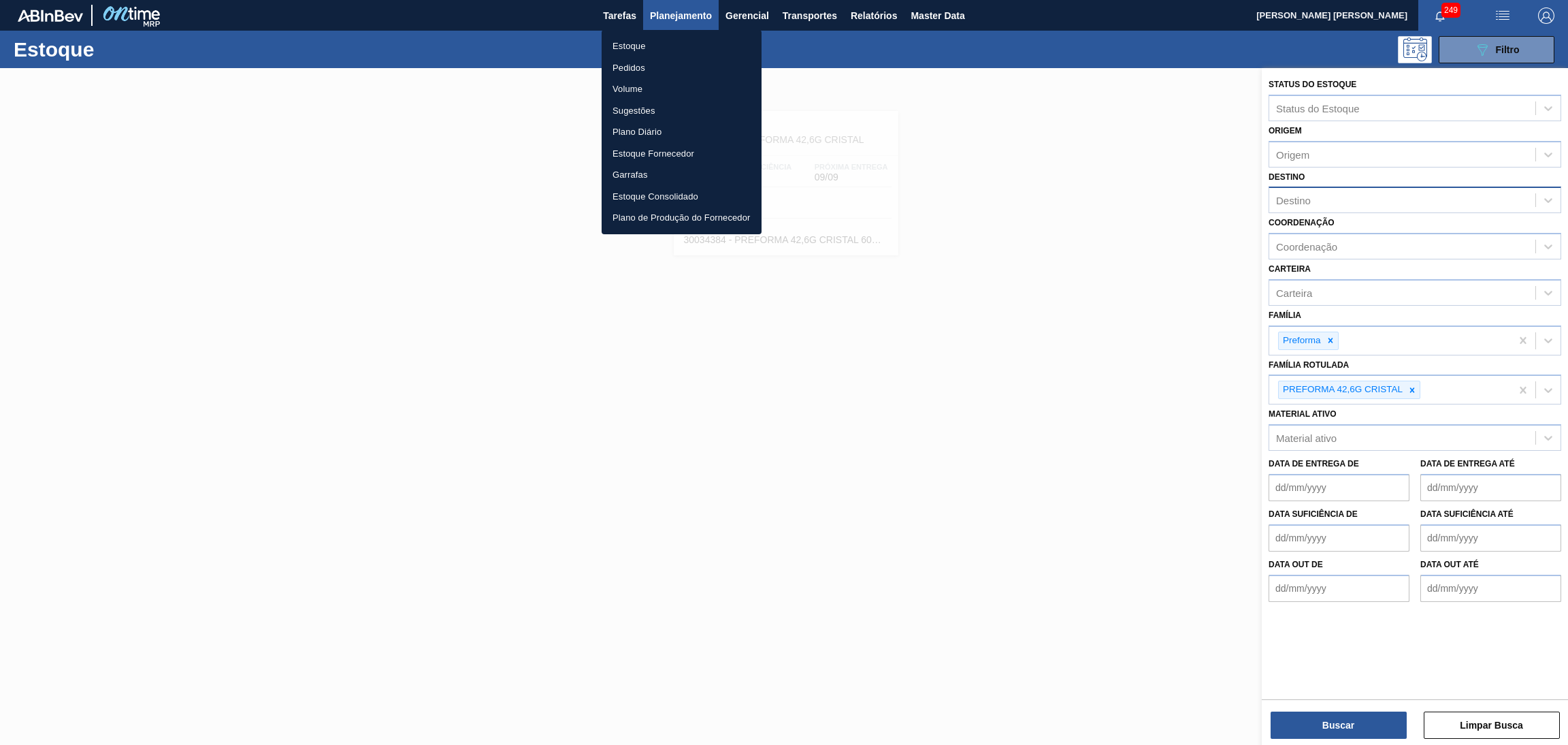
click at [628, 62] on li "Pedidos" at bounding box center [681, 68] width 160 height 21
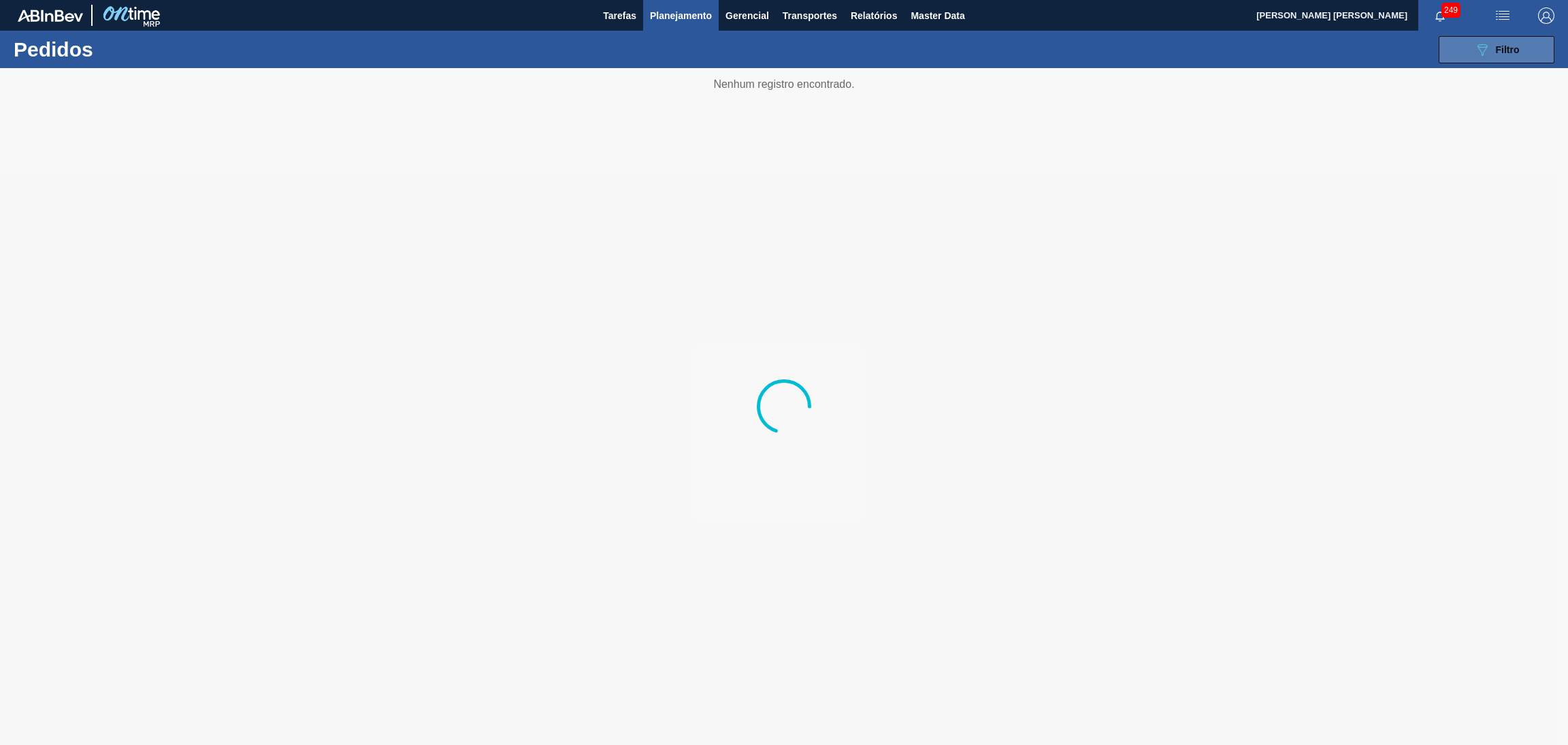
click at [1471, 55] on button "089F7B8B-B2A5-4AFE-B5C0-19BA573D28AC Filtro" at bounding box center [1496, 50] width 116 height 27
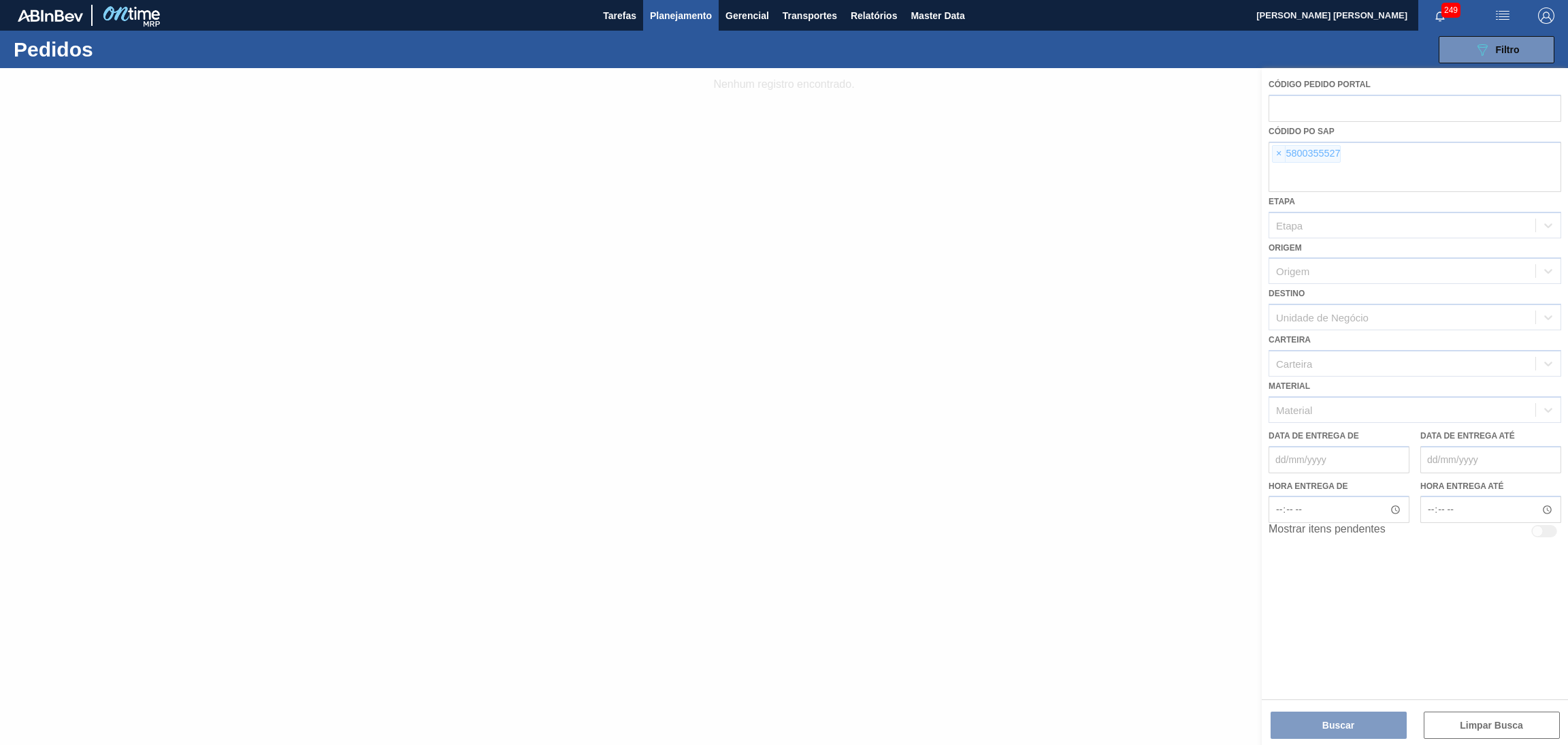
click at [1092, 217] on div at bounding box center [784, 406] width 1568 height 676
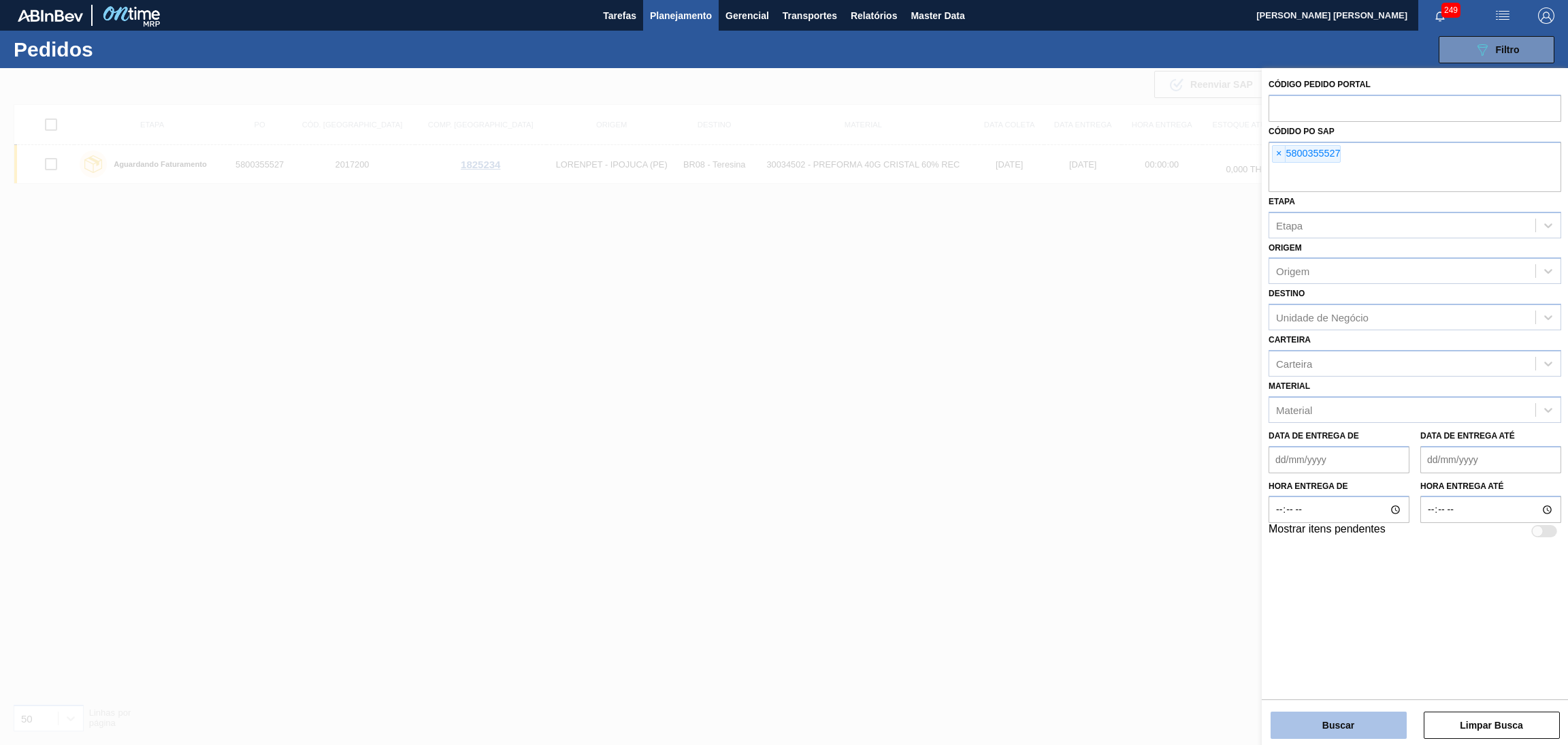
click at [1350, 714] on button "Buscar" at bounding box center [1338, 724] width 136 height 27
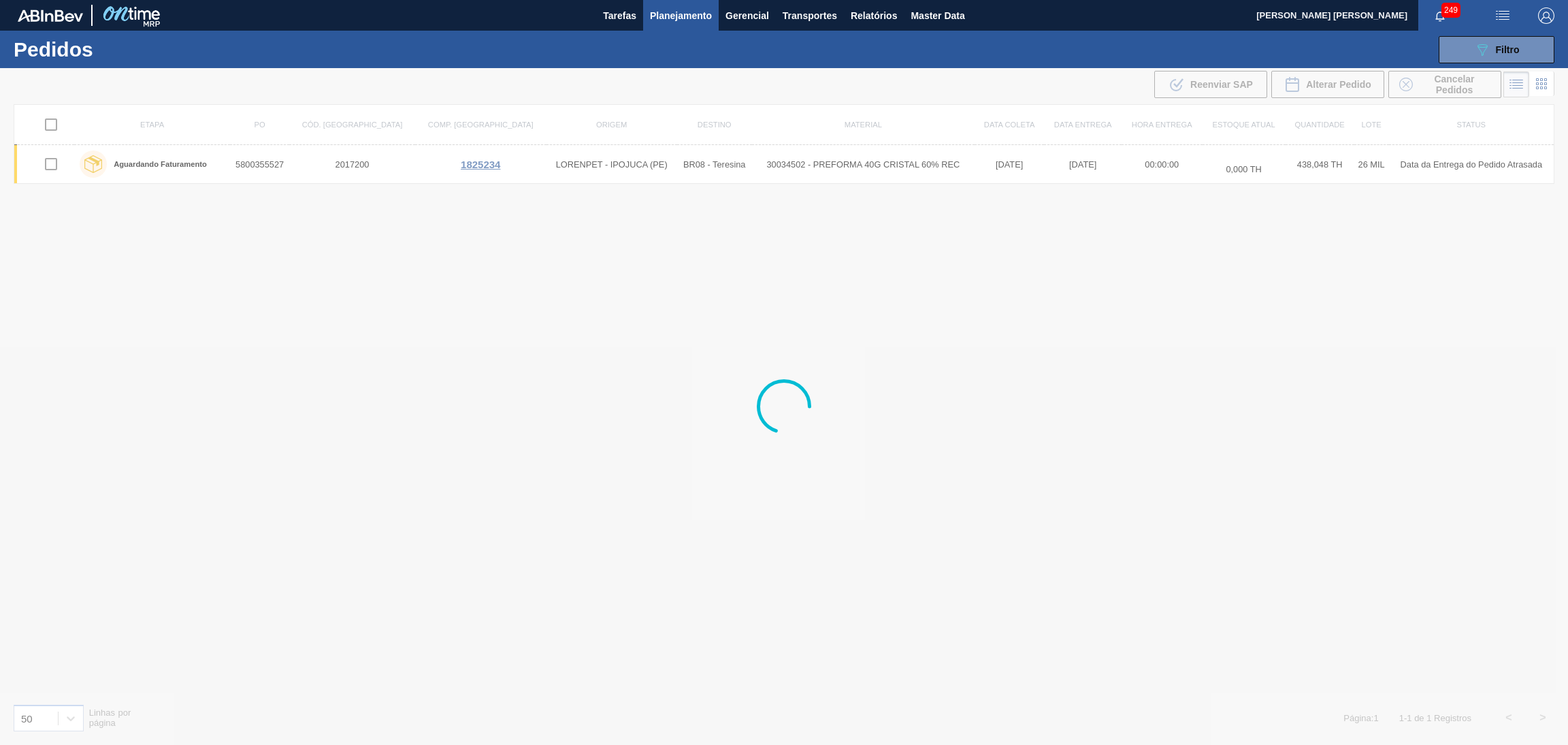
click at [673, 292] on div at bounding box center [784, 406] width 1568 height 676
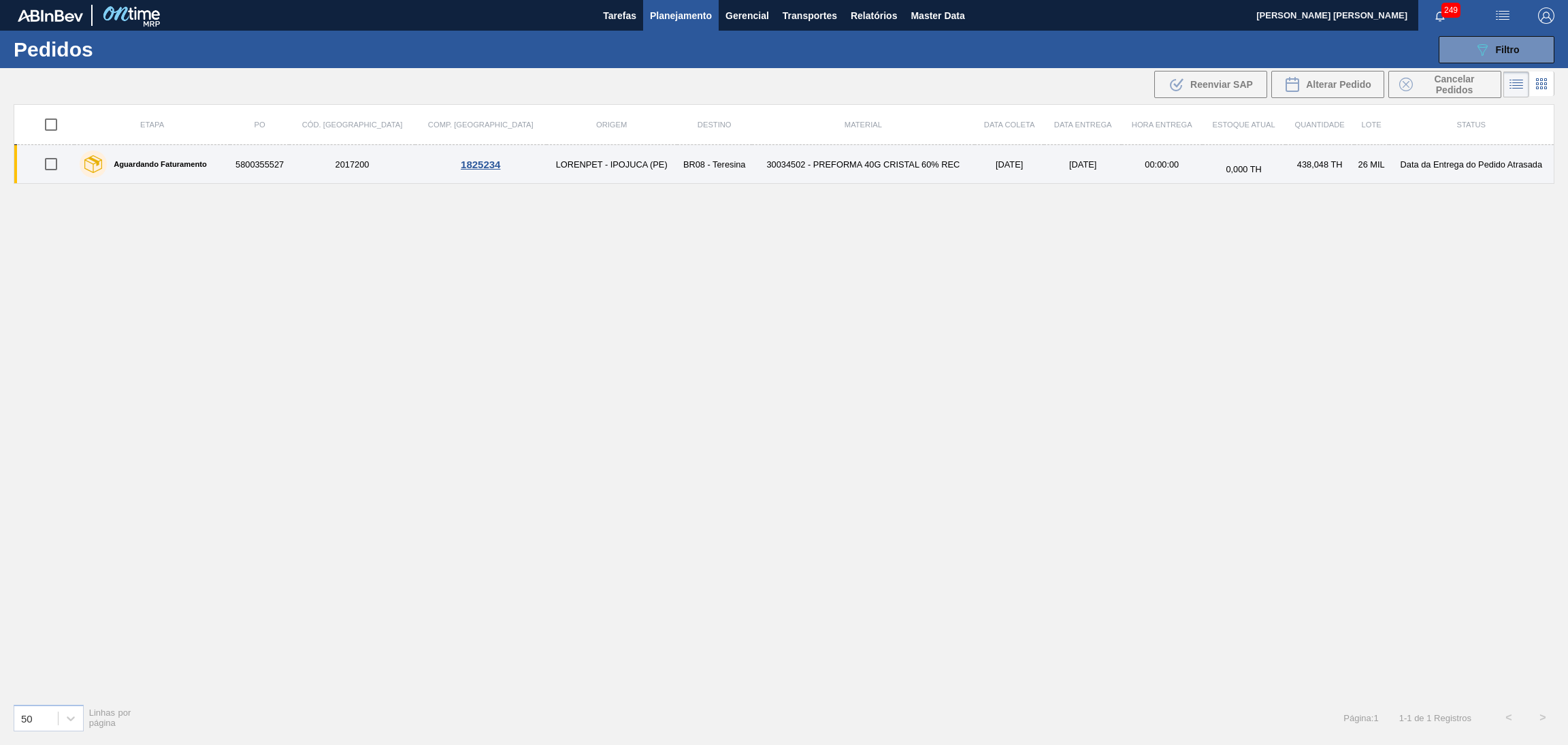
click at [787, 160] on td "30034502 - PREFORMA 40G CRISTAL 60% REC" at bounding box center [863, 164] width 222 height 39
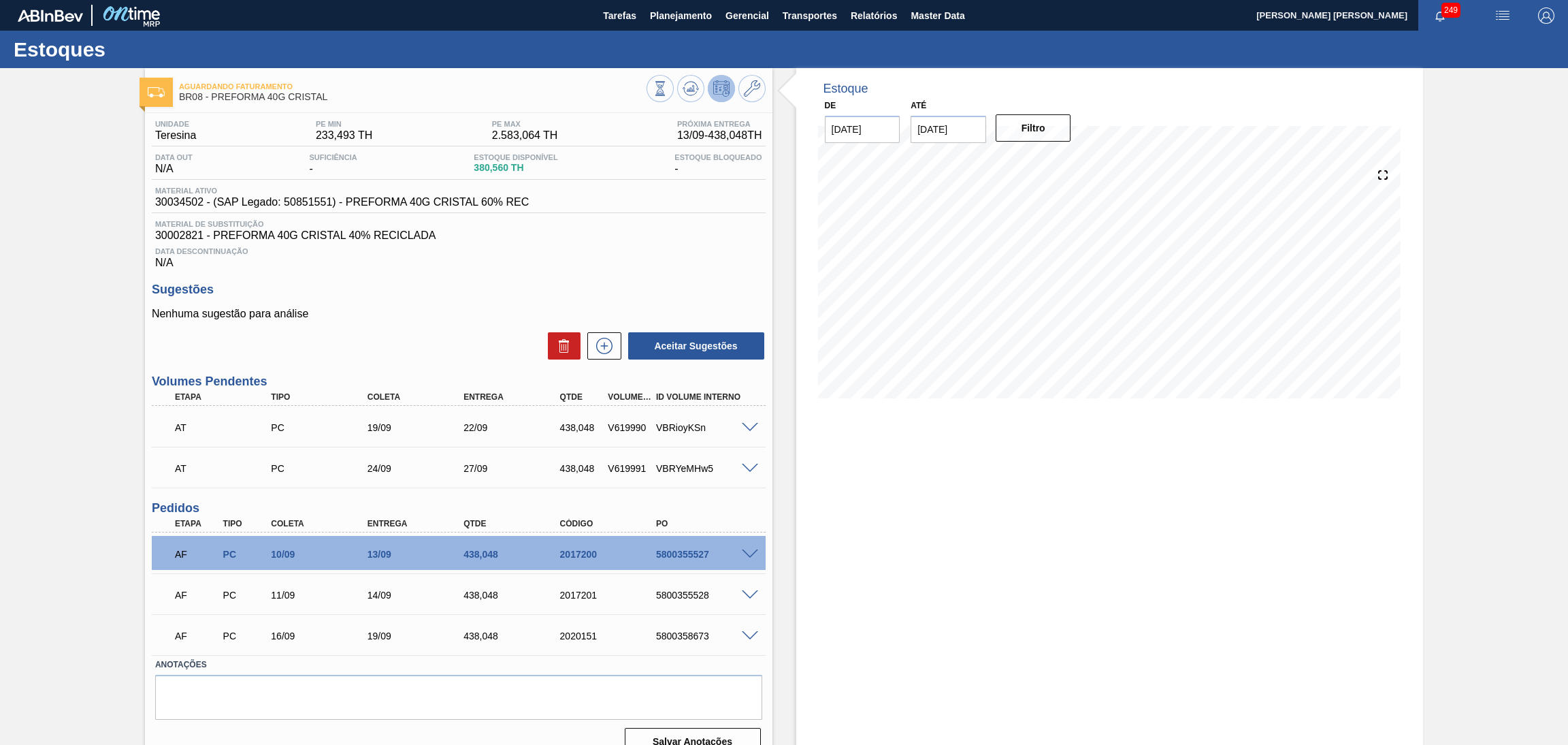
click at [787, 531] on div "Estoque De [DATE] Até [DATE] Filtro" at bounding box center [1097, 416] width 651 height 698
click at [827, 613] on div "Estoque De [DATE] Até [DATE] Filtro" at bounding box center [1110, 416] width 628 height 698
click at [579, 253] on span "Data Descontinuação" at bounding box center [458, 251] width 607 height 8
click at [644, 243] on div "Data Descontinuação N/A" at bounding box center [458, 255] width 613 height 27
click at [607, 347] on icon at bounding box center [604, 346] width 21 height 17
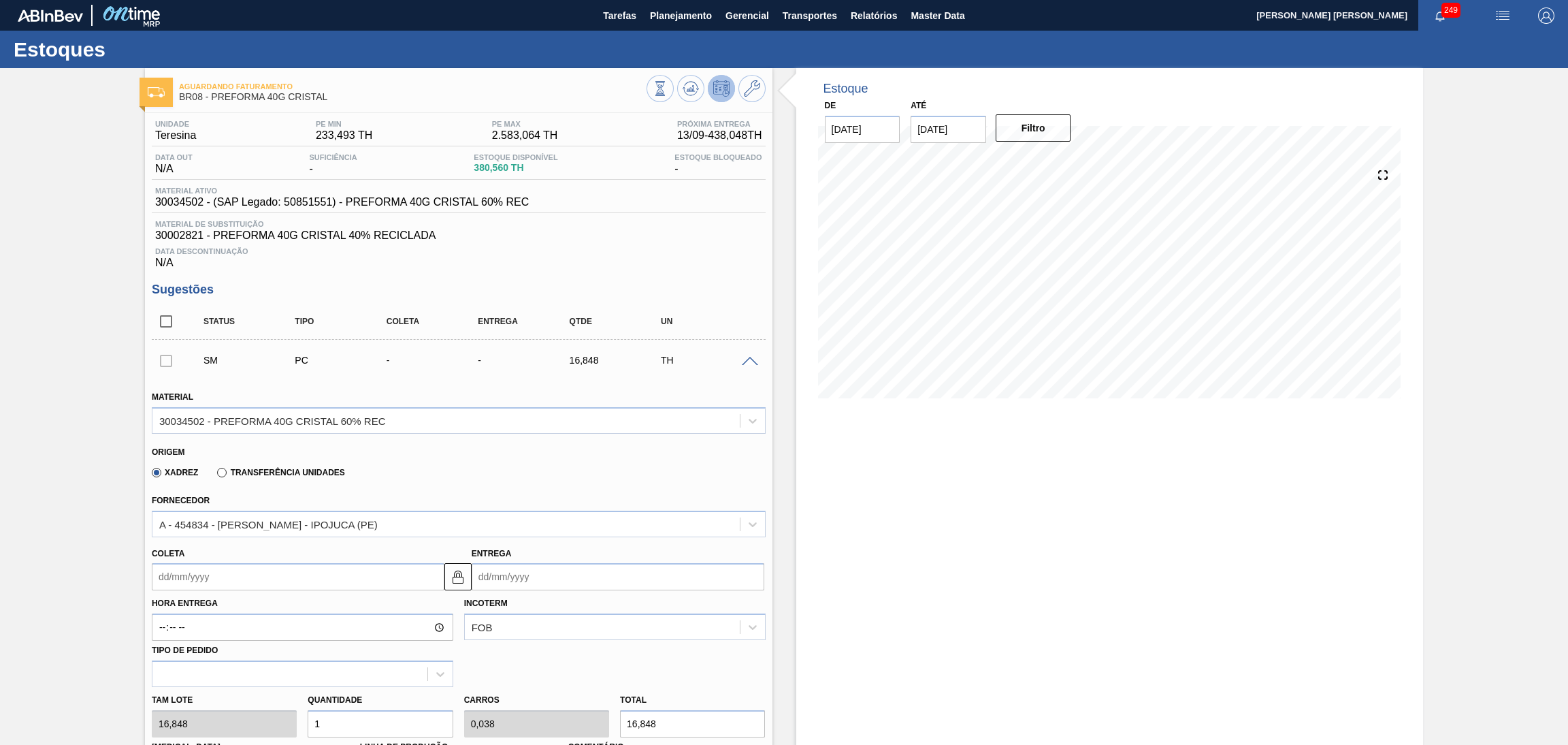
click at [499, 471] on div "Xadrez Transferência Unidades" at bounding box center [452, 470] width 602 height 26
click at [652, 230] on span "30002821 - PREFORMA 40G CRISTAL 40% RECICLADA" at bounding box center [458, 235] width 607 height 12
click at [431, 491] on div "Fornecedor A - 454834 - [PERSON_NAME] - IPOJUCA (PE)" at bounding box center [458, 514] width 613 height 46
click at [517, 501] on div "Fornecedor A - 454834 - [PERSON_NAME] - IPOJUCA (PE)" at bounding box center [458, 514] width 613 height 46
